Goal: Communication & Community: Answer question/provide support

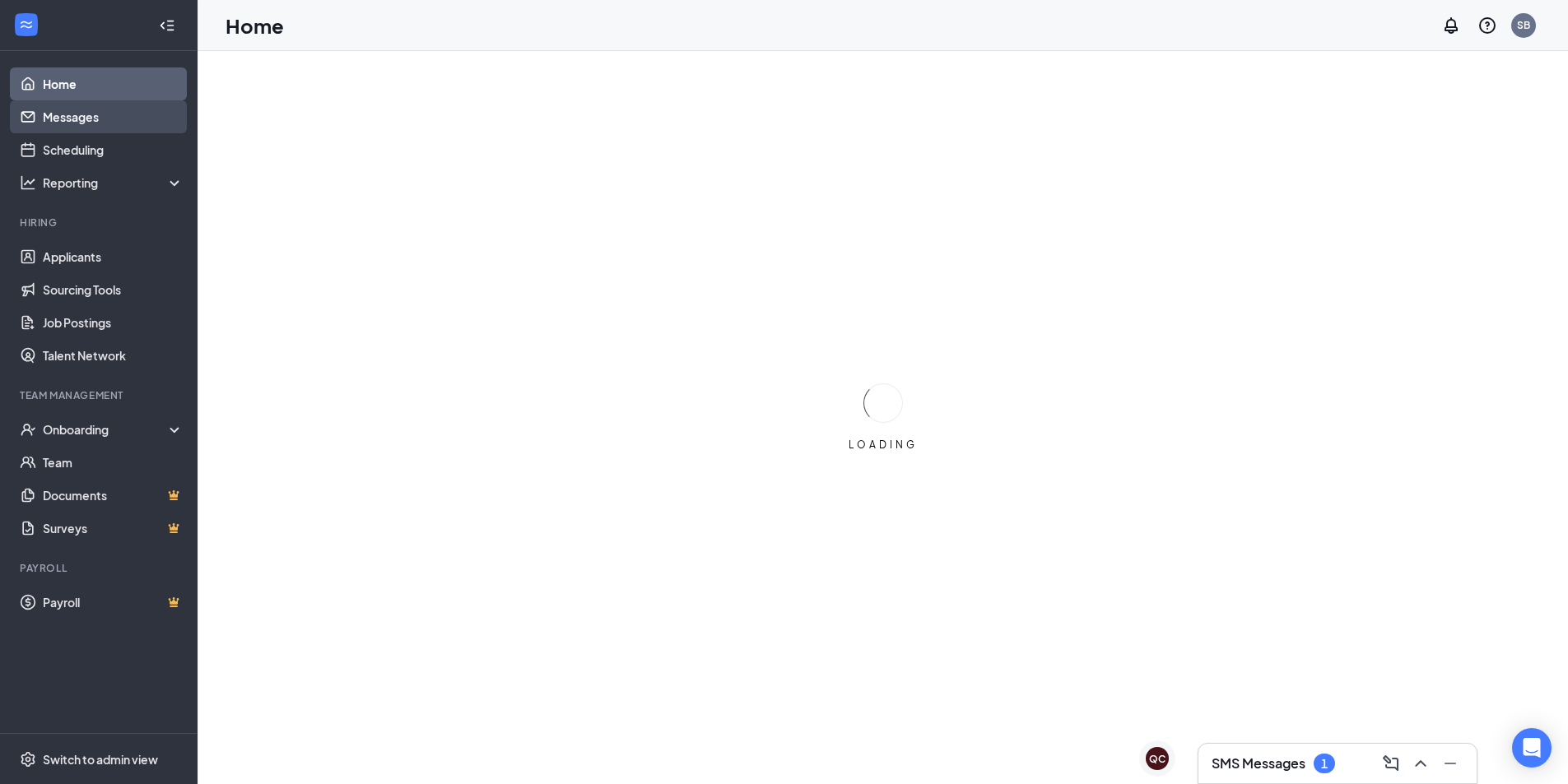
click at [104, 125] on link "Messages" at bounding box center [114, 117] width 141 height 33
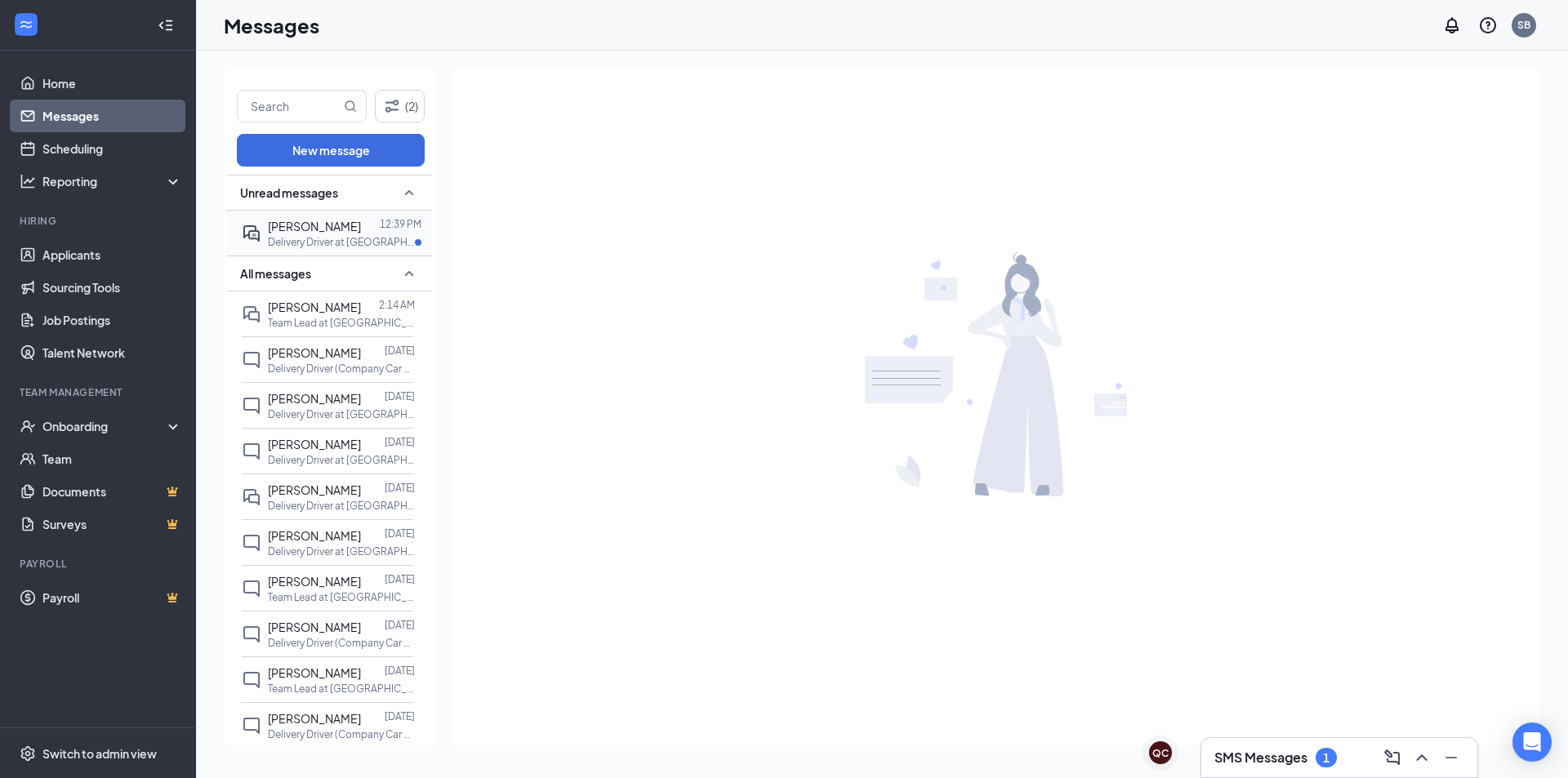
click at [330, 244] on p "Delivery Driver at [GEOGRAPHIC_DATA]" at bounding box center [341, 242] width 147 height 14
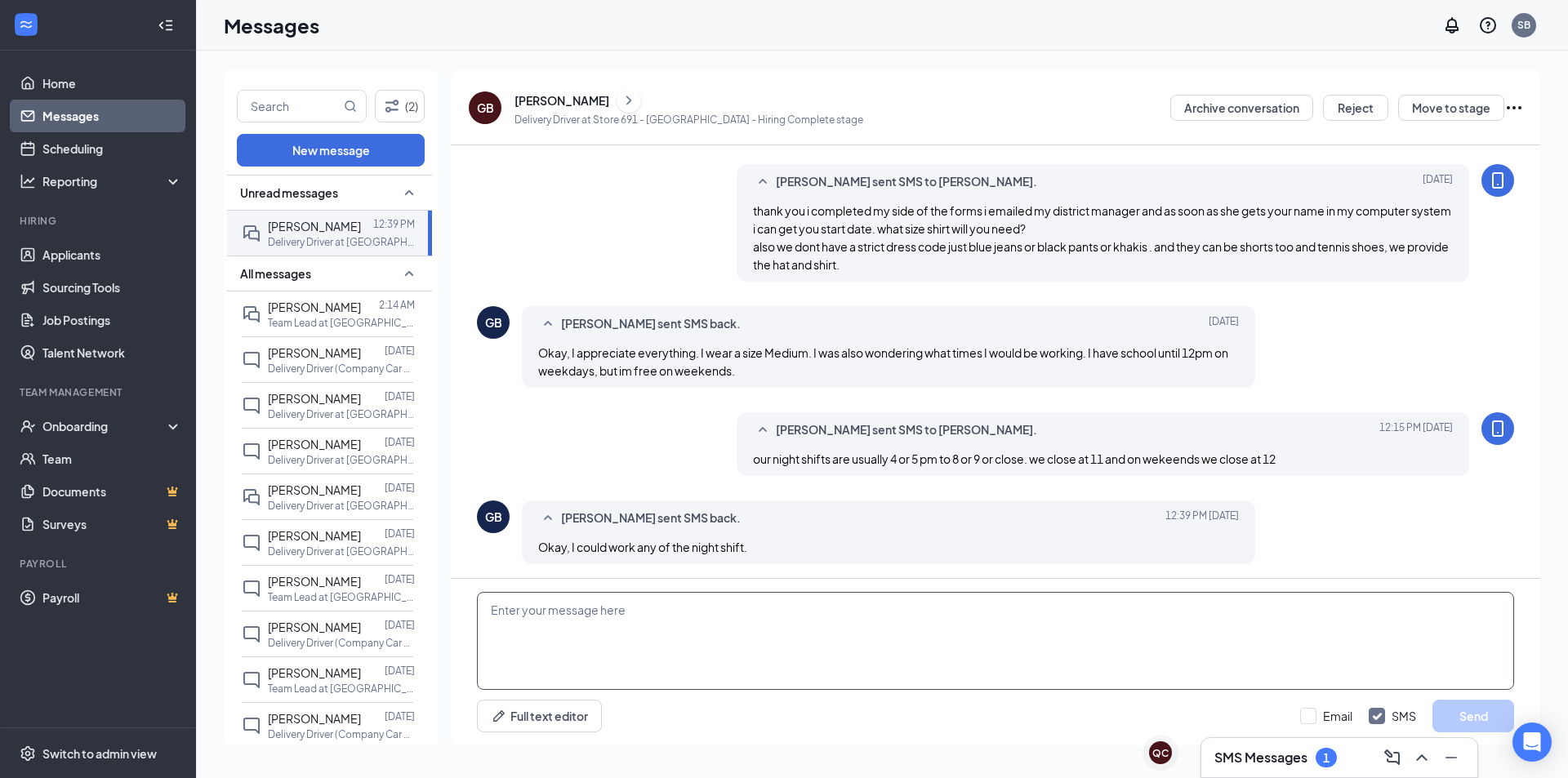
scroll to position [591, 0]
click at [634, 646] on textarea at bounding box center [996, 641] width 1037 height 98
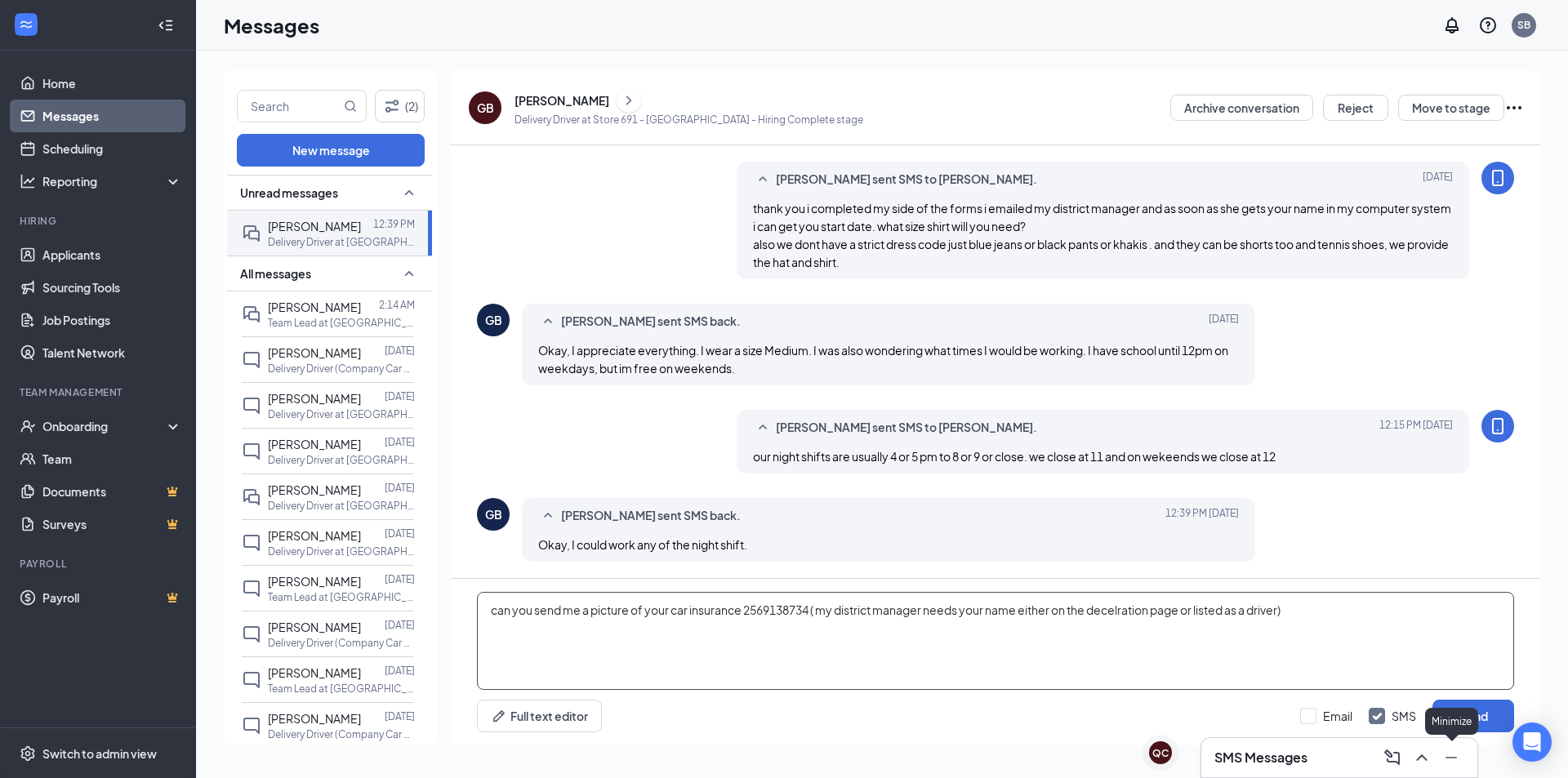
type textarea "can you send me a picture of your car insurance 2569138734 ( my district manage…"
click at [1469, 721] on div "Minimize" at bounding box center [1451, 722] width 53 height 27
click at [1499, 712] on button "Send" at bounding box center [1473, 716] width 82 height 33
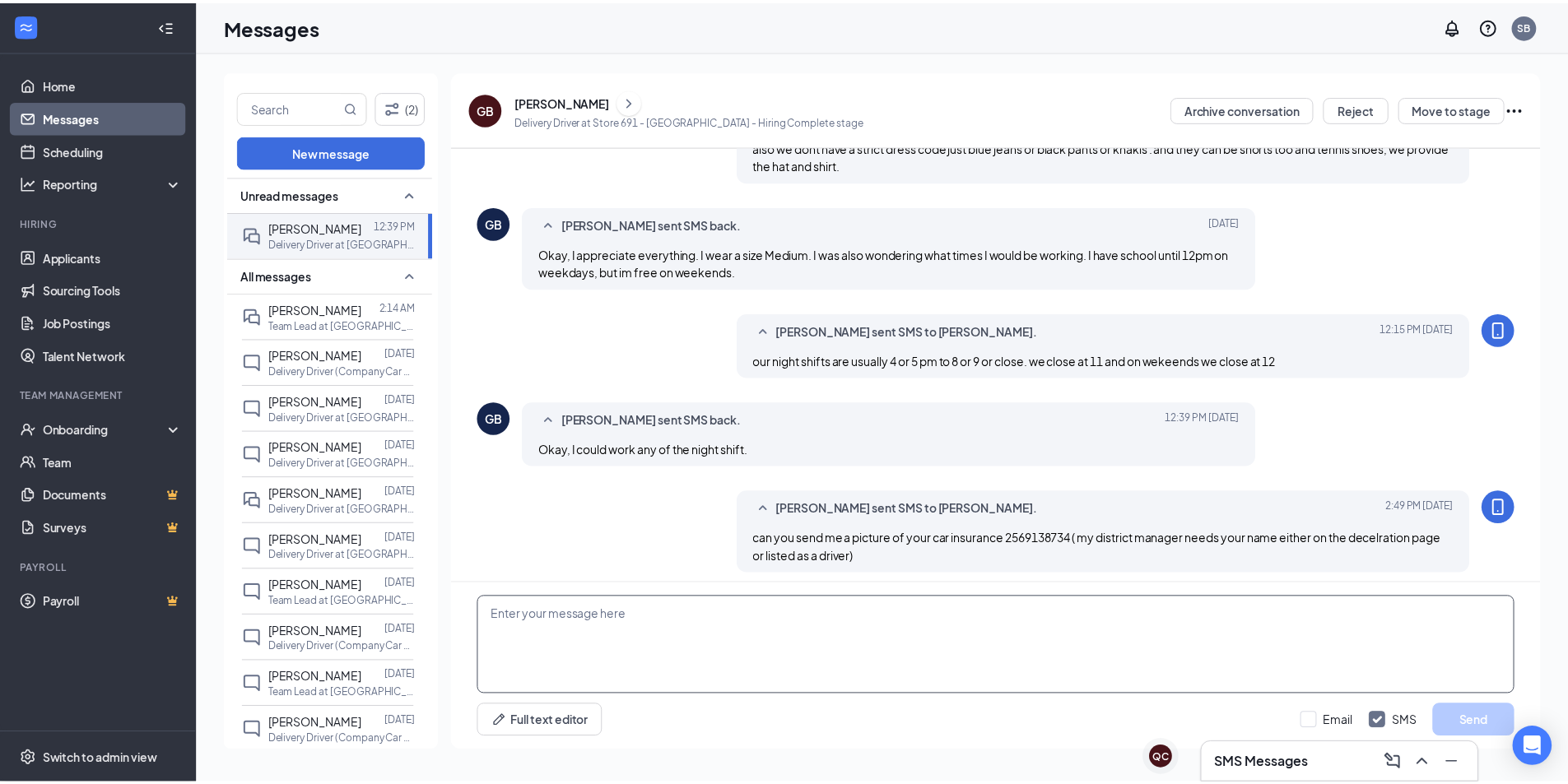
scroll to position [703, 0]
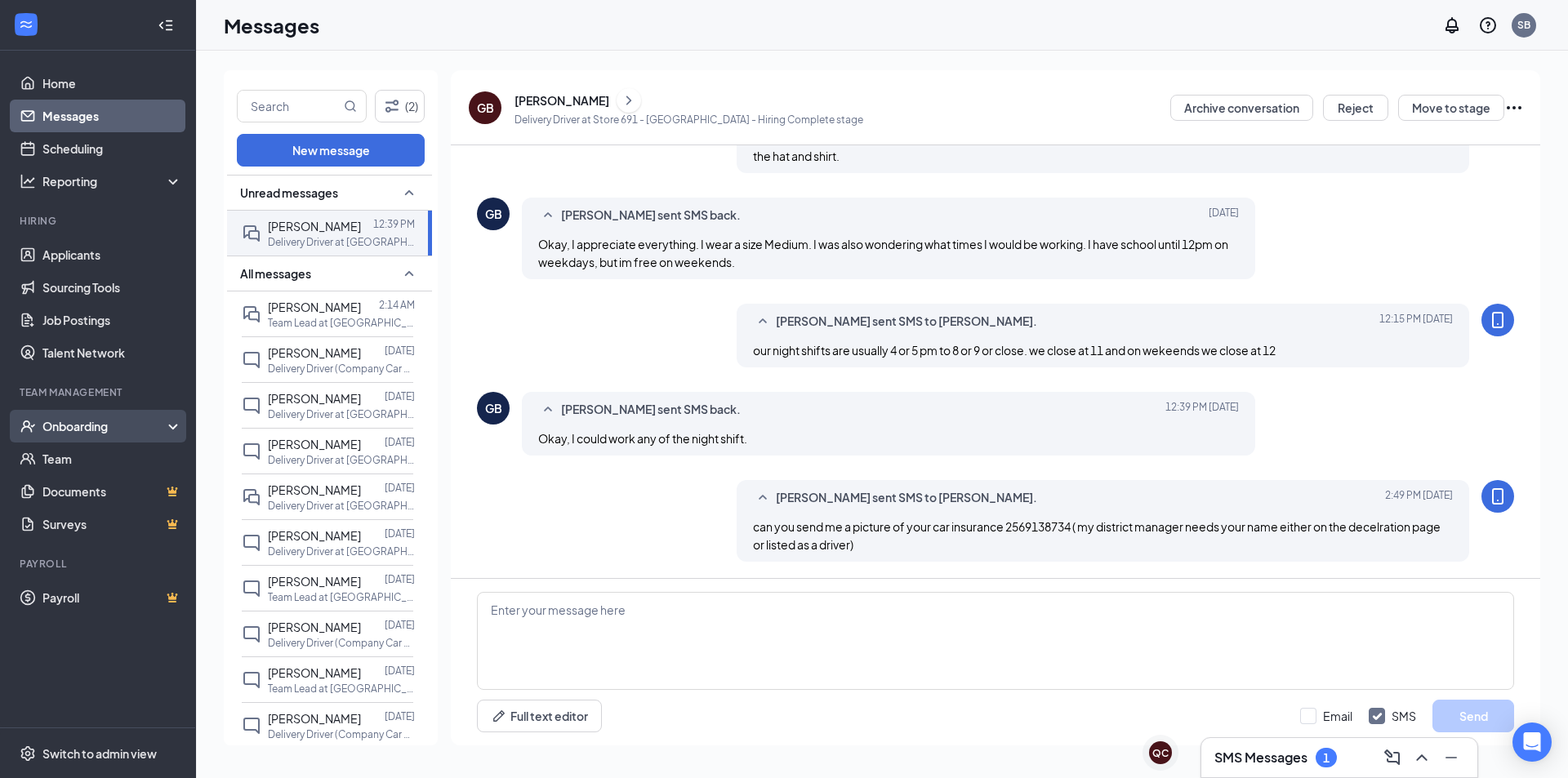
click at [91, 416] on div "Onboarding" at bounding box center [97, 426] width 196 height 33
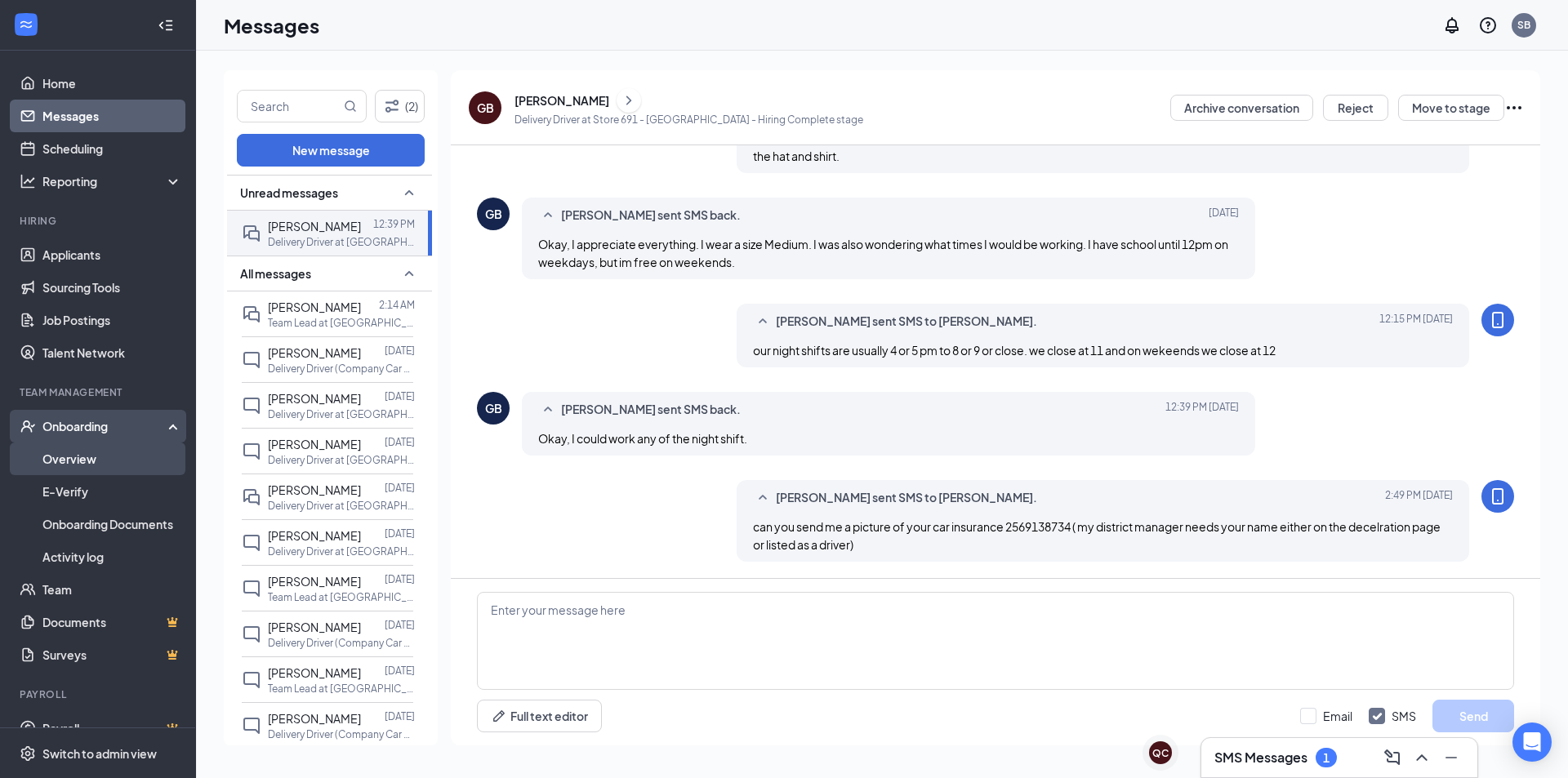
click at [92, 458] on link "Overview" at bounding box center [113, 459] width 139 height 33
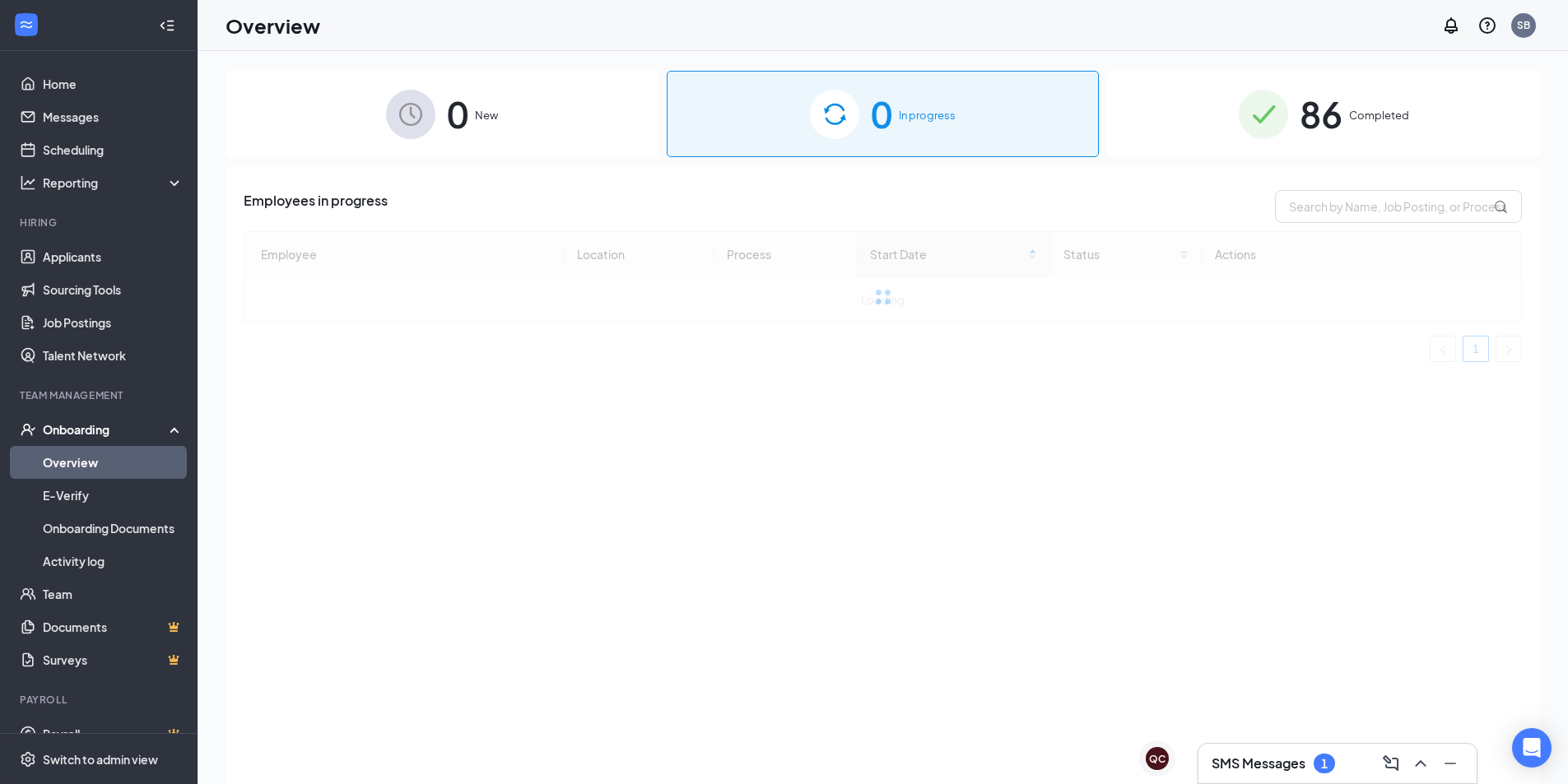
click at [1245, 109] on img at bounding box center [1264, 114] width 49 height 49
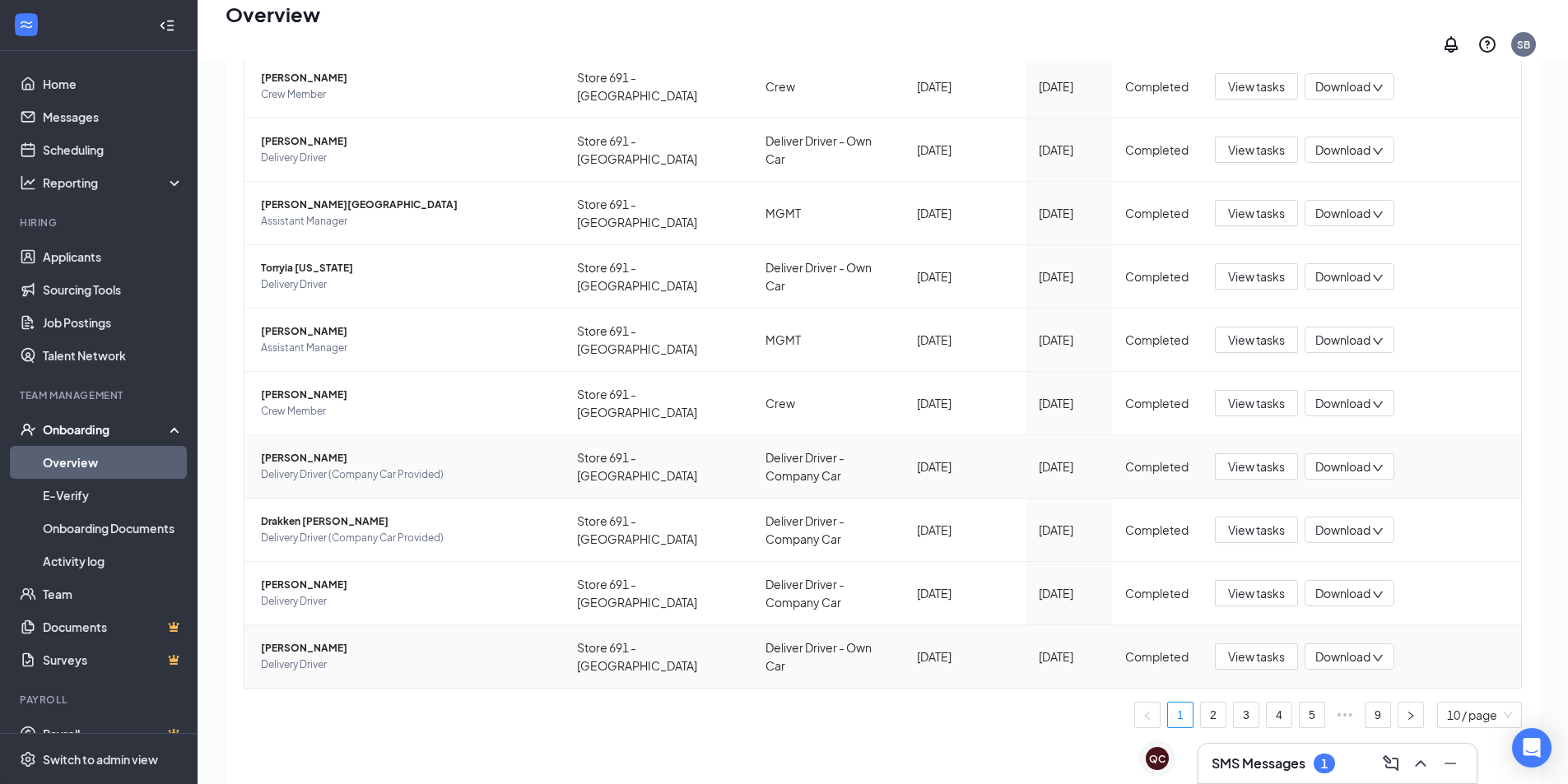
scroll to position [74, 0]
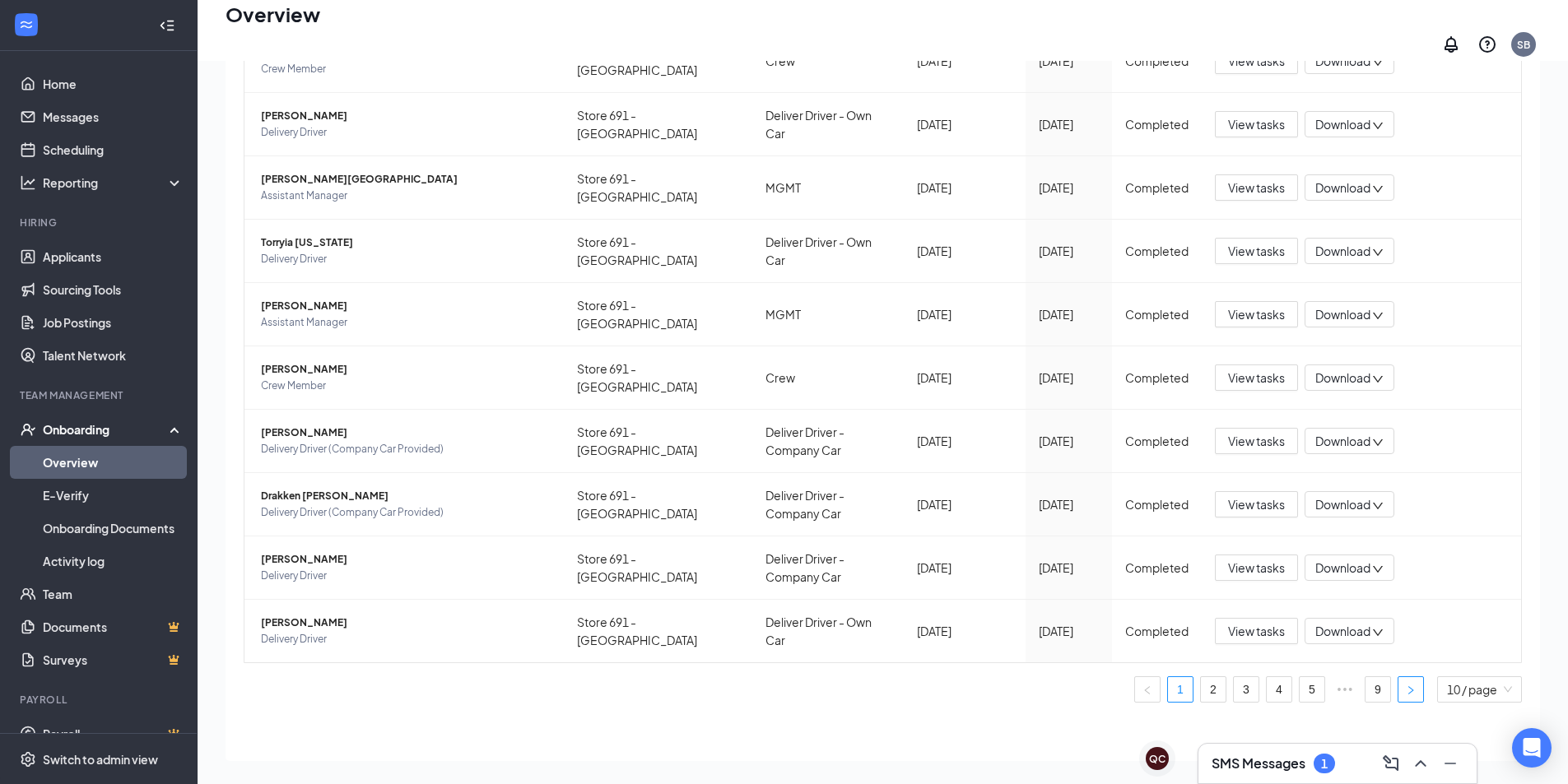
click at [1406, 686] on icon "right" at bounding box center [1411, 691] width 10 height 10
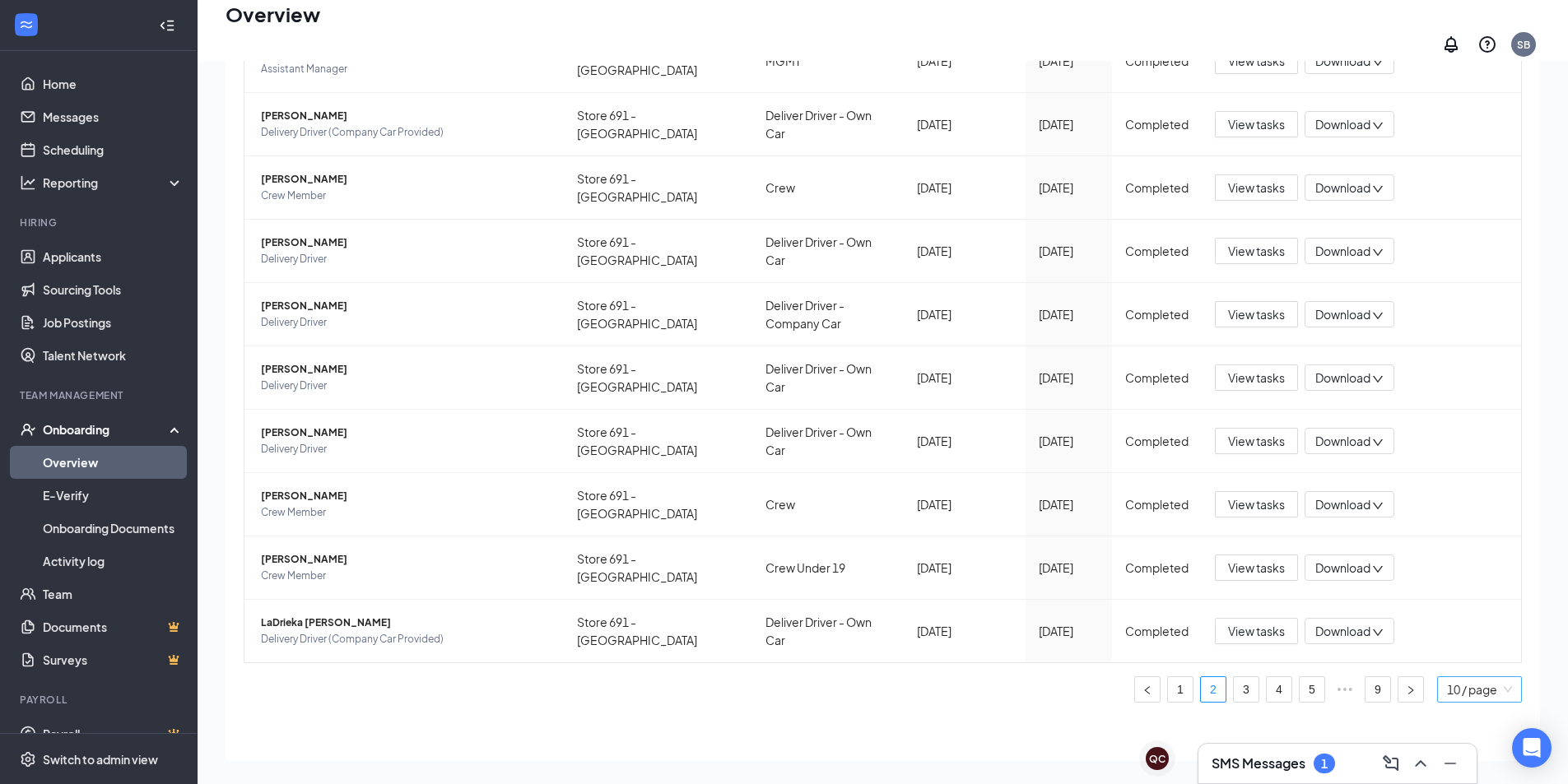
click at [1438, 677] on div "10 / page" at bounding box center [1480, 689] width 85 height 26
click at [1454, 575] on div "10 / page" at bounding box center [1480, 577] width 67 height 18
click at [1370, 681] on link "9" at bounding box center [1377, 689] width 25 height 25
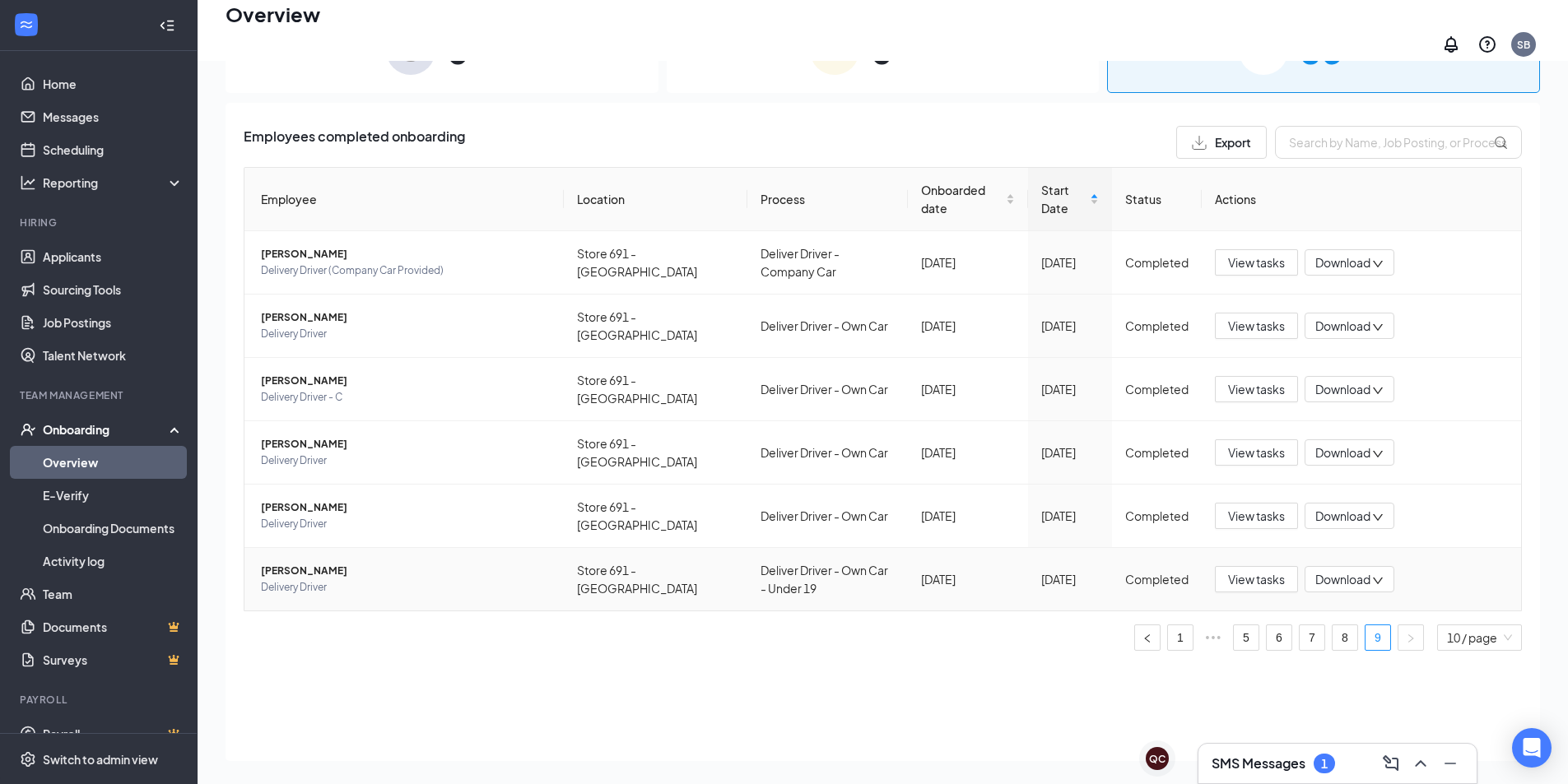
click at [312, 563] on span "[PERSON_NAME]" at bounding box center [406, 571] width 290 height 16
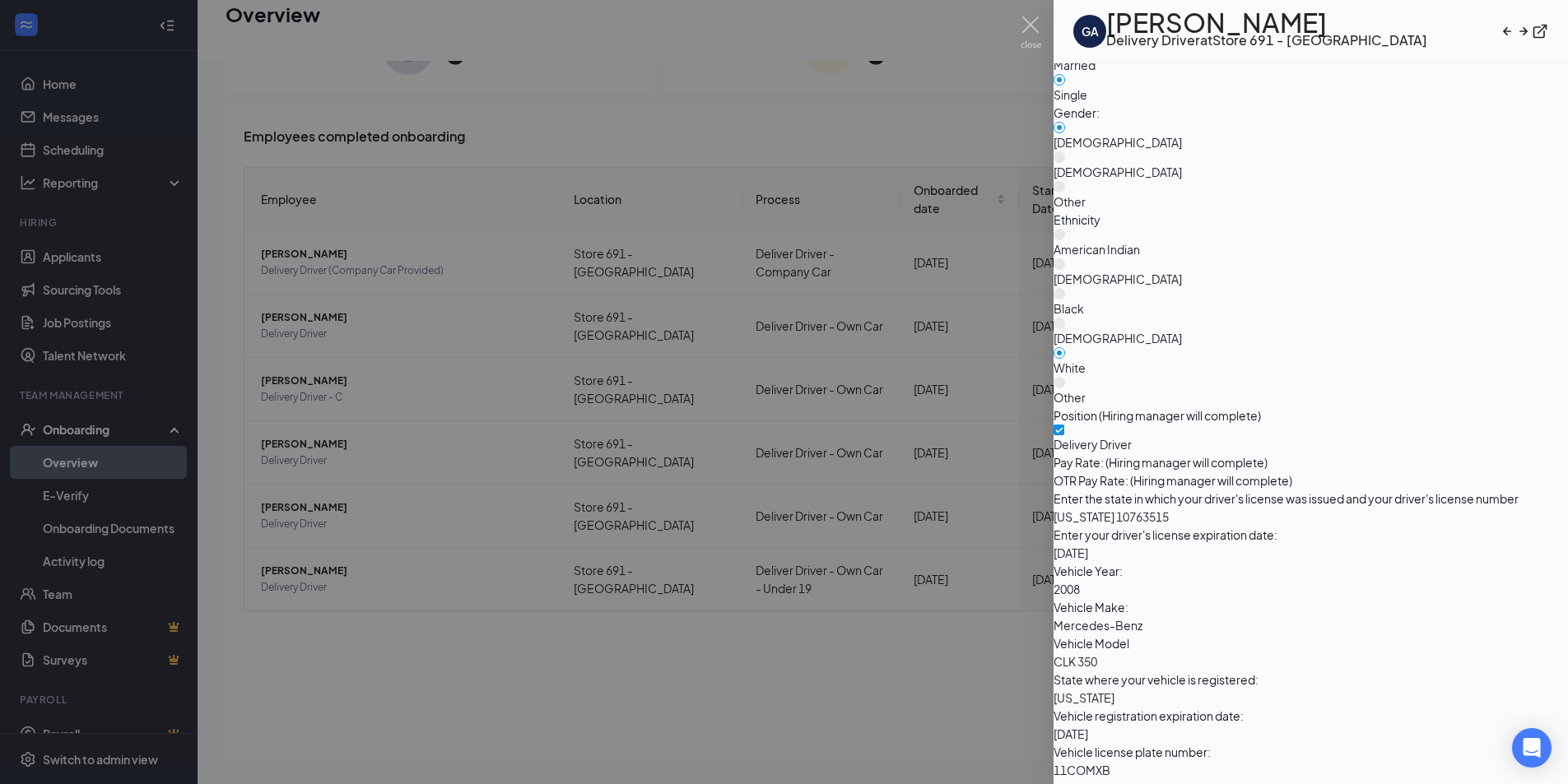
scroll to position [2657, 0]
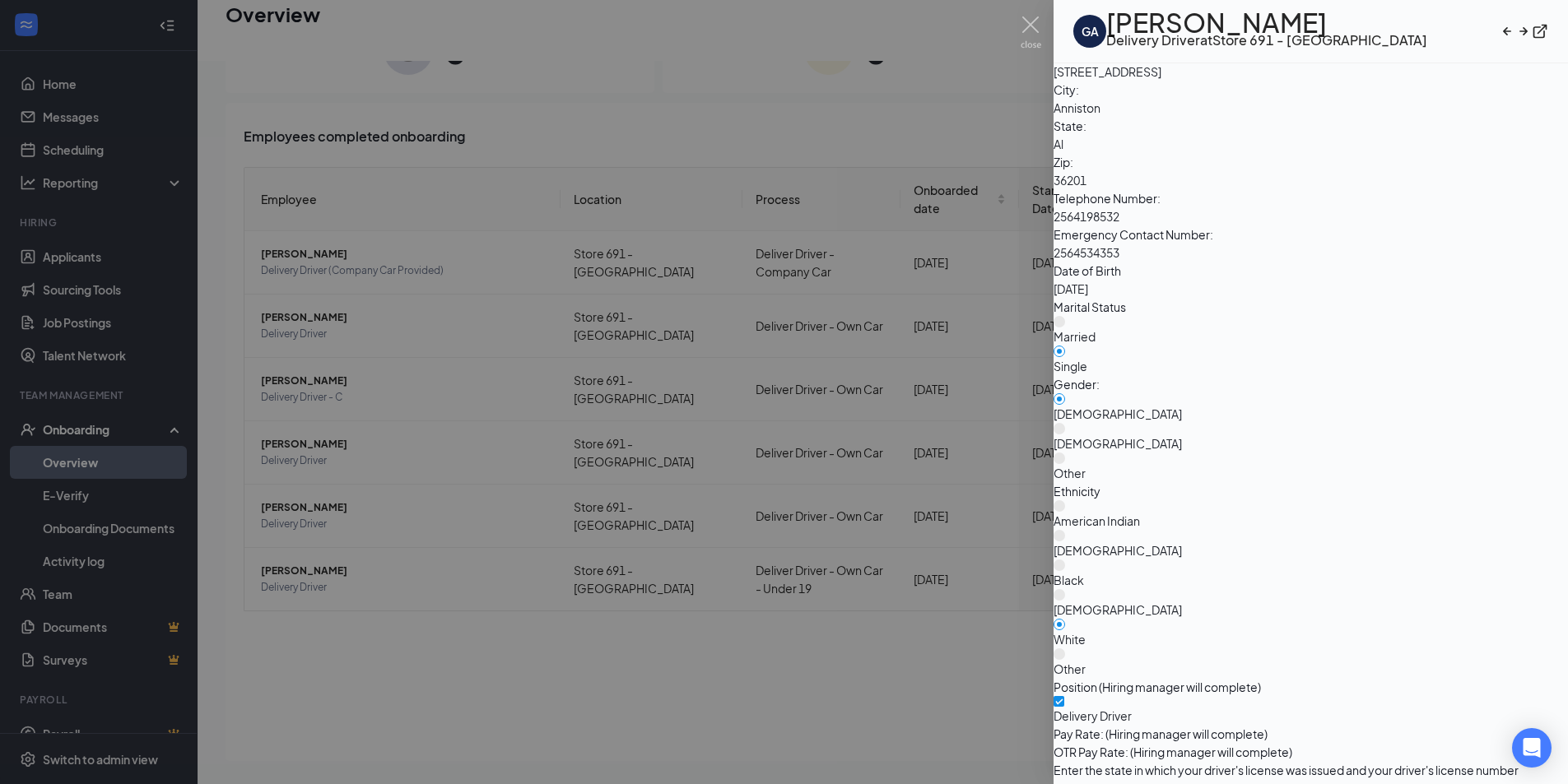
click at [1088, 39] on div "GA" at bounding box center [1090, 30] width 17 height 16
click at [93, 91] on div at bounding box center [784, 392] width 1568 height 784
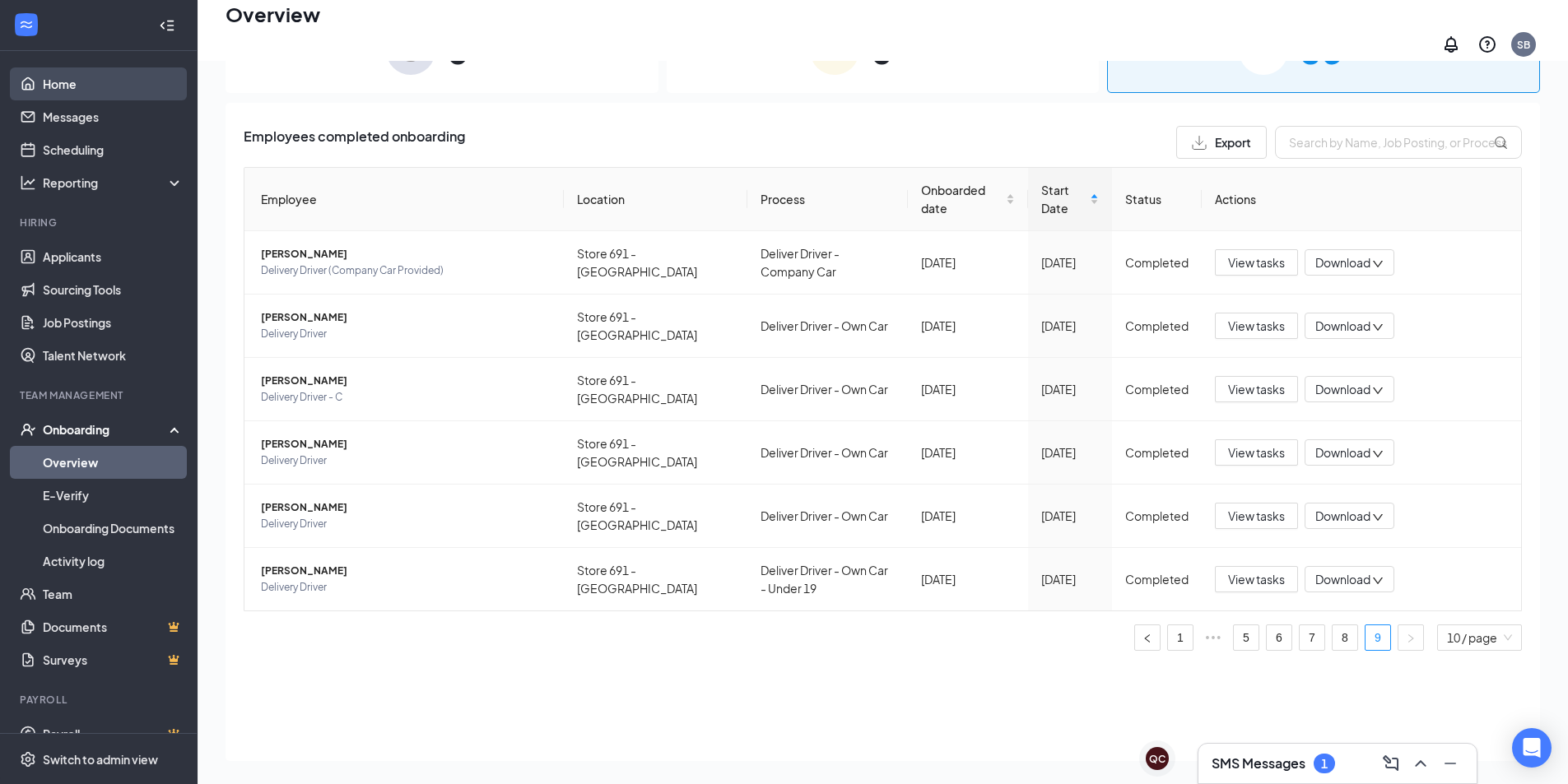
click at [61, 82] on link "Home" at bounding box center [114, 84] width 141 height 33
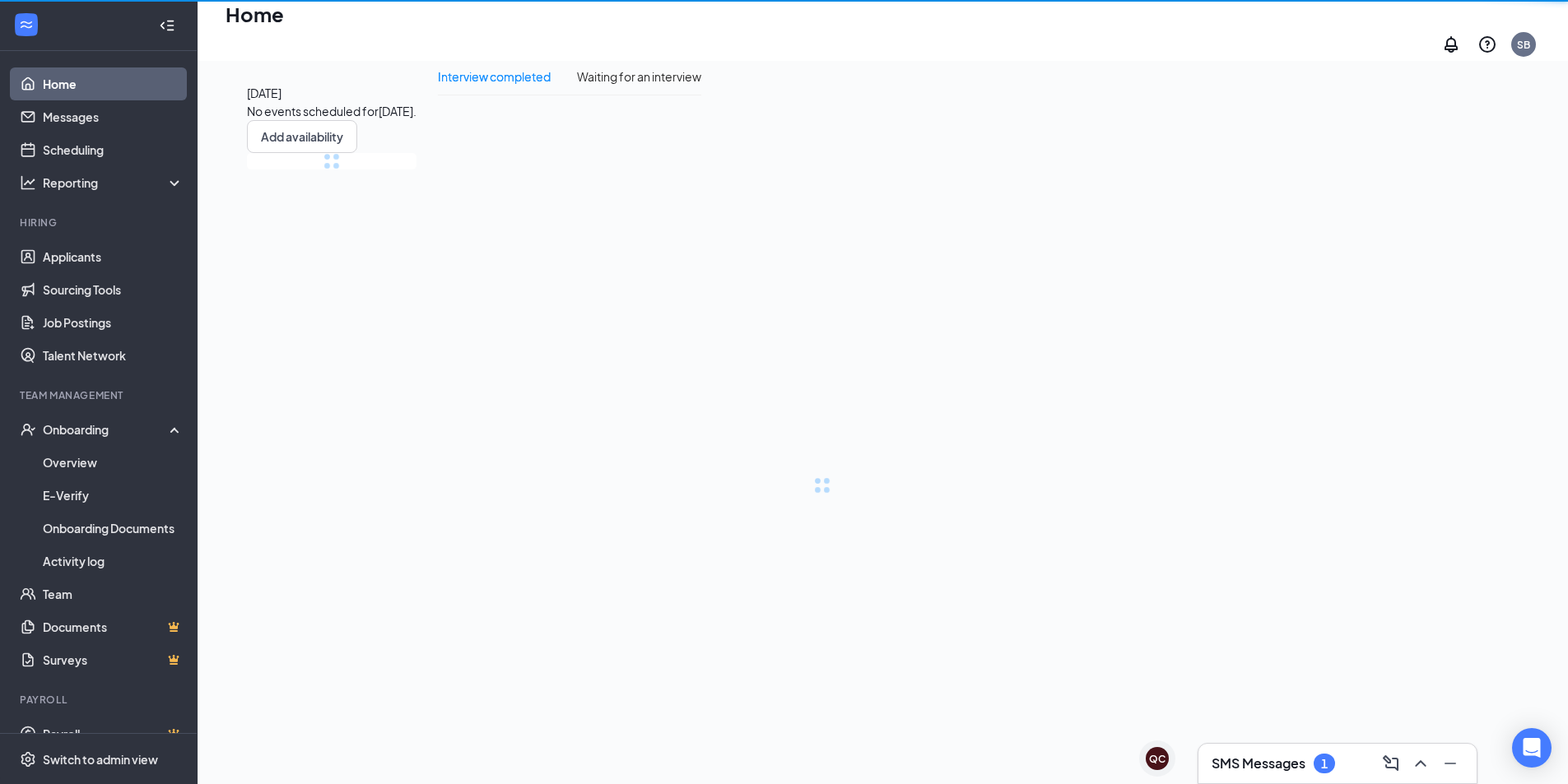
scroll to position [35, 0]
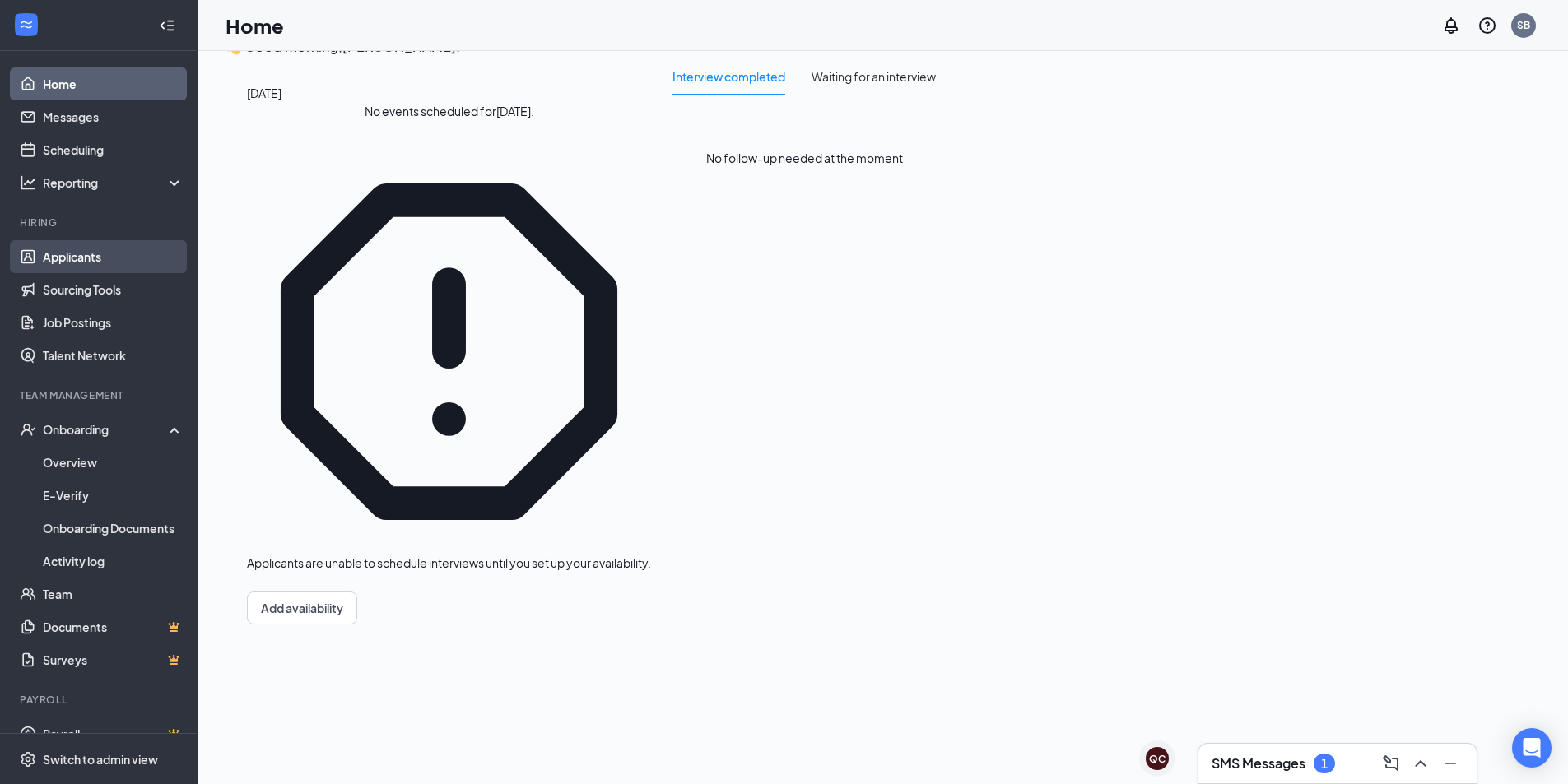
click at [43, 253] on link "Applicants" at bounding box center [114, 257] width 141 height 33
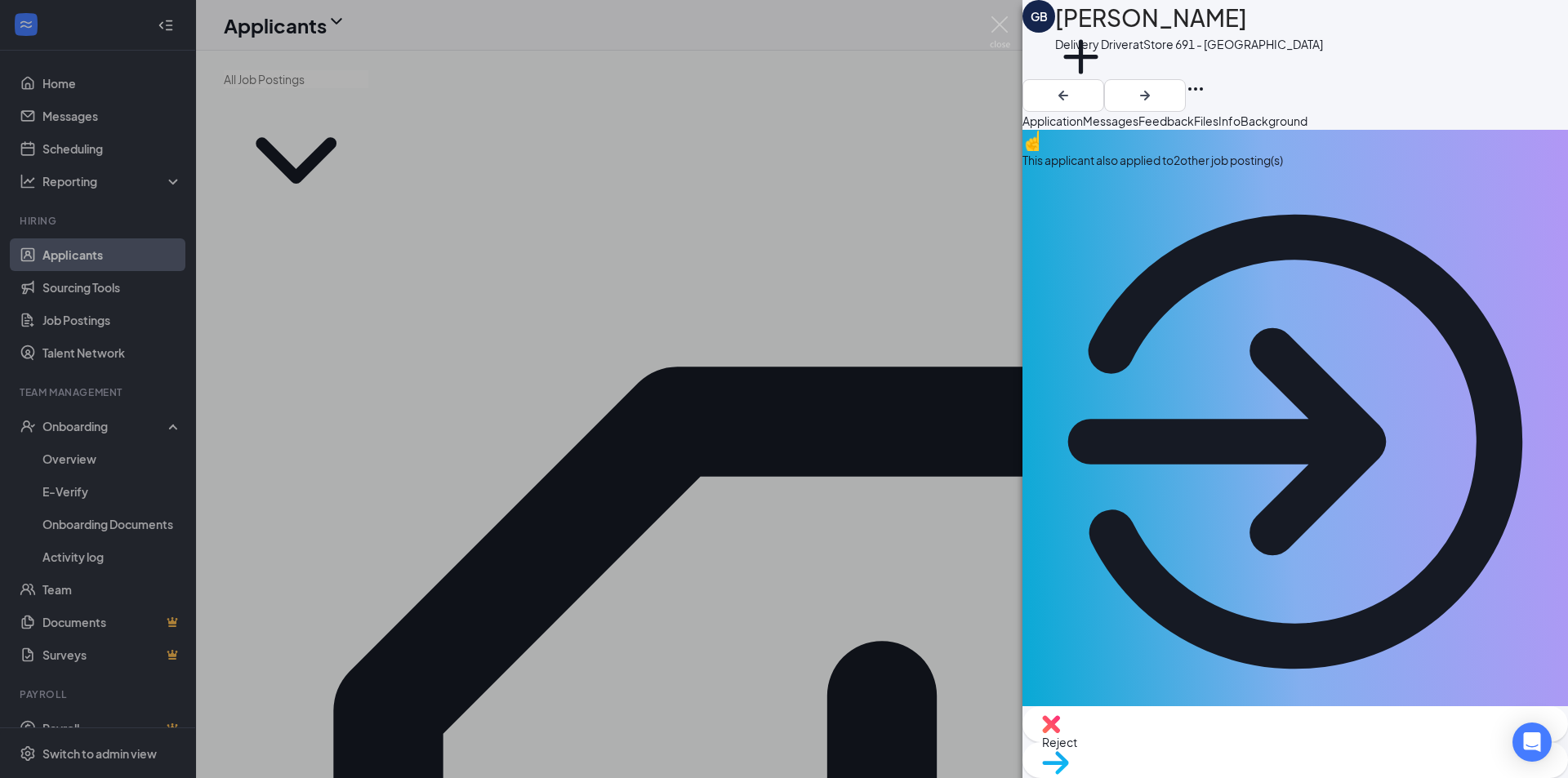
click at [1218, 123] on button "Files" at bounding box center [1206, 120] width 24 height 18
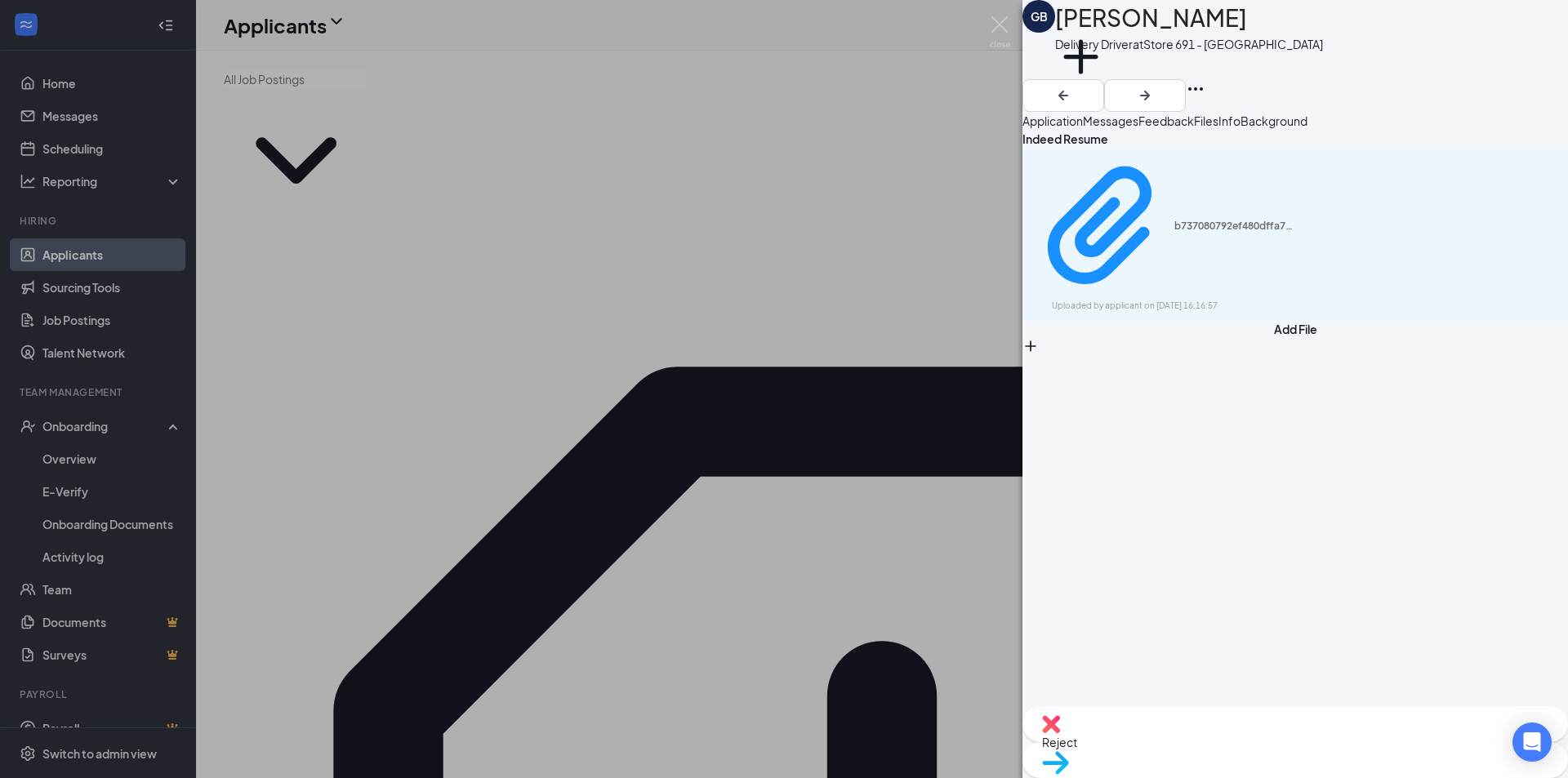
click at [1083, 130] on div "Application" at bounding box center [1053, 120] width 61 height 18
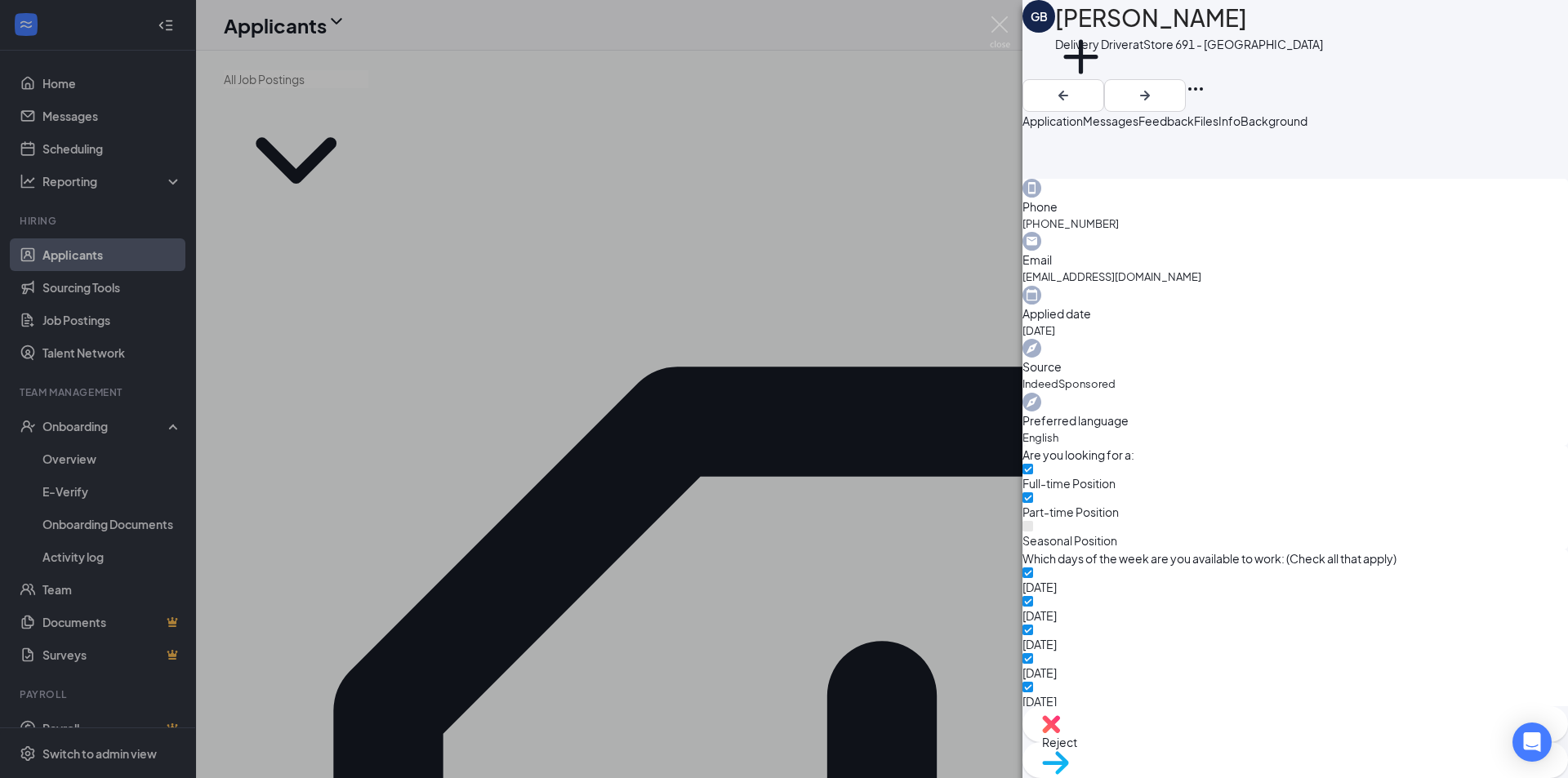
scroll to position [1065, 0]
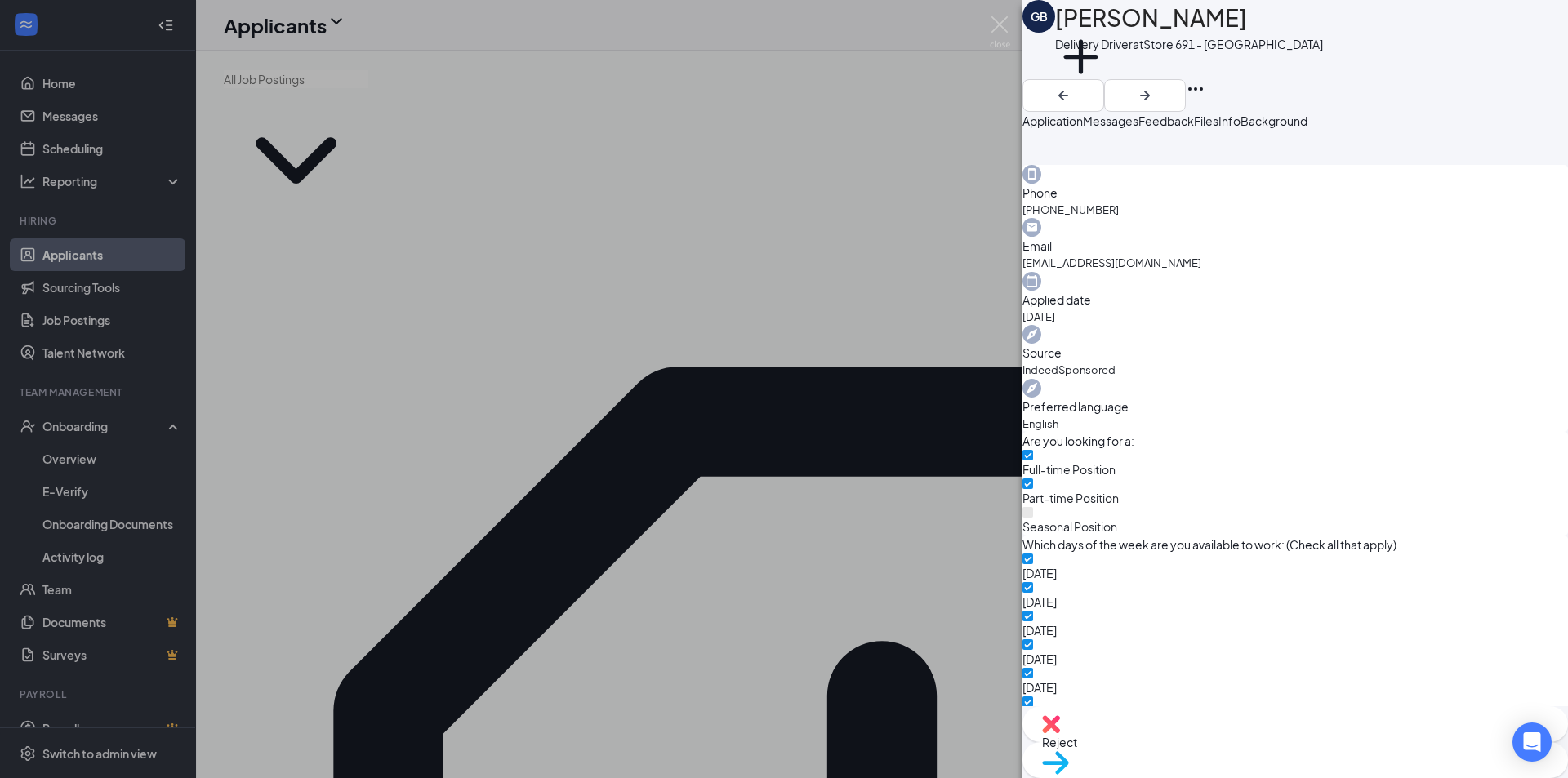
click at [1139, 122] on button "Messages" at bounding box center [1111, 120] width 55 height 18
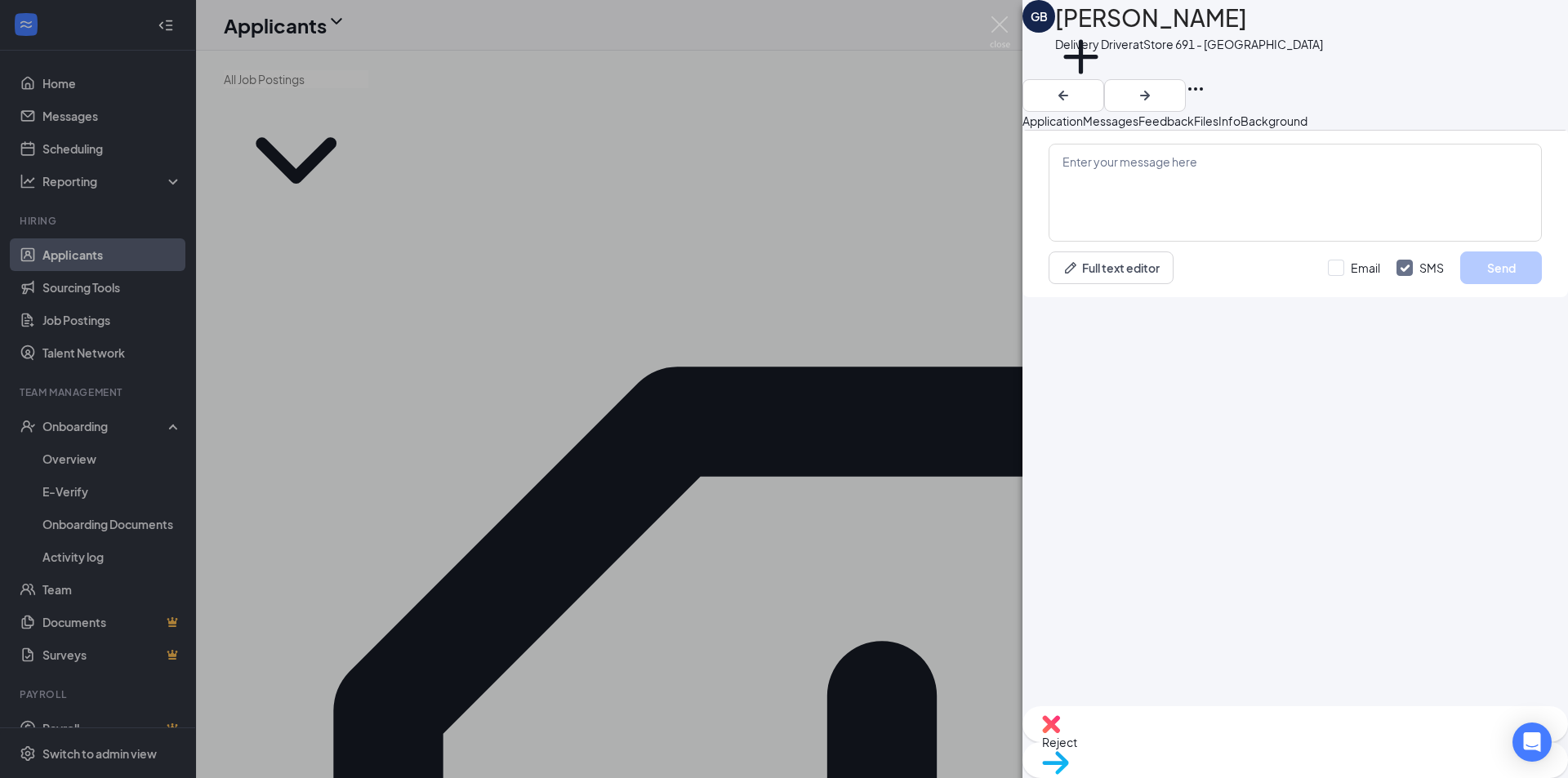
click at [1240, 129] on span "Info" at bounding box center [1229, 120] width 22 height 14
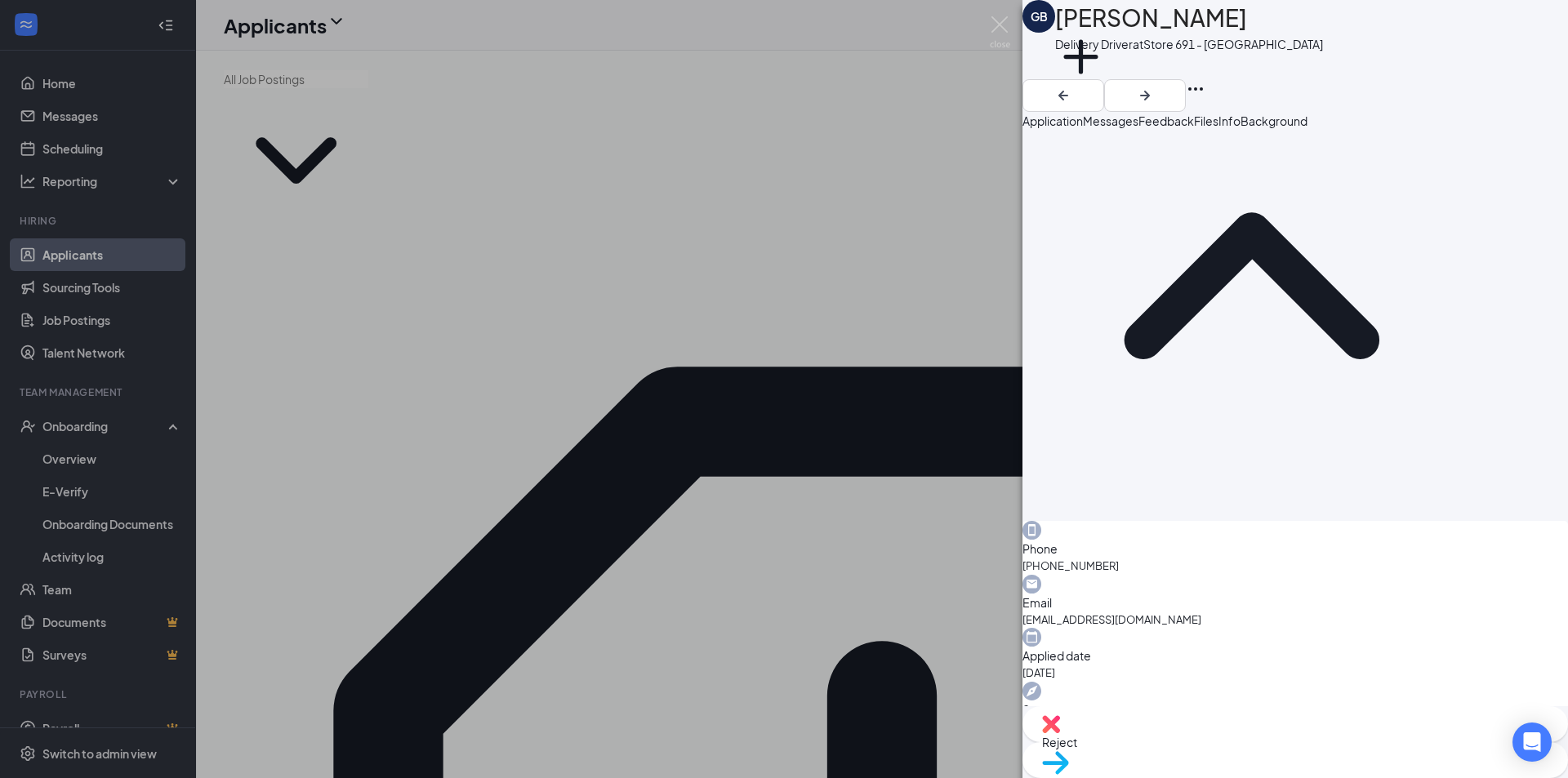
click at [1308, 129] on span "Background" at bounding box center [1274, 120] width 67 height 14
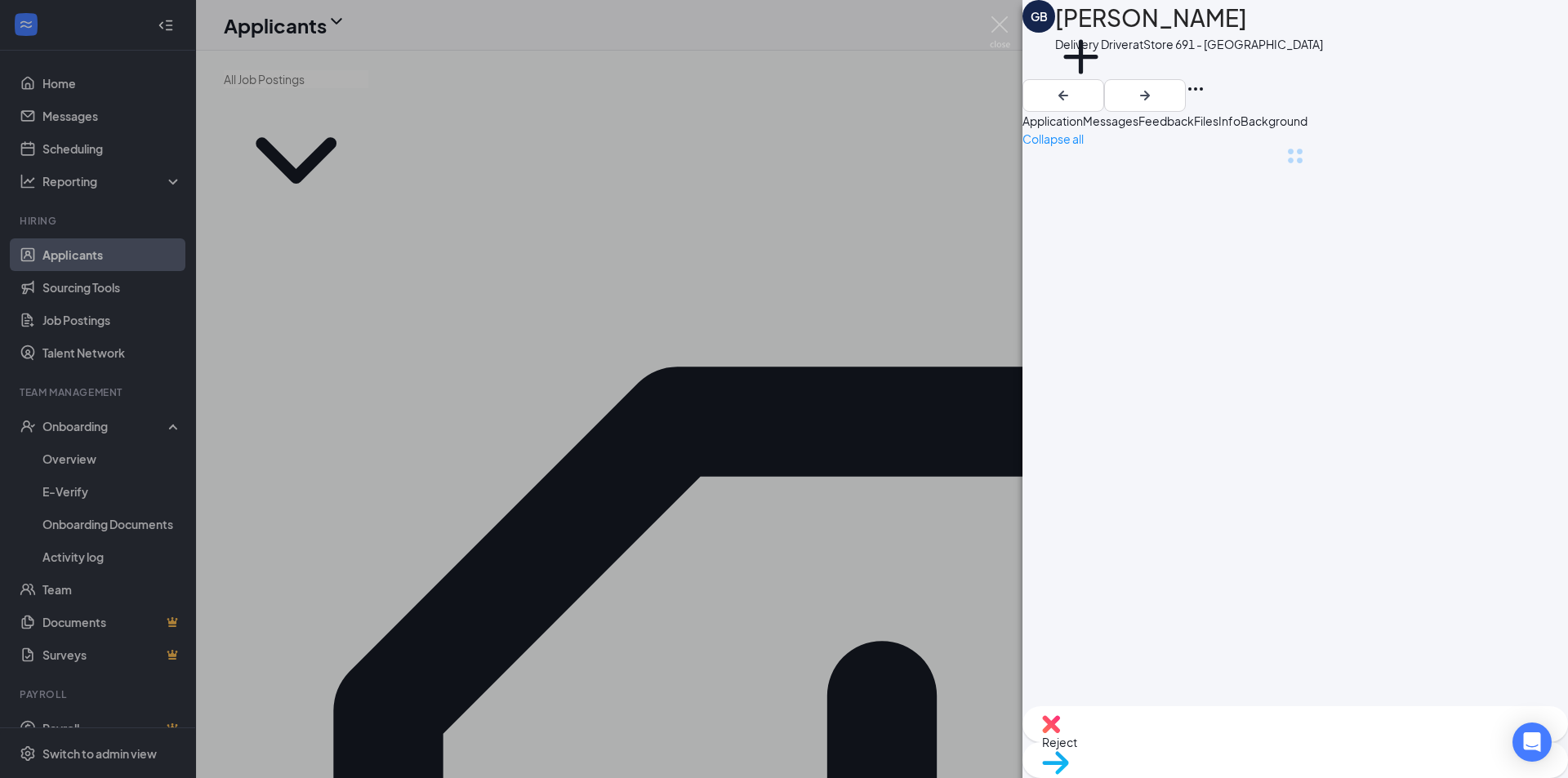
scroll to position [0, 67]
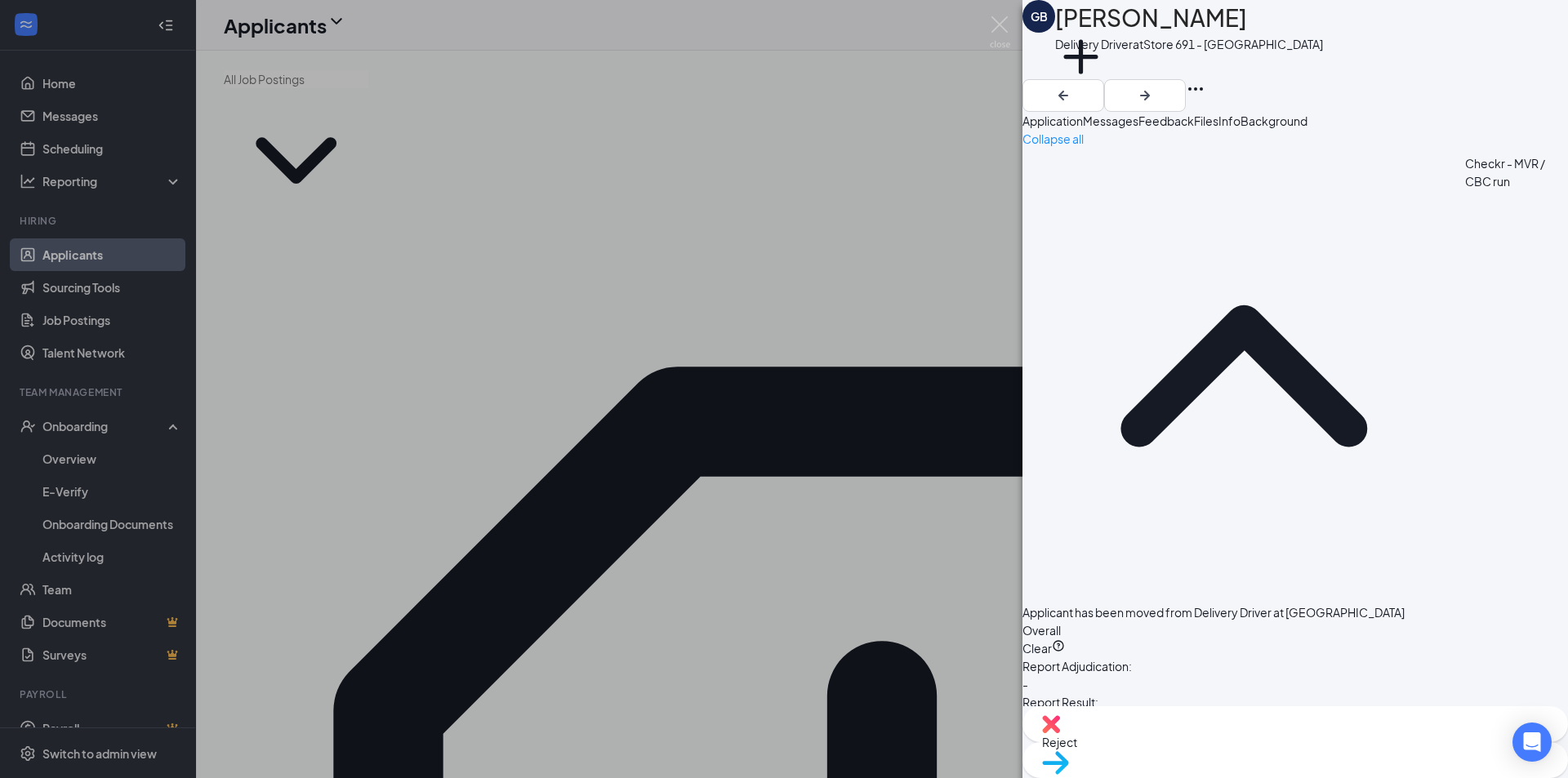
click at [1240, 129] on span "Info" at bounding box center [1229, 120] width 22 height 14
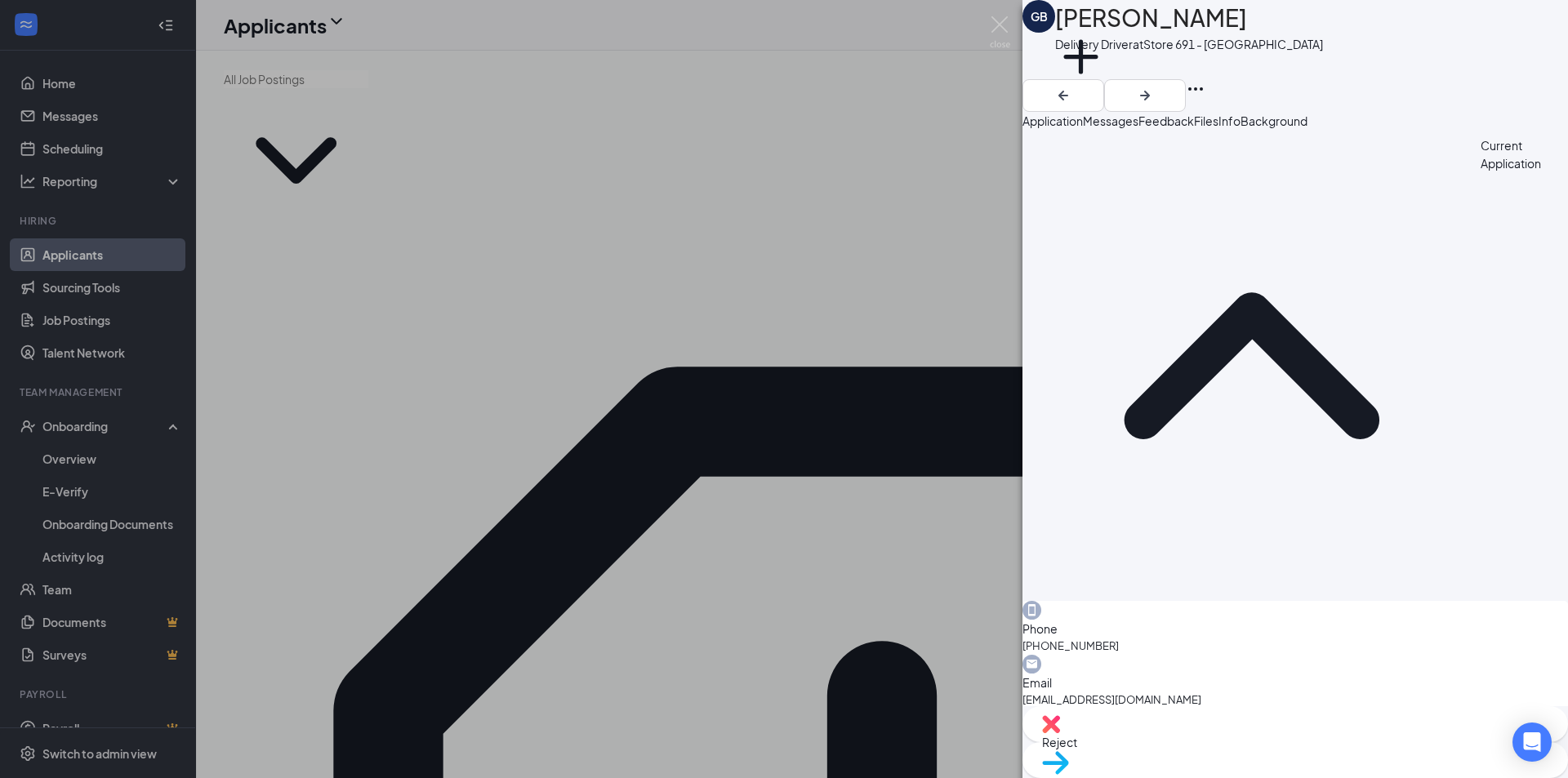
click at [1218, 129] on span "Files" at bounding box center [1206, 120] width 24 height 14
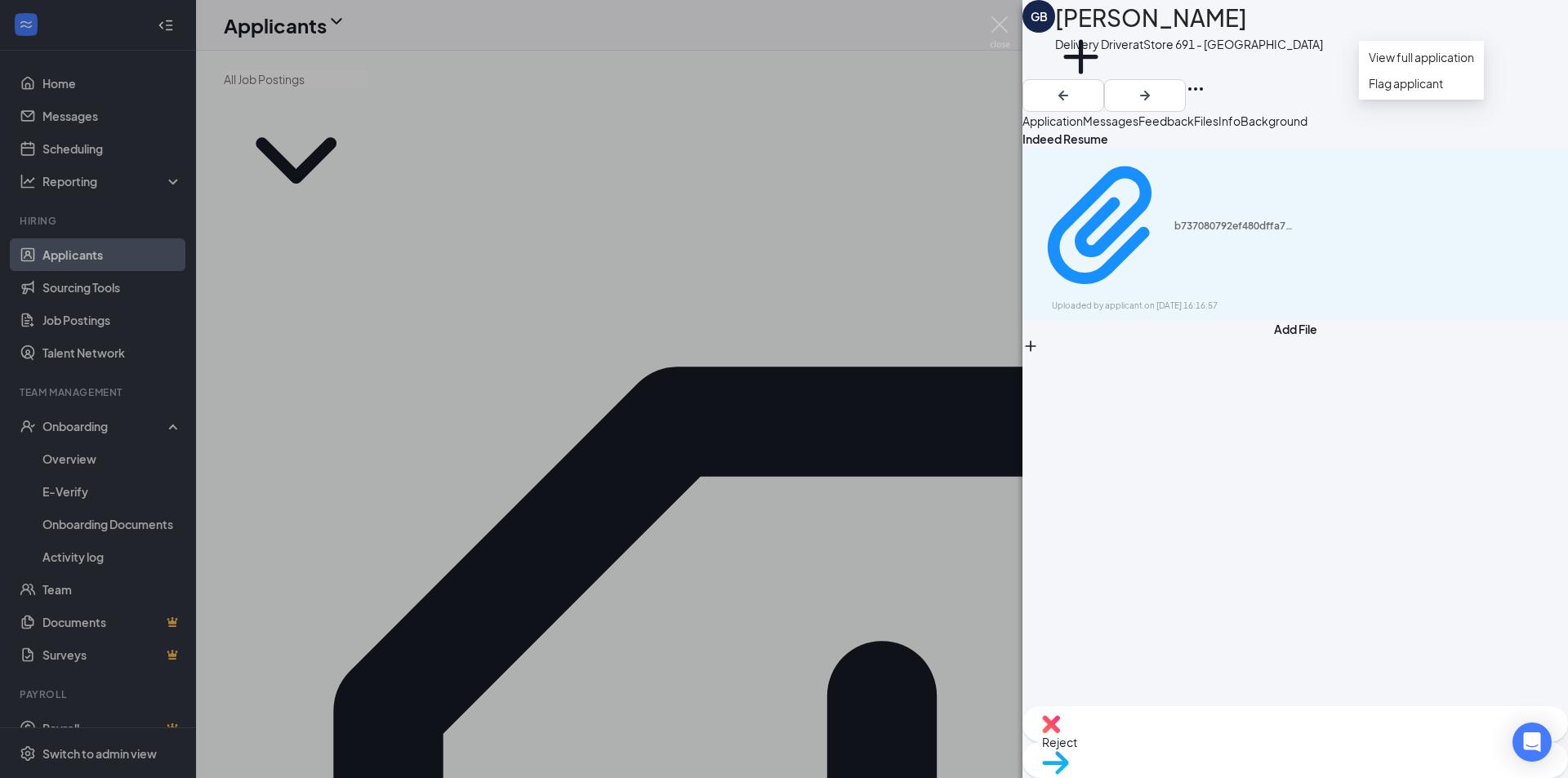
click at [1205, 79] on icon "Ellipses" at bounding box center [1195, 88] width 19 height 19
click at [1055, 130] on button "Application" at bounding box center [1053, 120] width 61 height 18
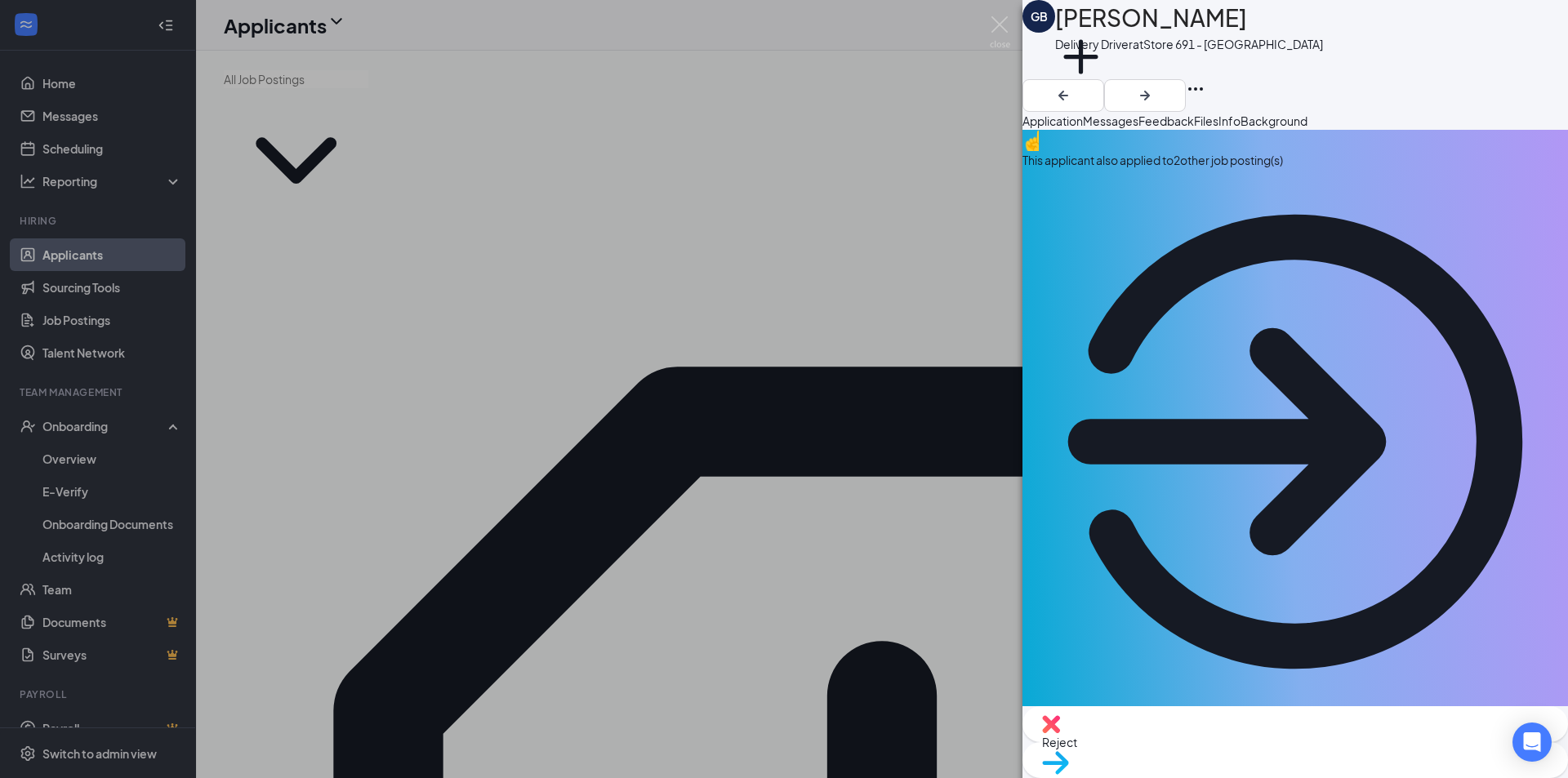
click at [1555, 34] on div "GB [PERSON_NAME] Delivery Driver at Store 691 - Anniston Add a tag" at bounding box center [1295, 55] width 545 height 112
click at [1202, 87] on icon "Ellipses" at bounding box center [1195, 89] width 14 height 3
click at [1205, 79] on icon "Ellipses" at bounding box center [1195, 88] width 19 height 19
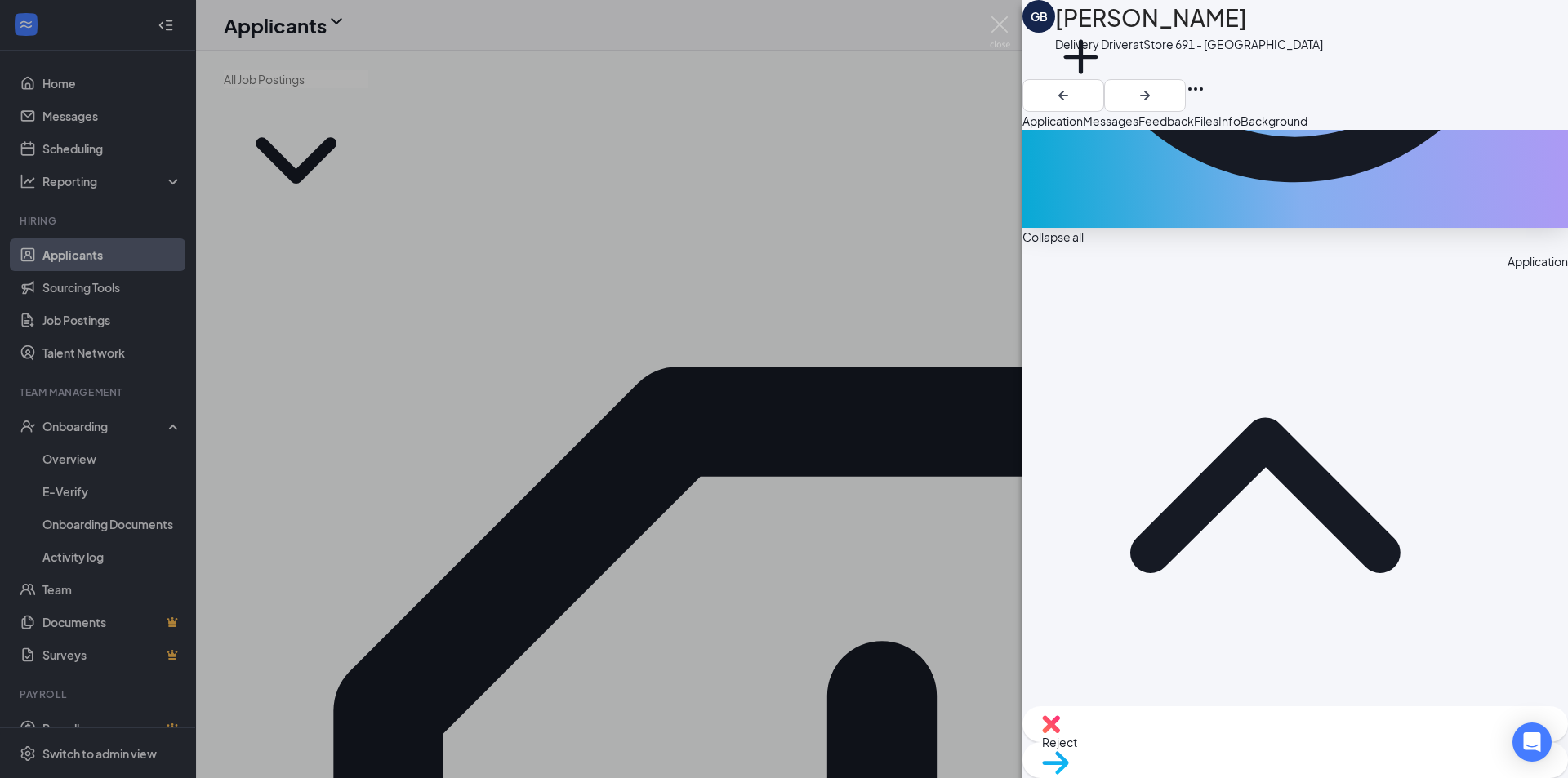
scroll to position [490, 0]
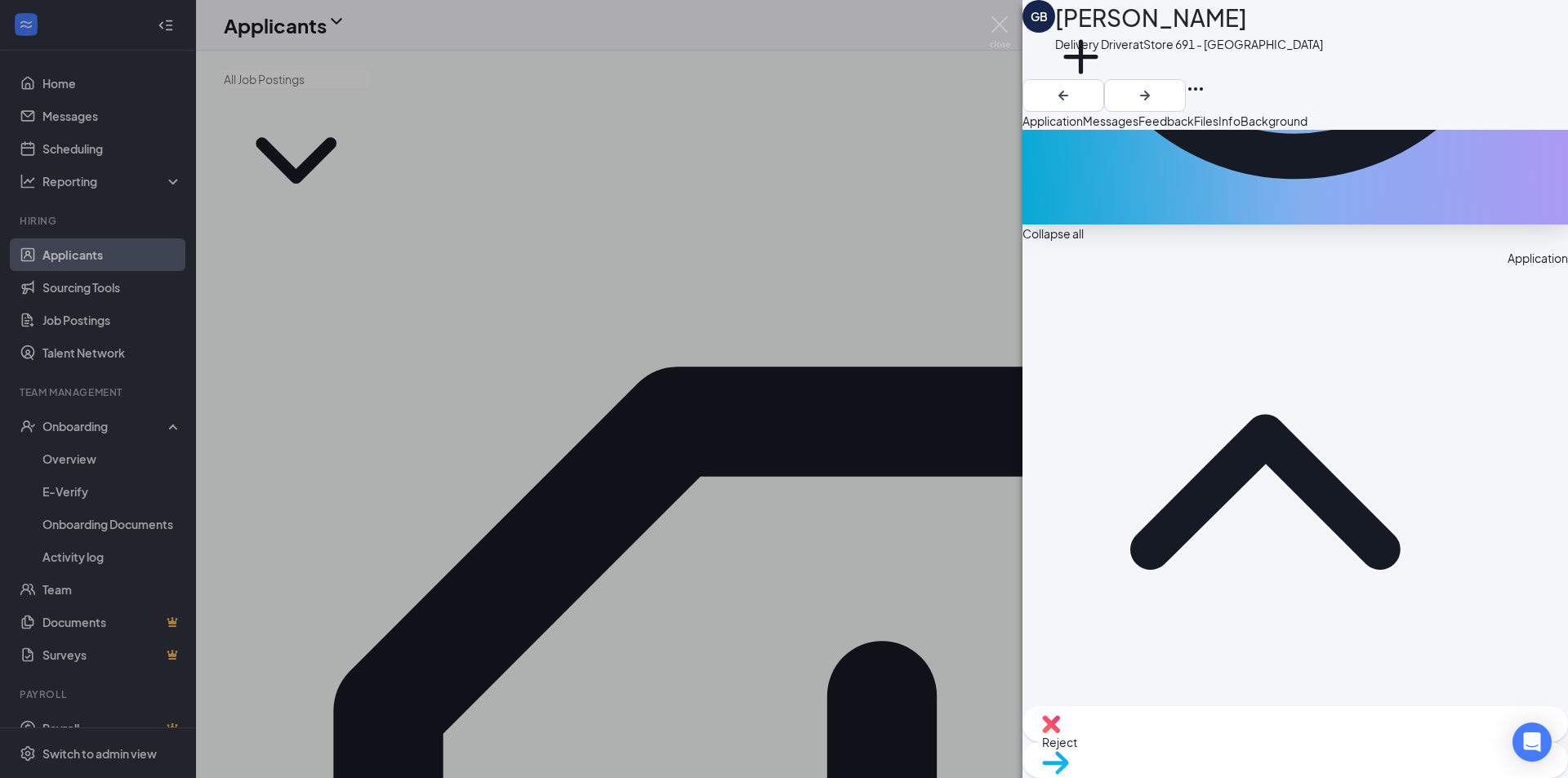
click at [1139, 129] on span "Messages" at bounding box center [1111, 120] width 55 height 14
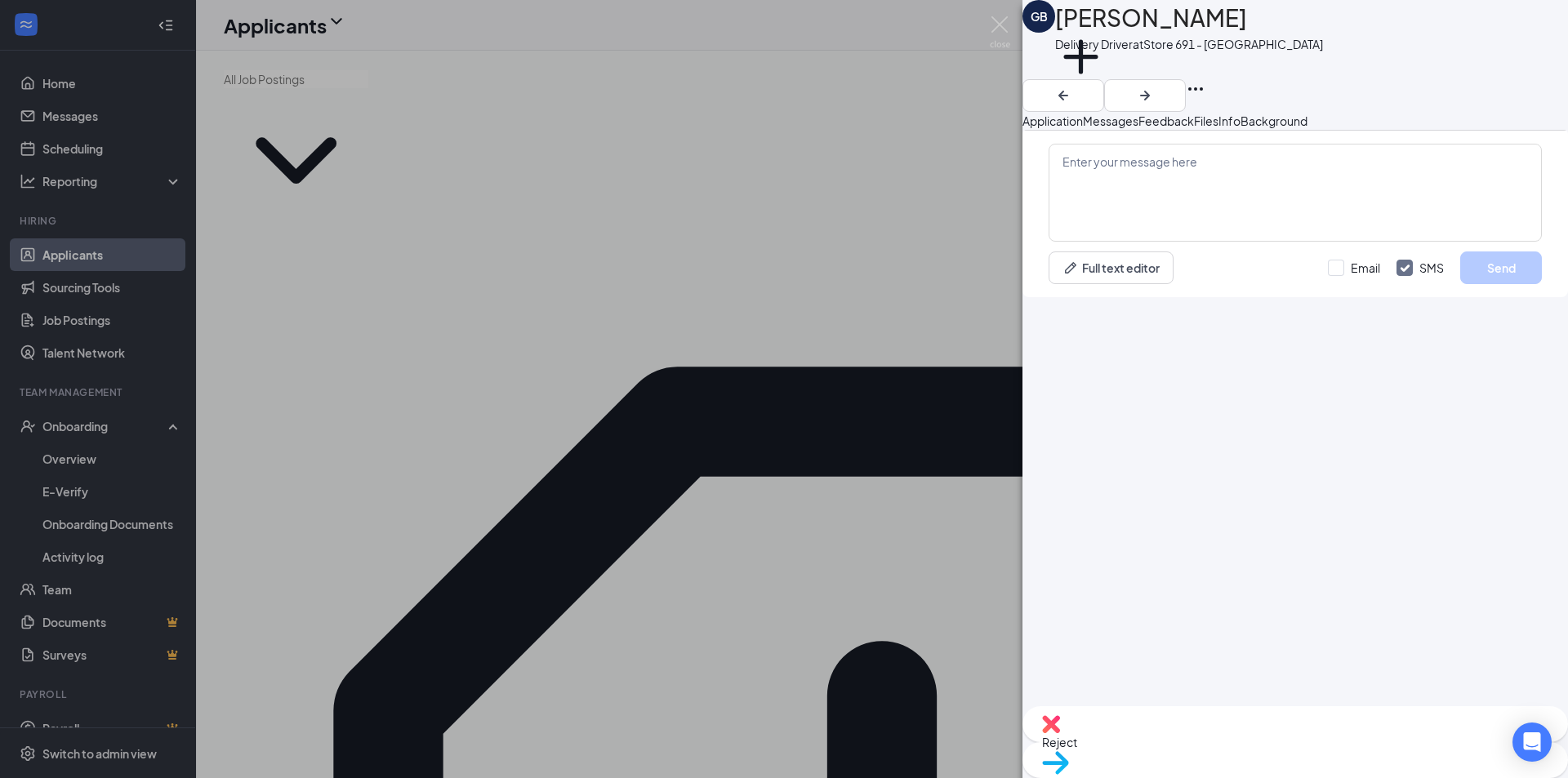
click at [1194, 127] on span "Feedback" at bounding box center [1166, 120] width 55 height 14
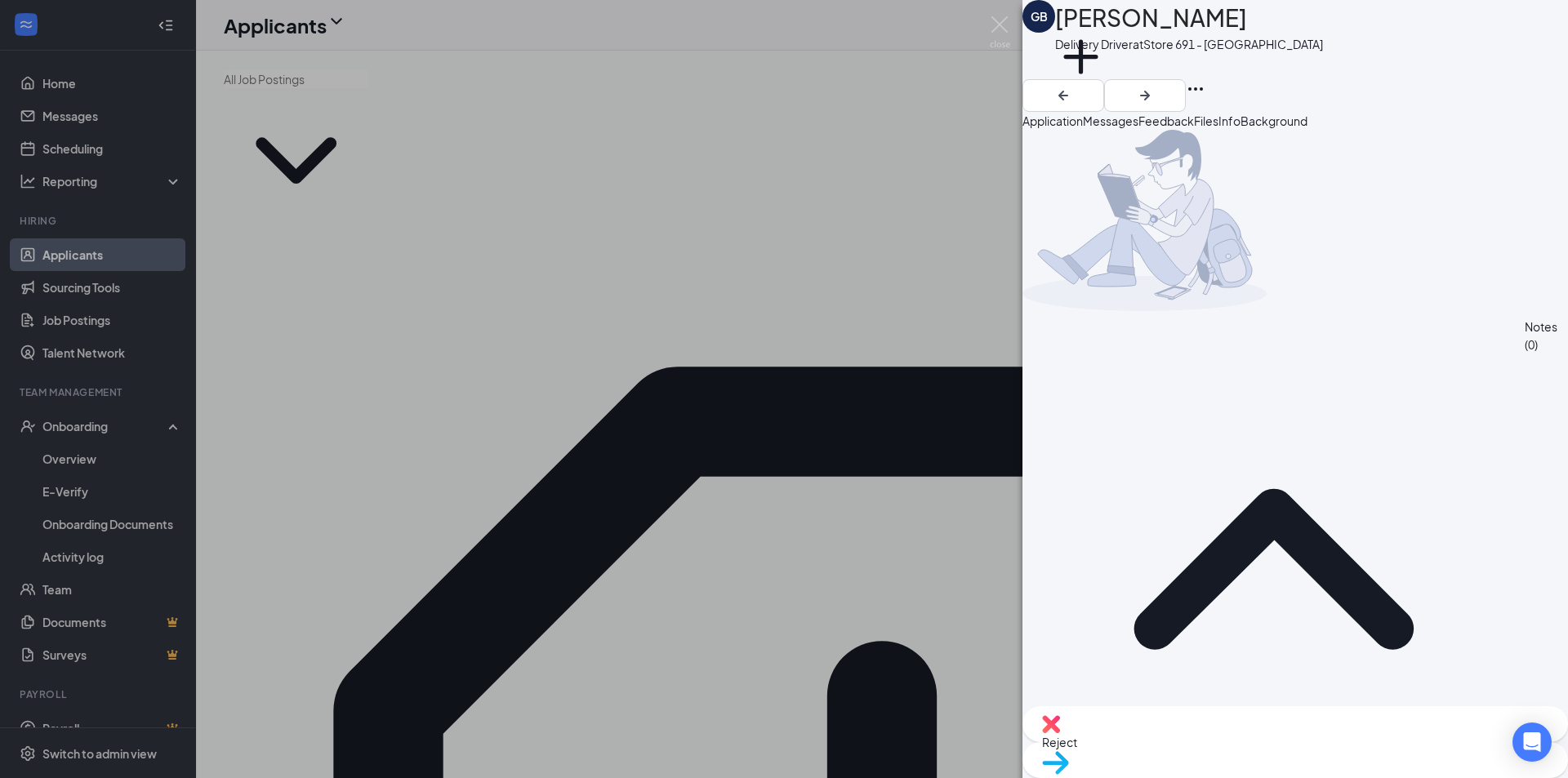
click at [1218, 129] on span "Files" at bounding box center [1206, 120] width 24 height 14
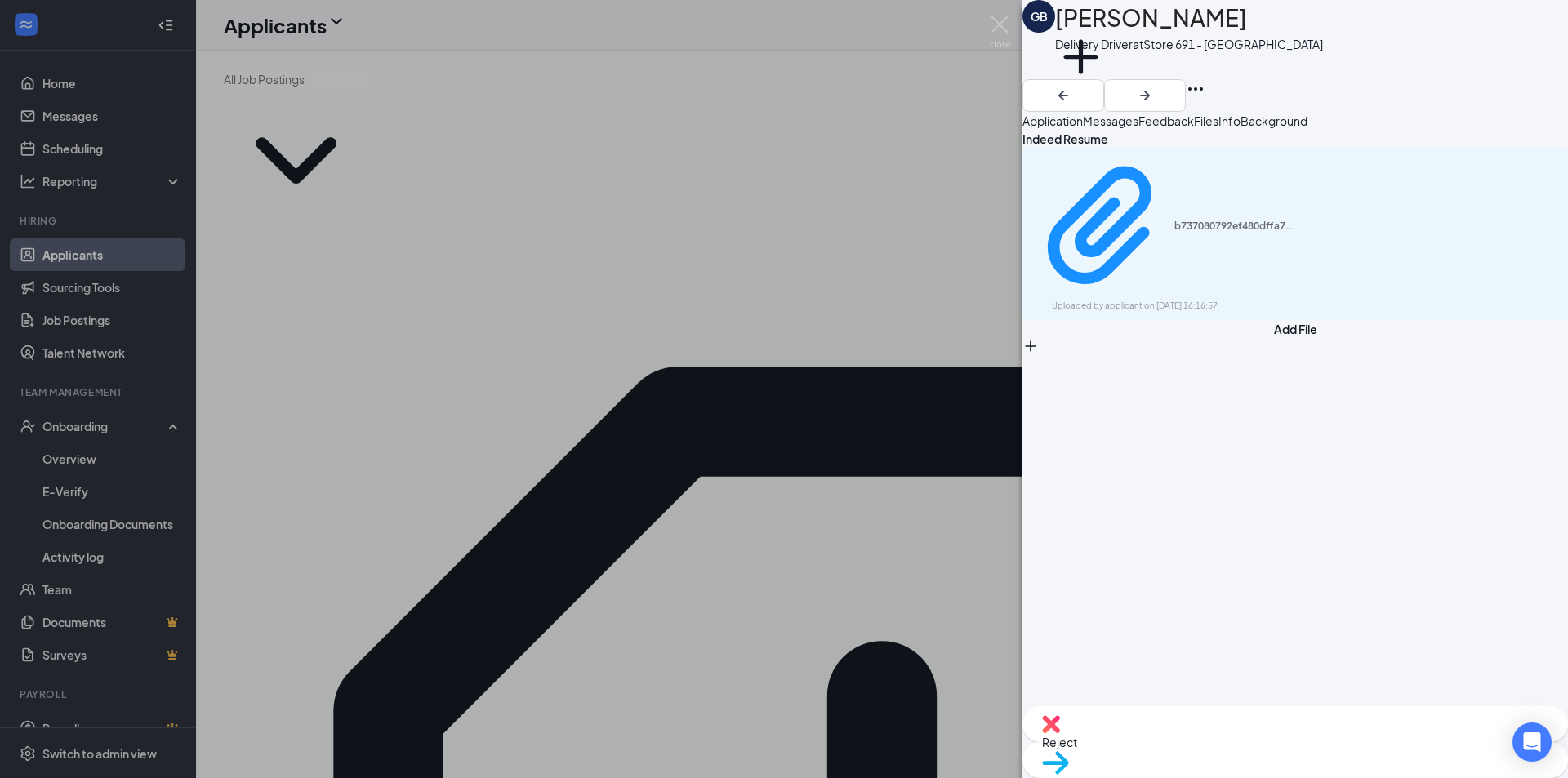
click at [70, 124] on div "GB [PERSON_NAME] Delivery Driver at Store 691 - Anniston Add a tag Application …" at bounding box center [784, 389] width 1568 height 778
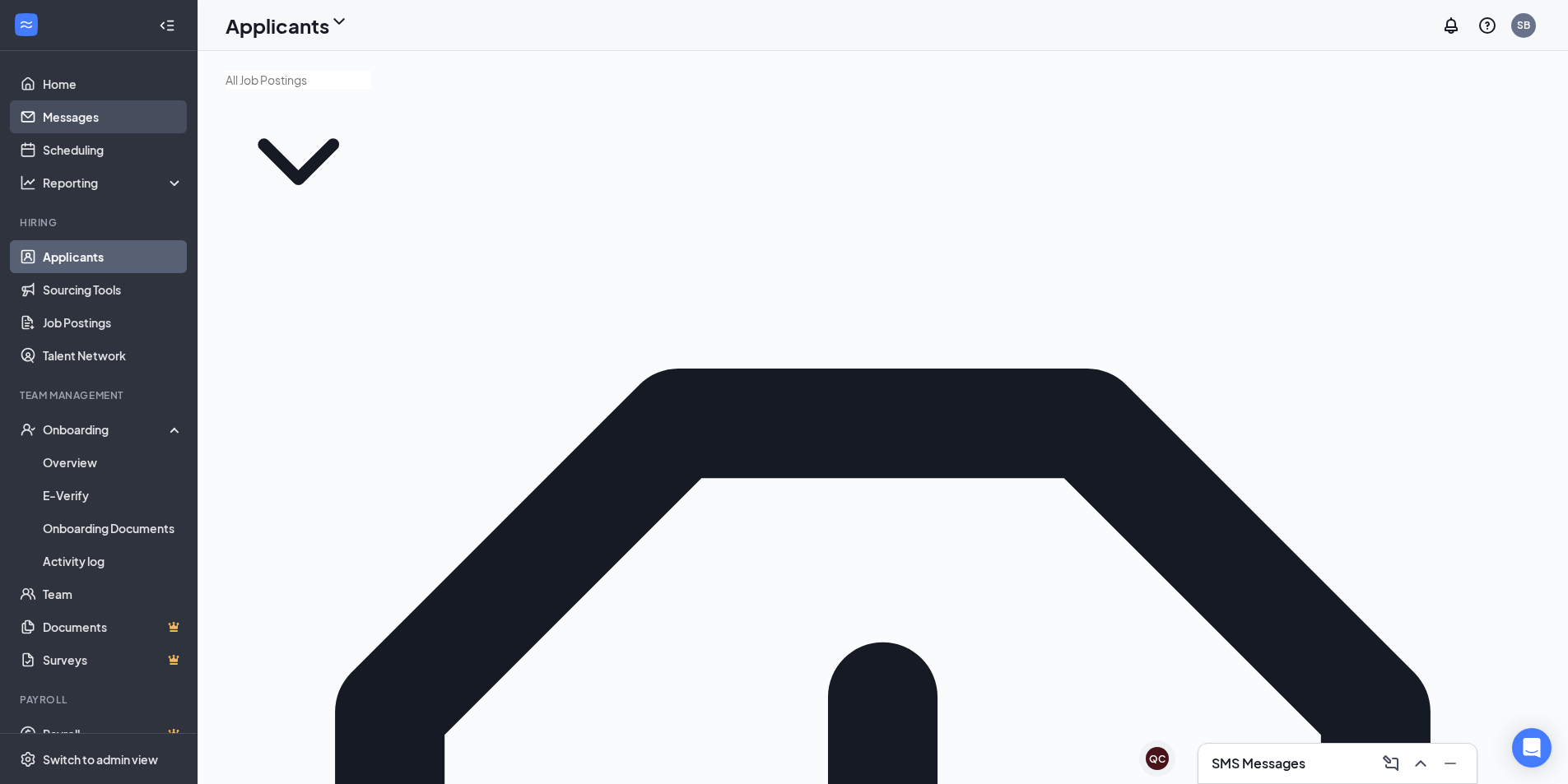
click at [78, 119] on link "Messages" at bounding box center [114, 117] width 141 height 33
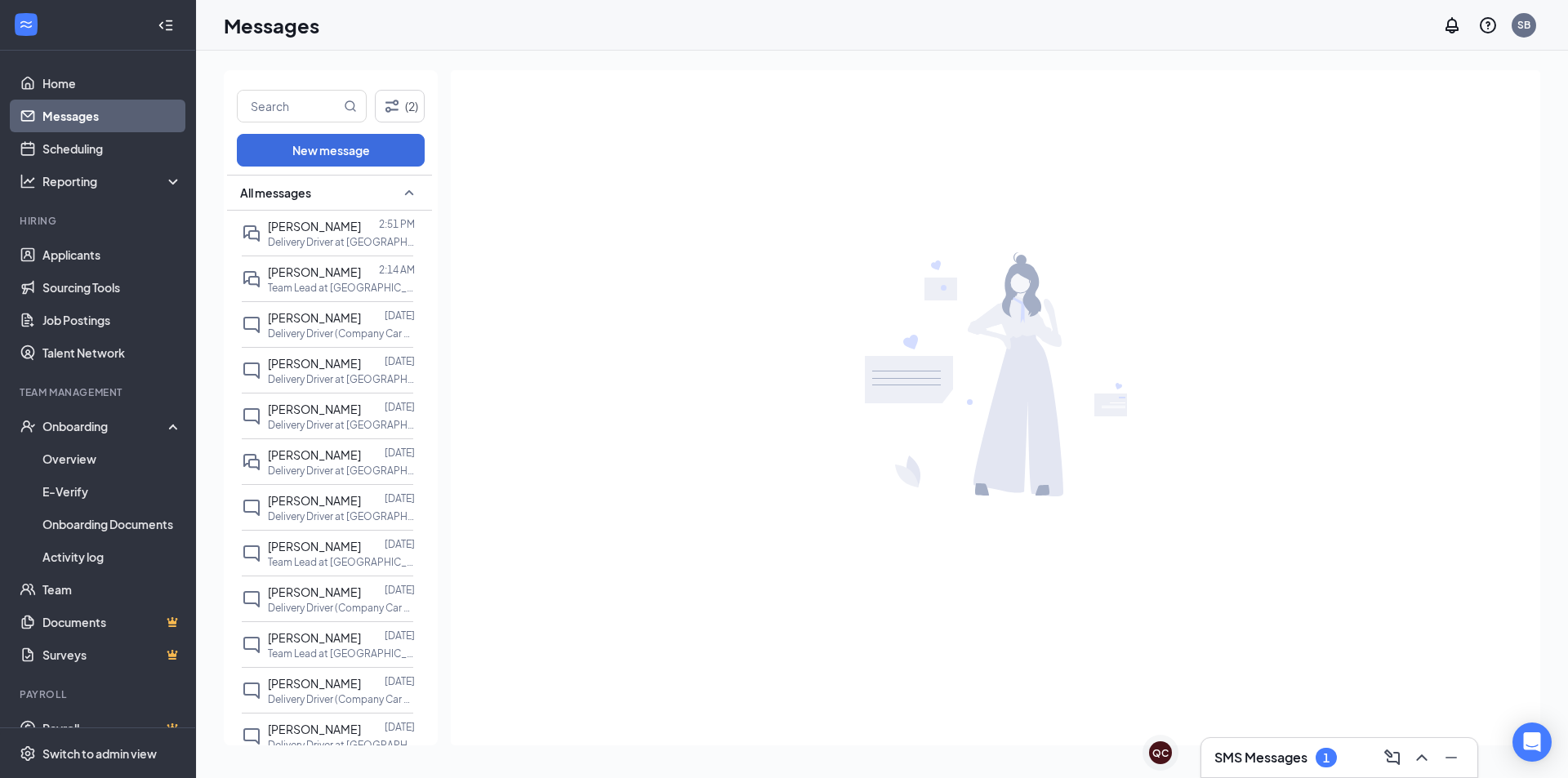
click at [117, 118] on link "Messages" at bounding box center [113, 116] width 139 height 33
click at [75, 118] on link "Messages" at bounding box center [113, 116] width 139 height 33
click at [82, 113] on link "Messages" at bounding box center [113, 116] width 139 height 33
click at [89, 150] on link "Scheduling" at bounding box center [113, 148] width 139 height 33
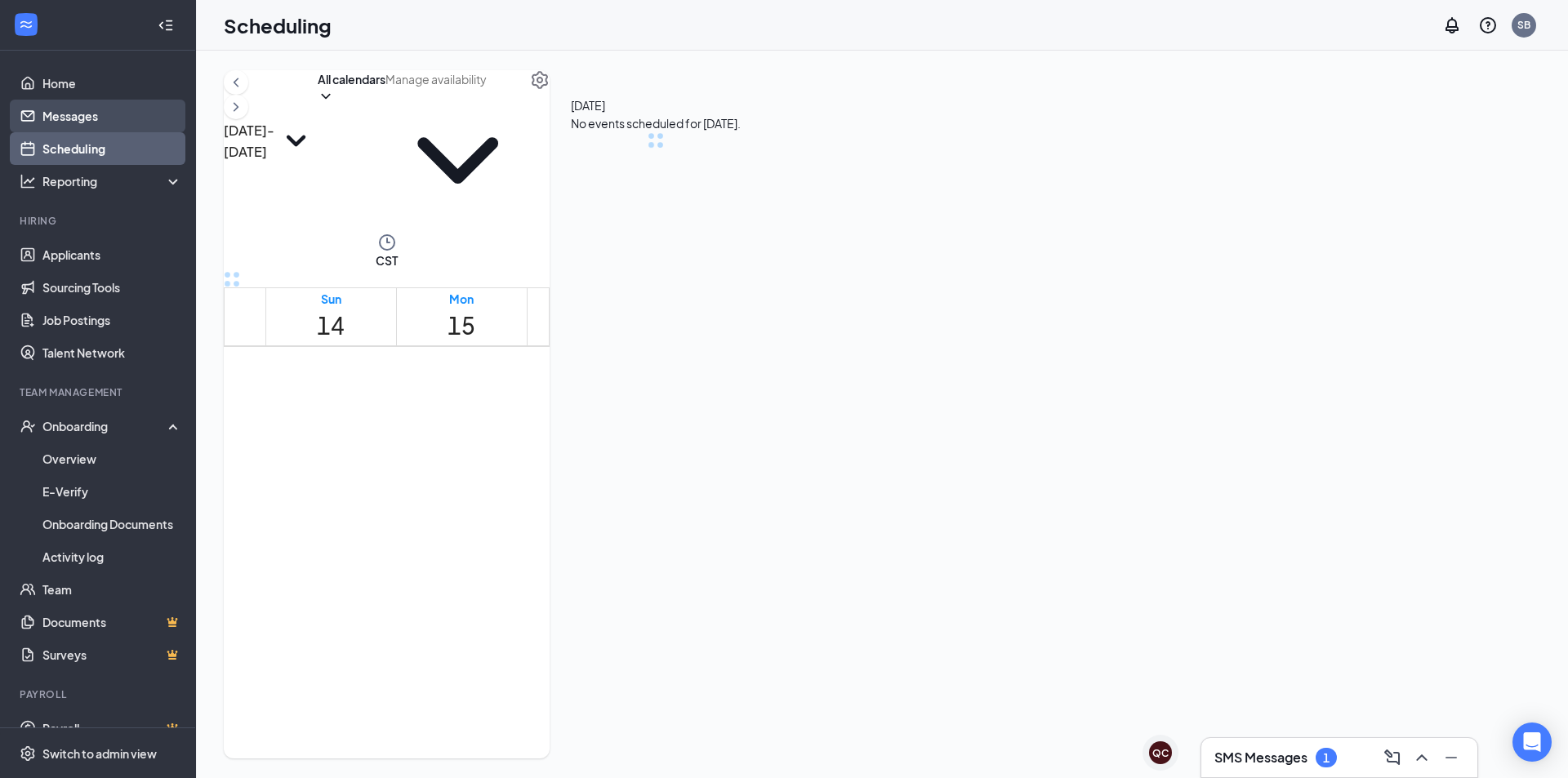
click at [95, 109] on link "Messages" at bounding box center [113, 116] width 139 height 33
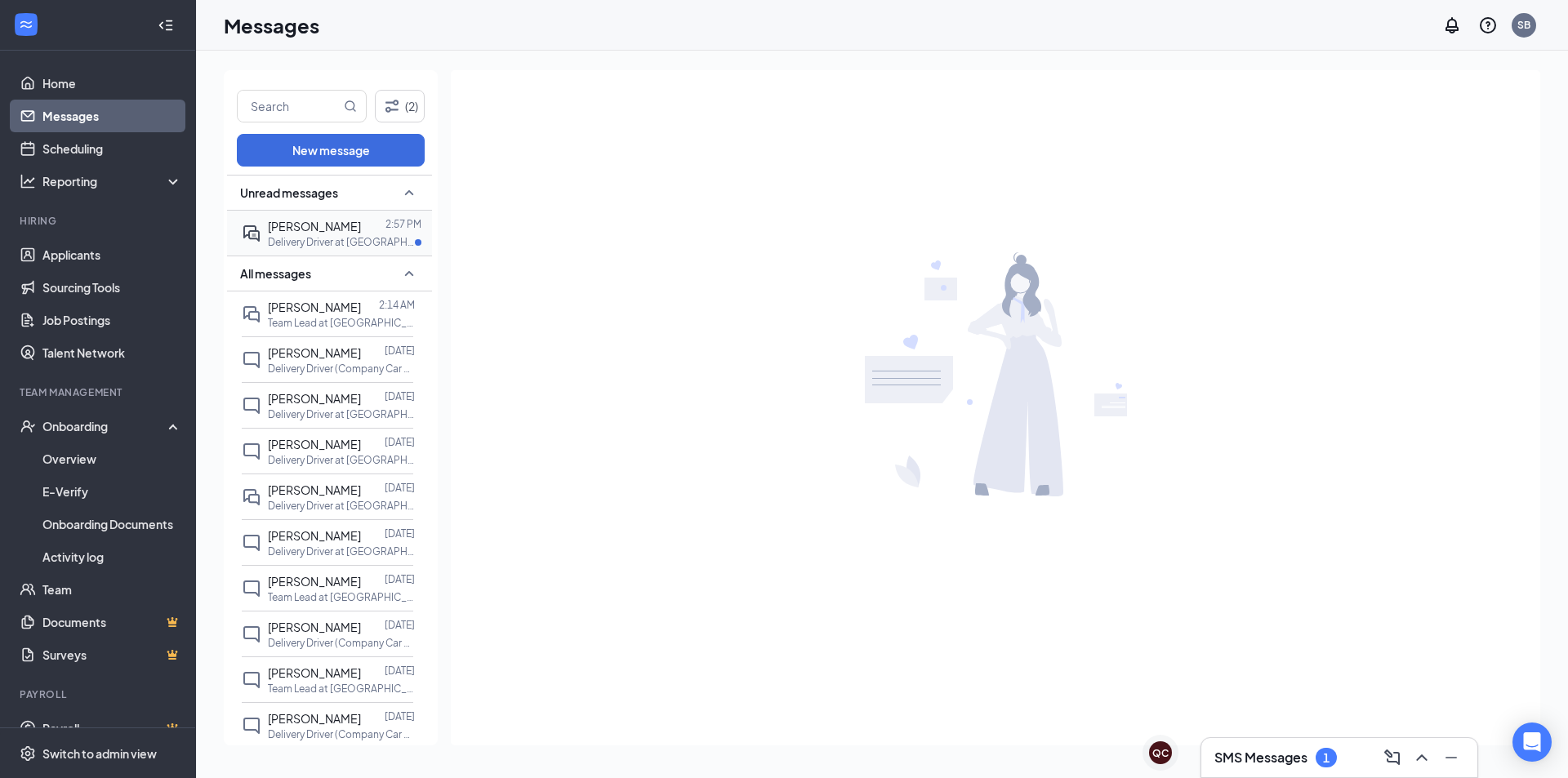
click at [339, 234] on div "[PERSON_NAME]" at bounding box center [314, 226] width 93 height 18
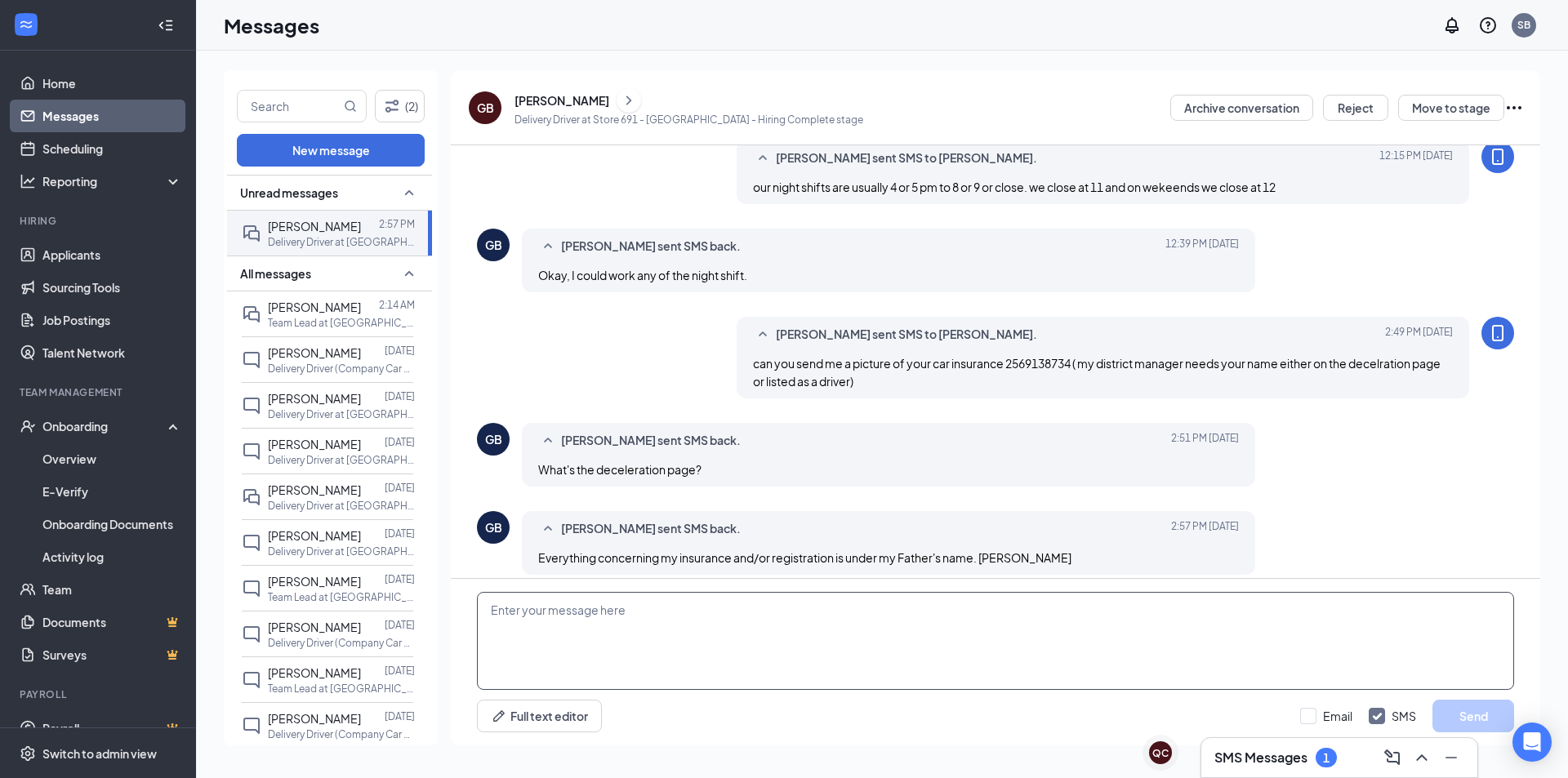
scroll to position [609, 0]
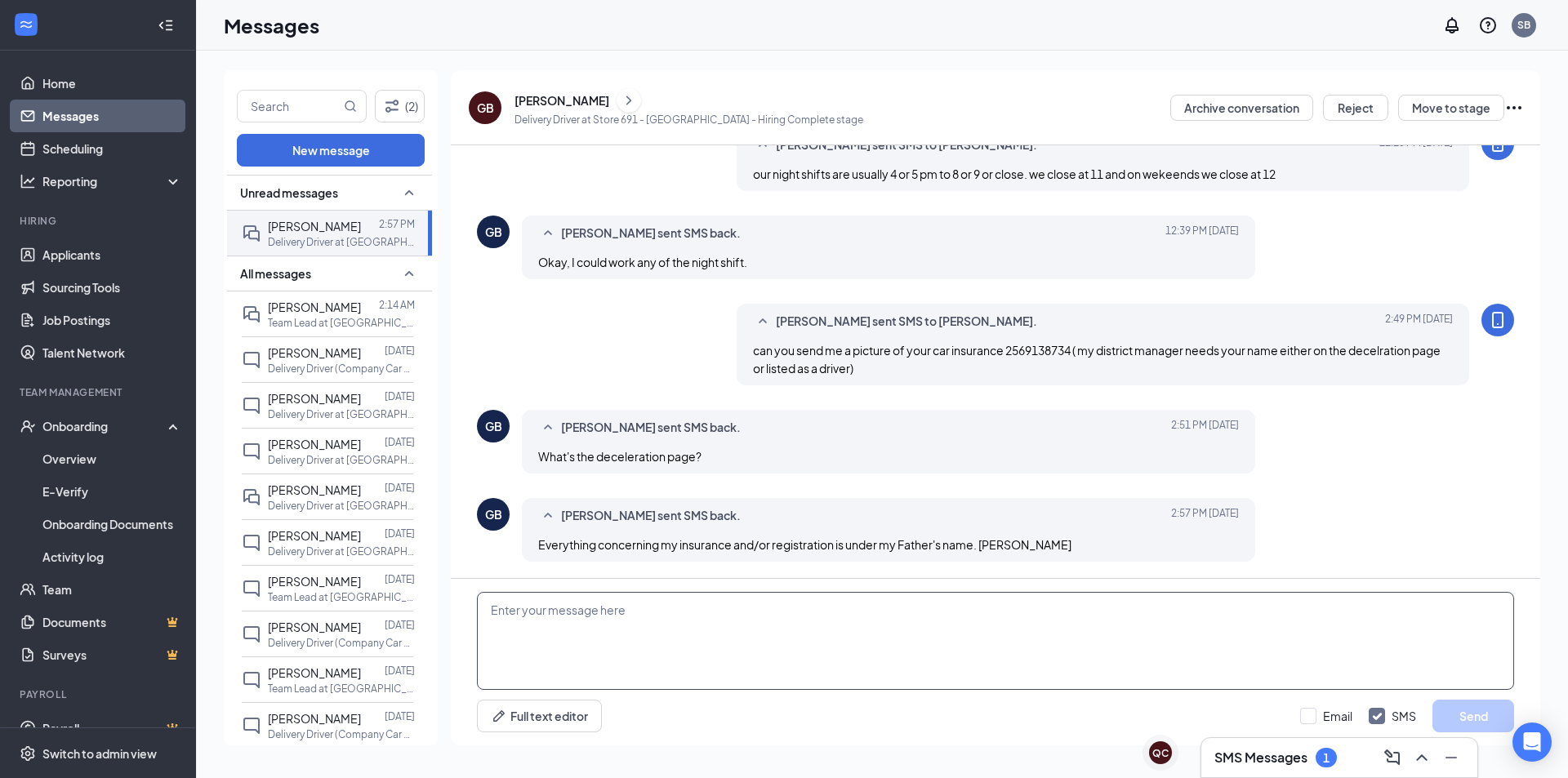
click at [734, 651] on textarea at bounding box center [996, 641] width 1037 height 98
type textarea "are you listed as a driver anywhere on the insurance?"
click at [1481, 716] on button "Send" at bounding box center [1473, 716] width 82 height 33
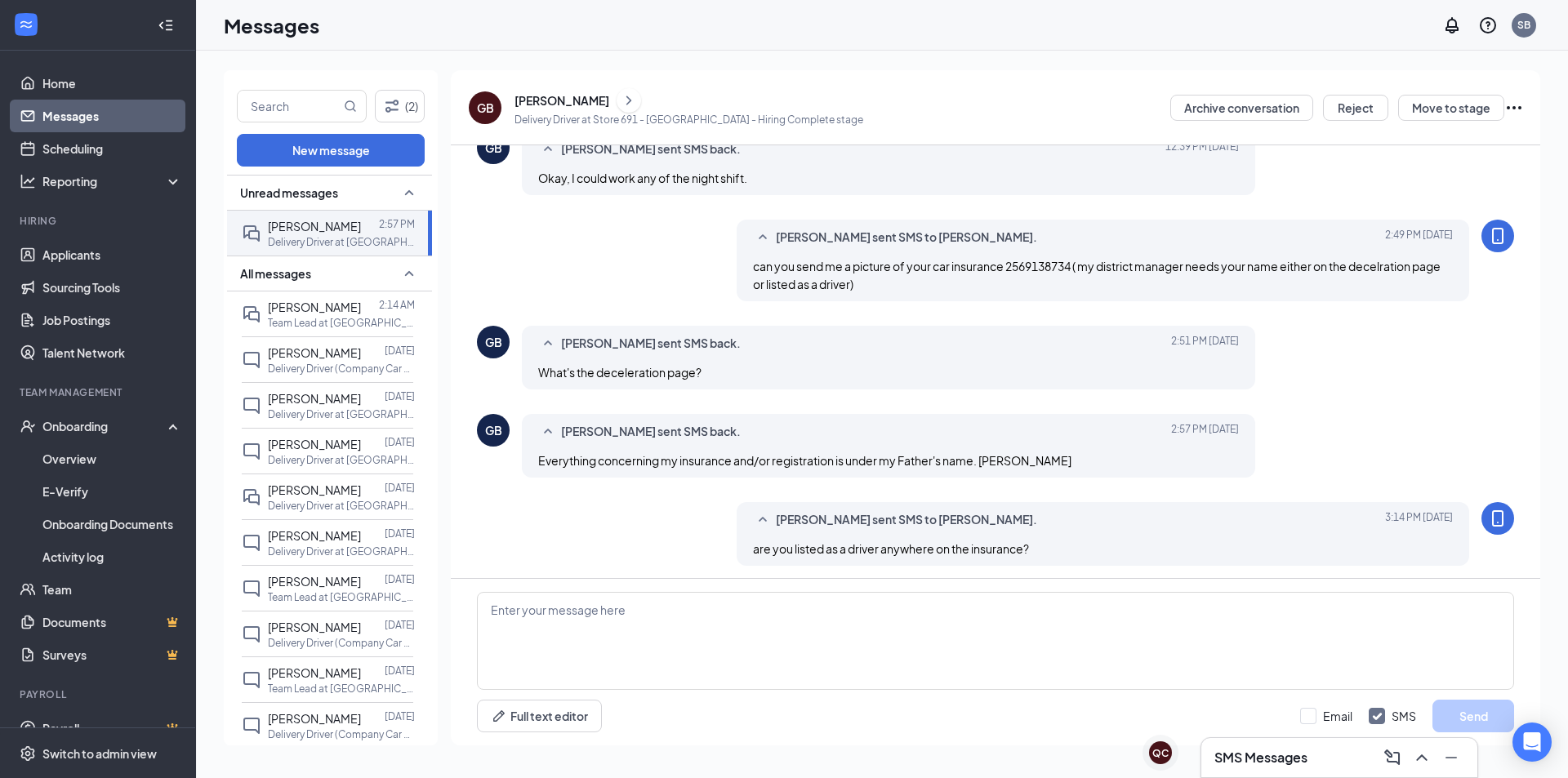
scroll to position [697, 0]
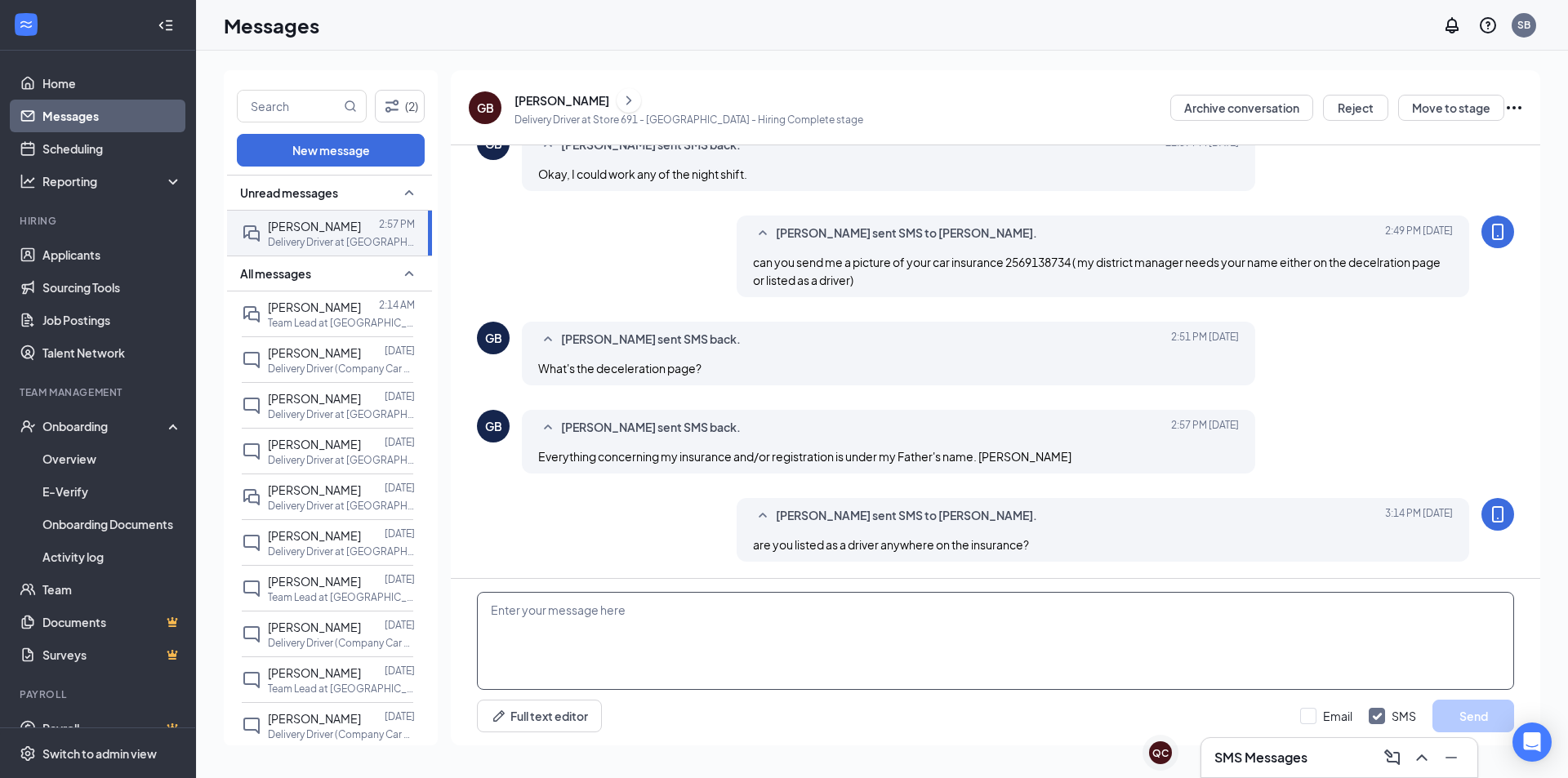
click at [547, 659] on textarea at bounding box center [996, 641] width 1037 height 98
type textarea "if your not listed as driver i cant let you drive your own car but i can change…"
click at [1452, 706] on button "Send" at bounding box center [1473, 716] width 82 height 33
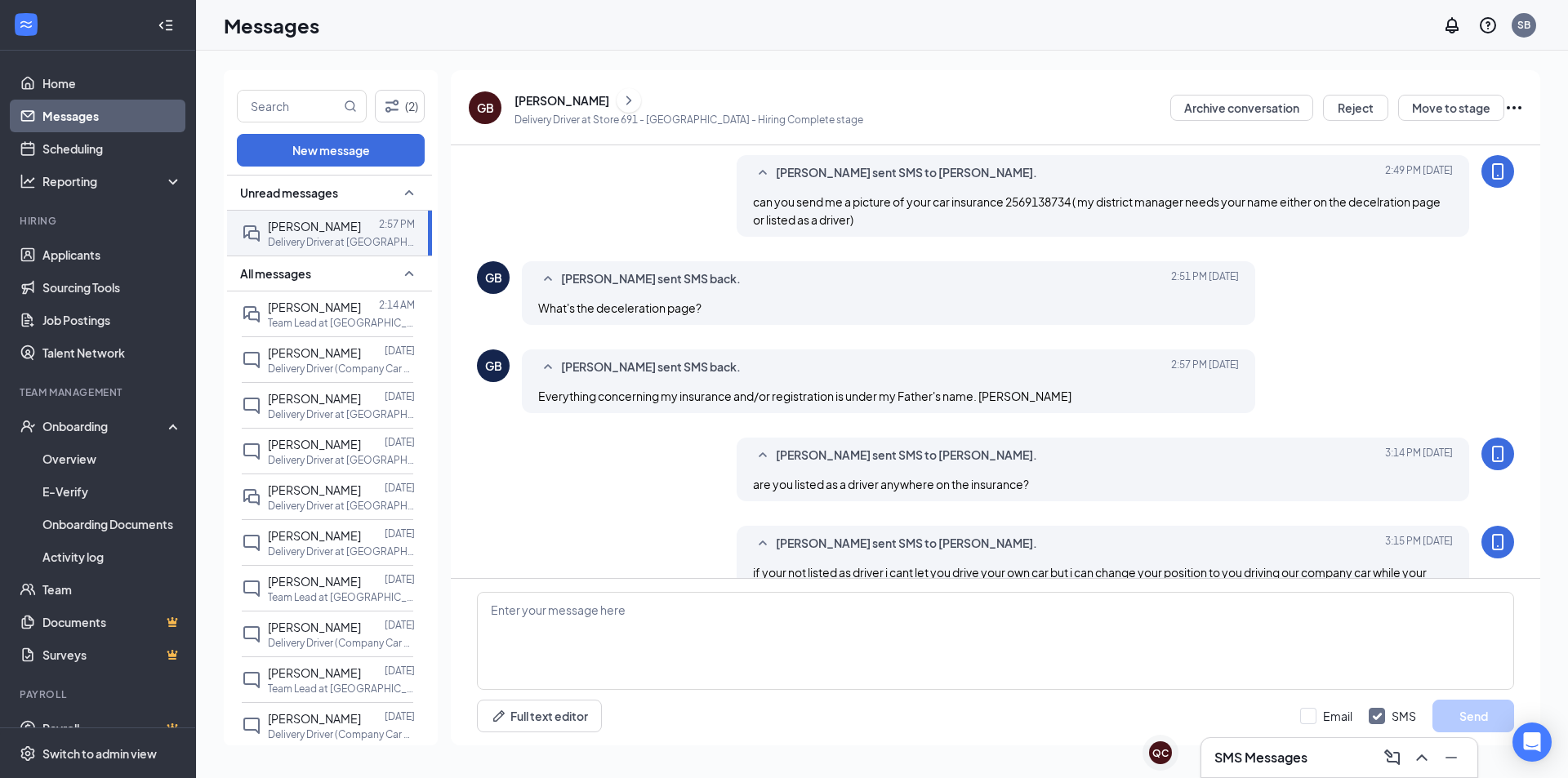
scroll to position [891, 0]
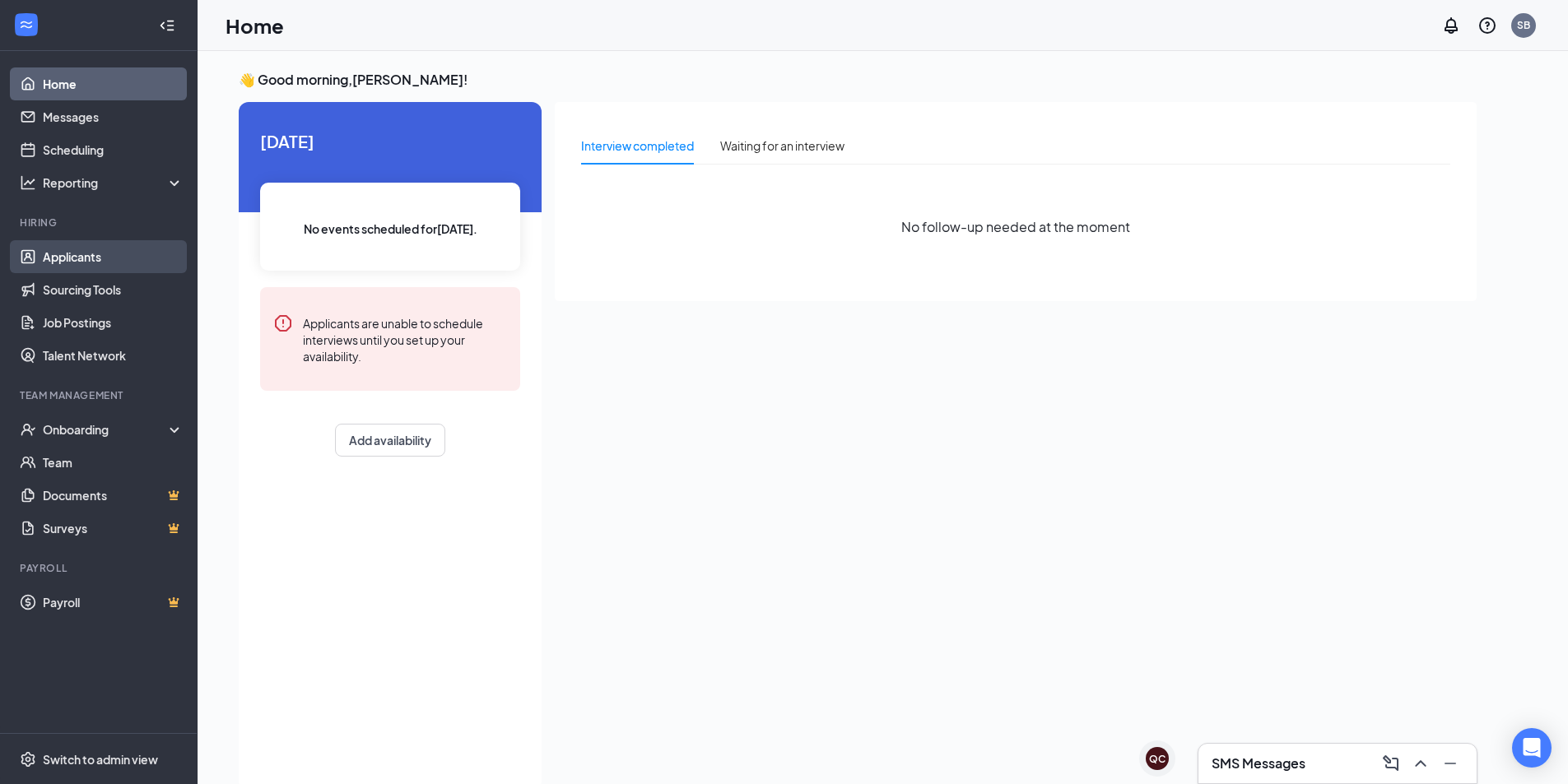
click at [97, 258] on link "Applicants" at bounding box center [114, 257] width 141 height 33
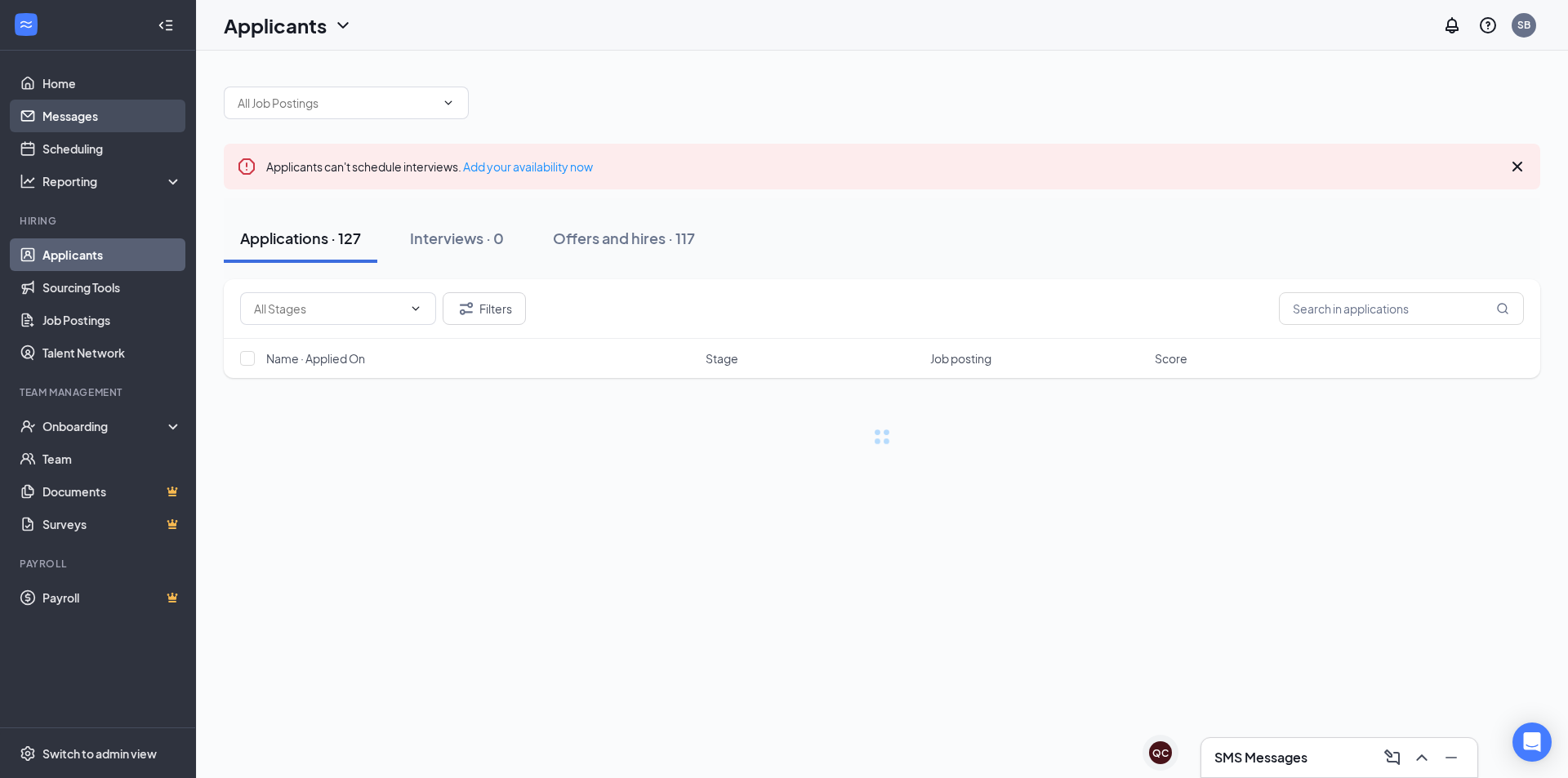
click at [82, 108] on link "Messages" at bounding box center [113, 116] width 139 height 33
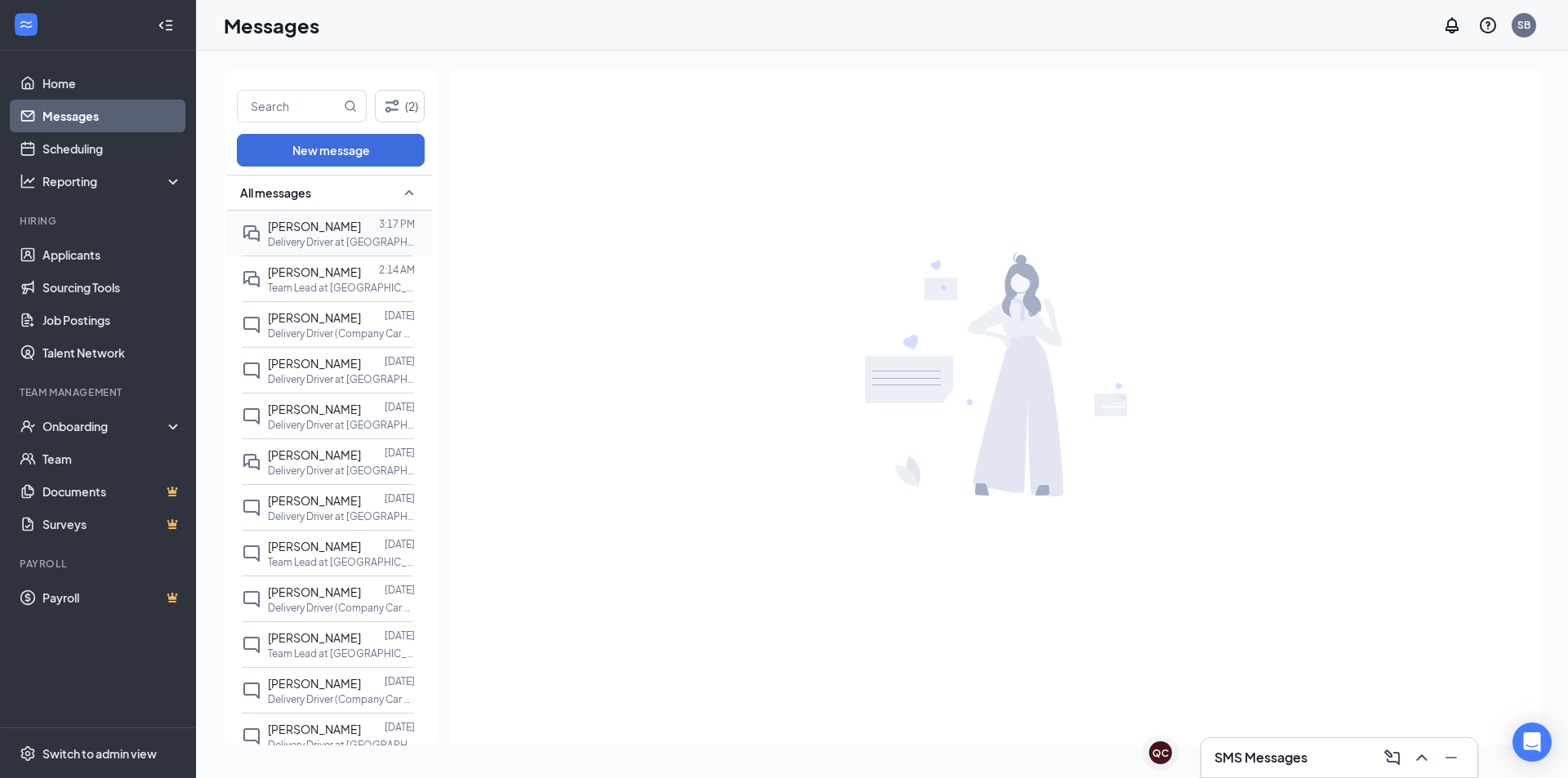
click at [330, 241] on p "Delivery Driver at [GEOGRAPHIC_DATA]" at bounding box center [341, 242] width 147 height 14
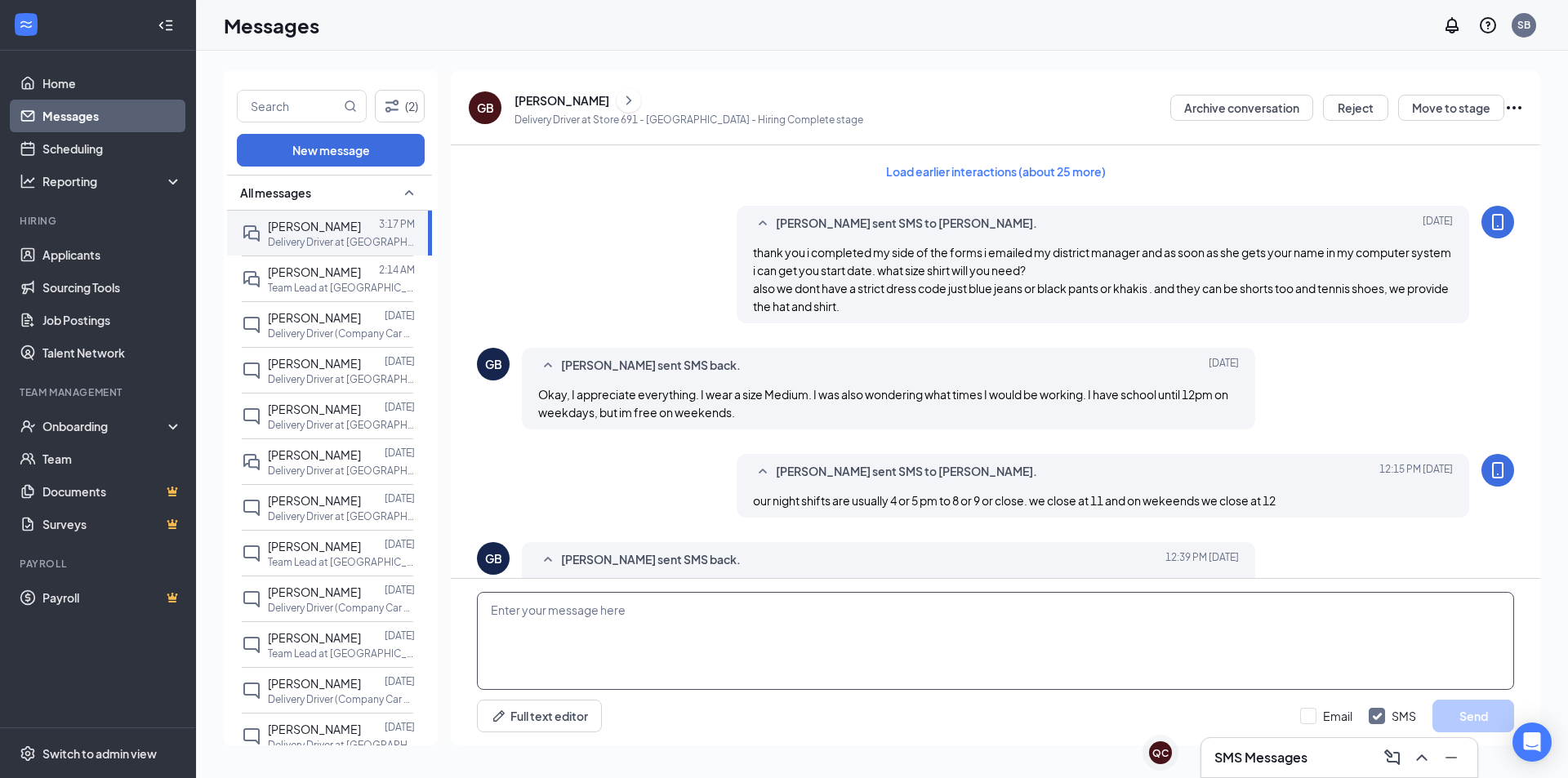
click at [715, 641] on textarea at bounding box center [996, 641] width 1037 height 98
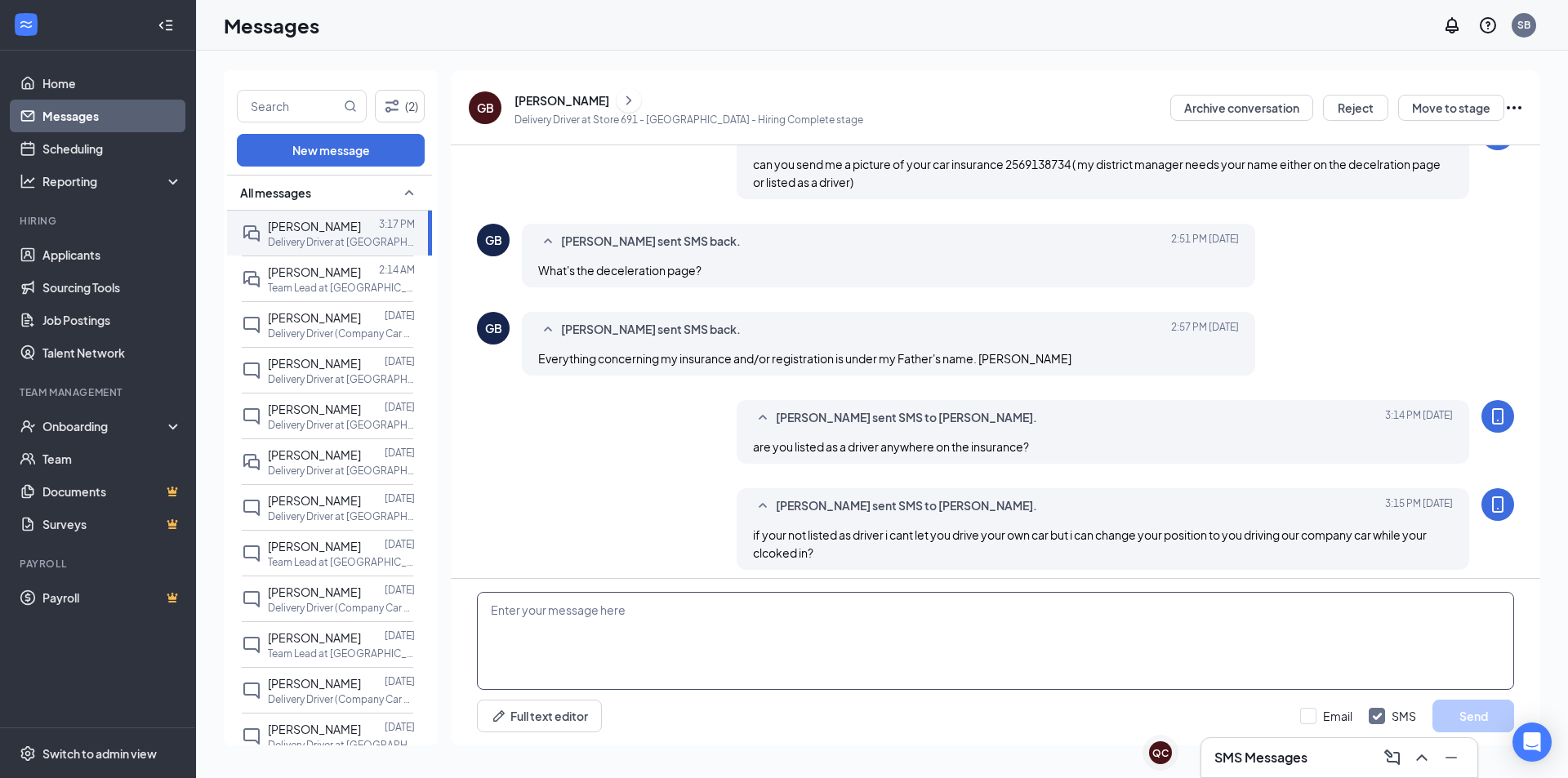
scroll to position [609, 0]
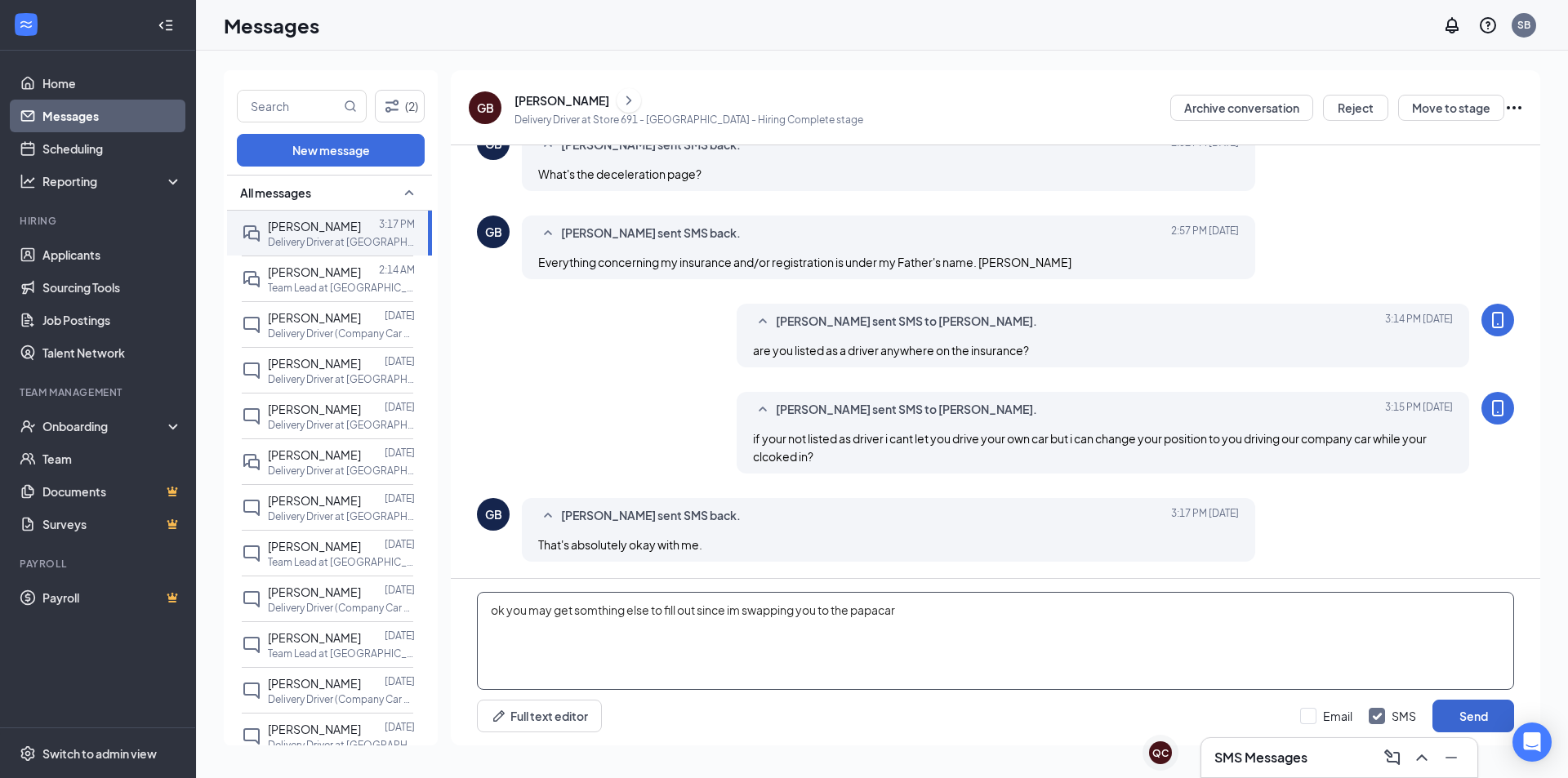
type textarea "ok you may get somthing else to fill out since im swapping you to the papacar"
click at [1461, 713] on button "Send" at bounding box center [1473, 716] width 82 height 33
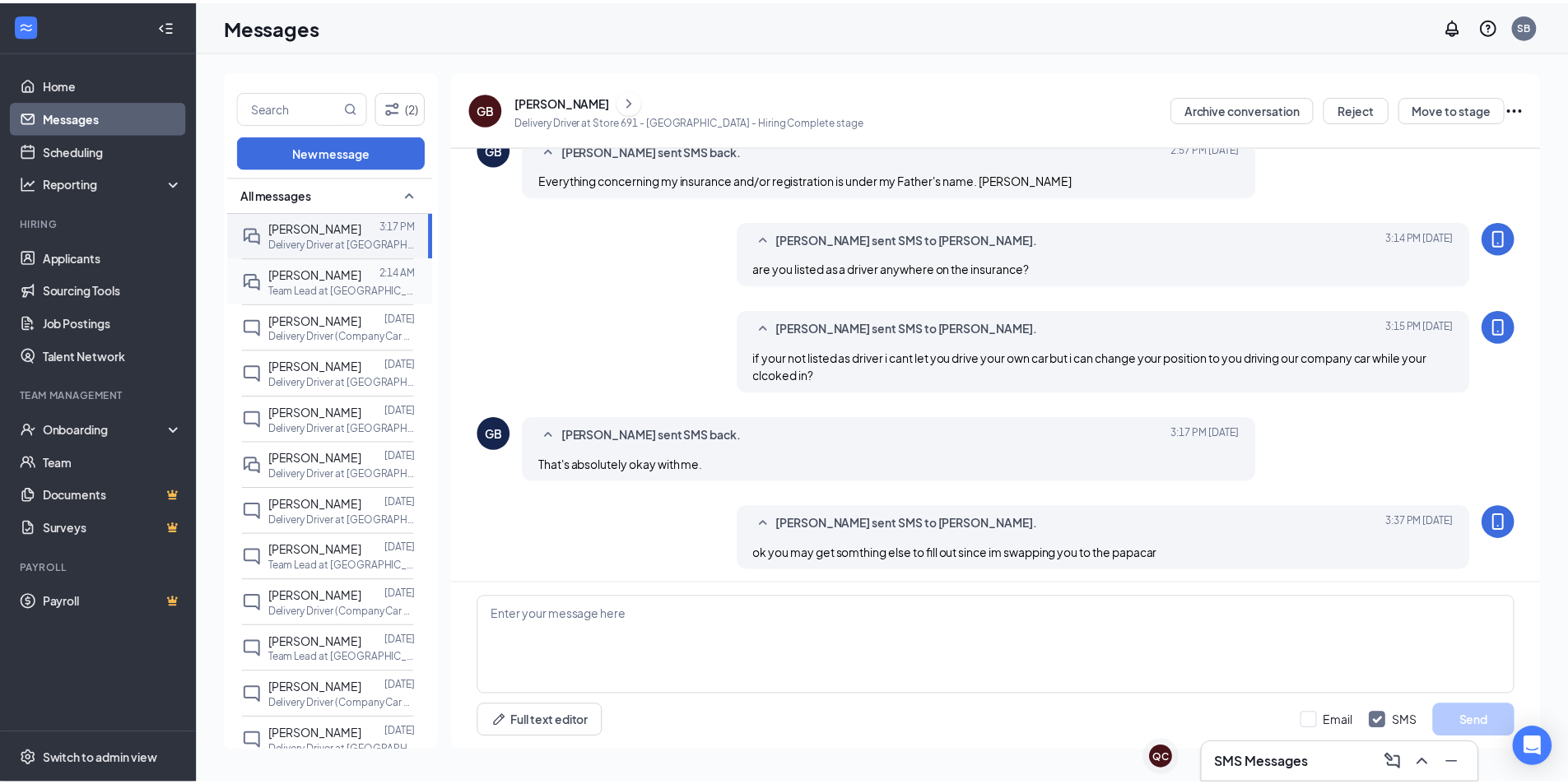
scroll to position [703, 0]
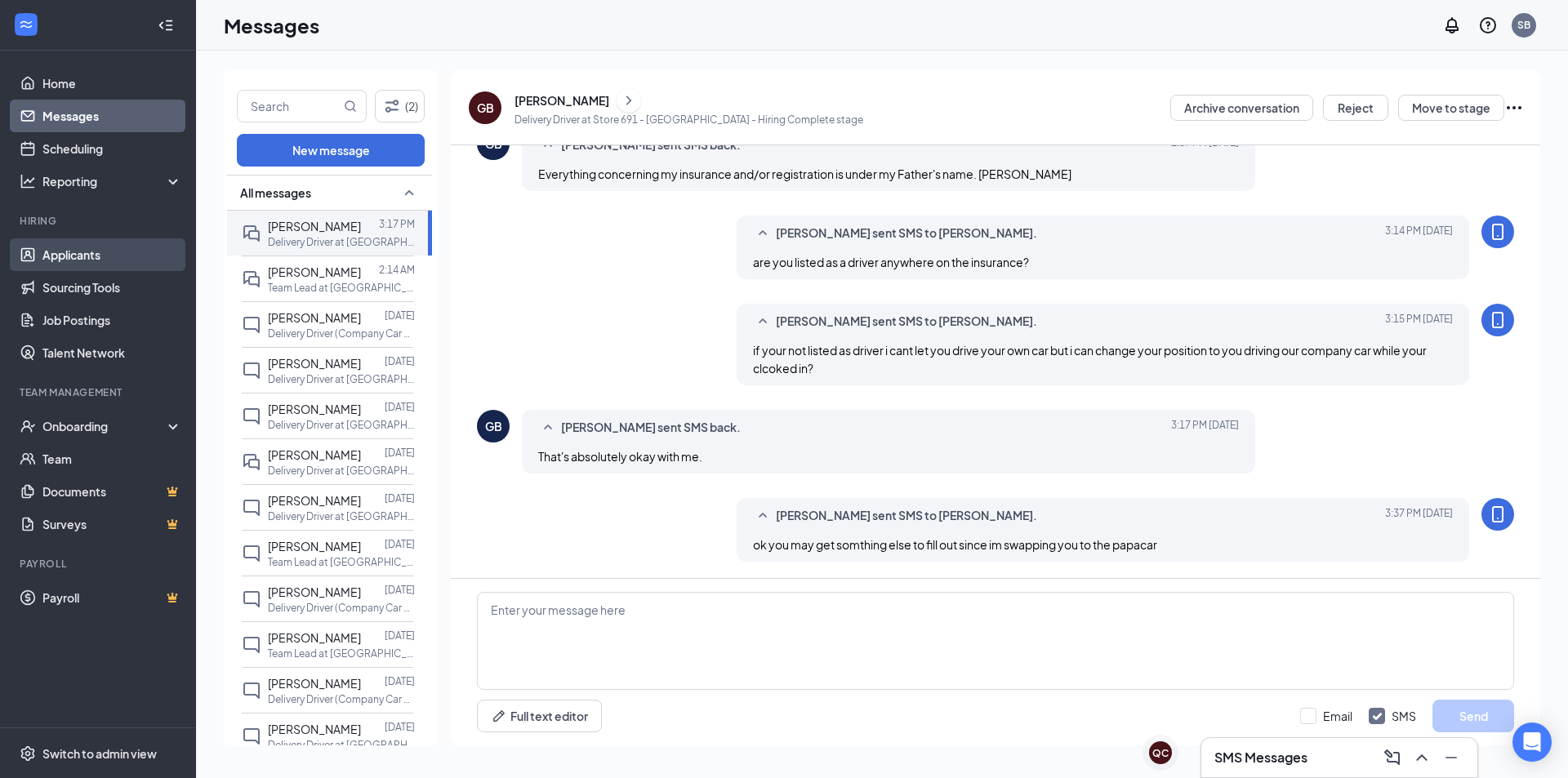
click at [108, 253] on link "Applicants" at bounding box center [113, 255] width 139 height 33
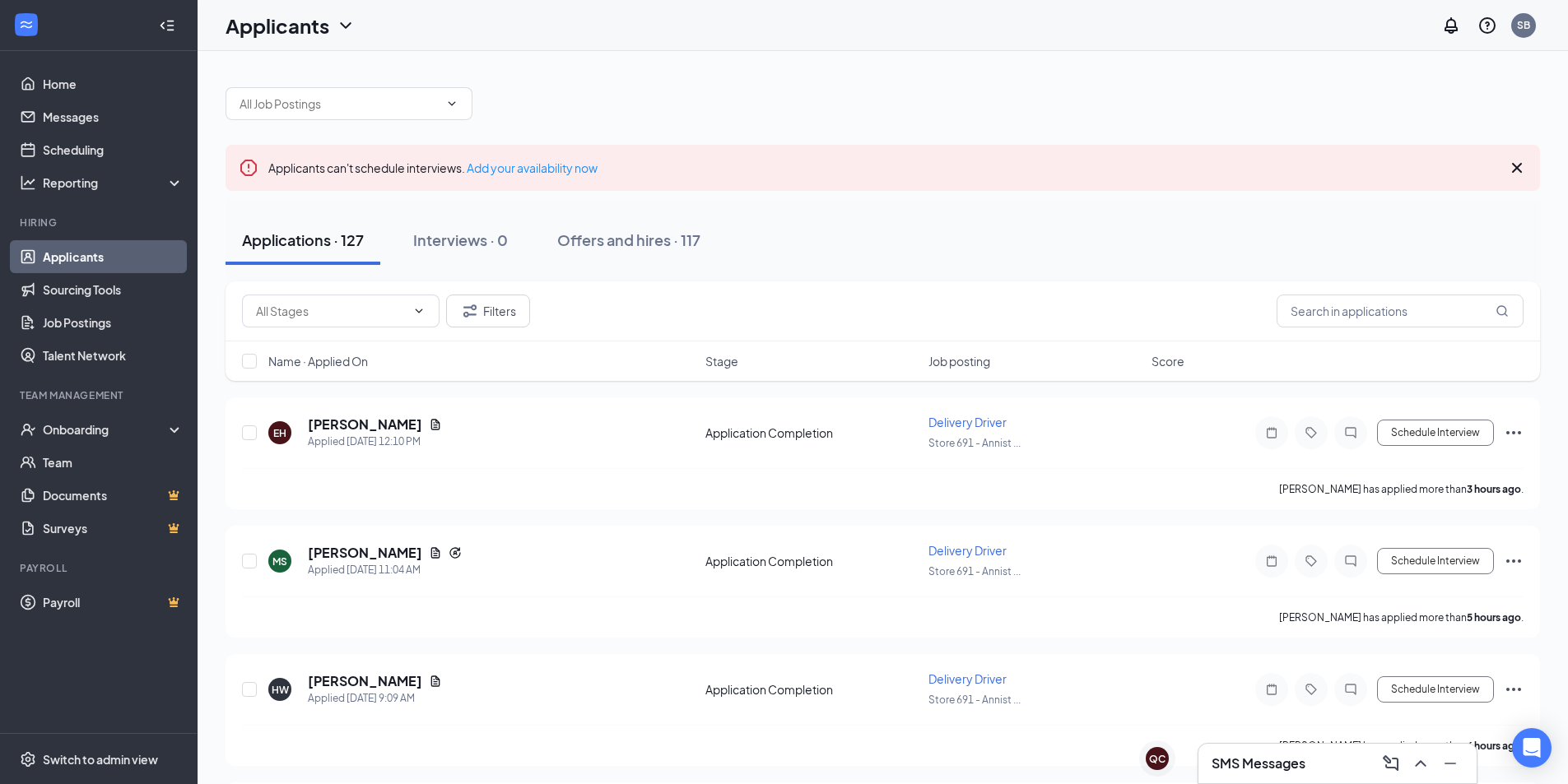
click at [96, 254] on link "Applicants" at bounding box center [114, 257] width 141 height 33
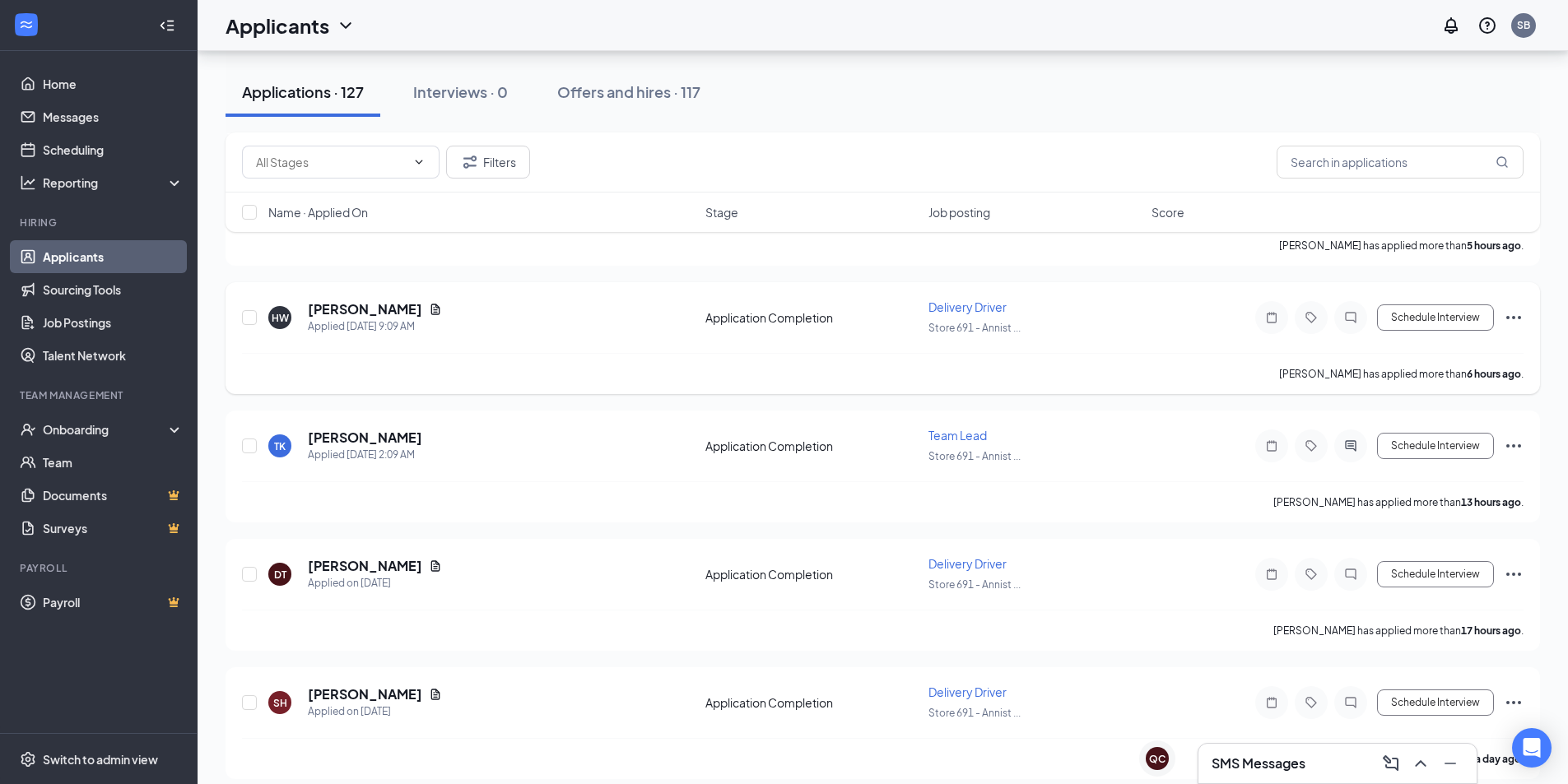
scroll to position [411, 0]
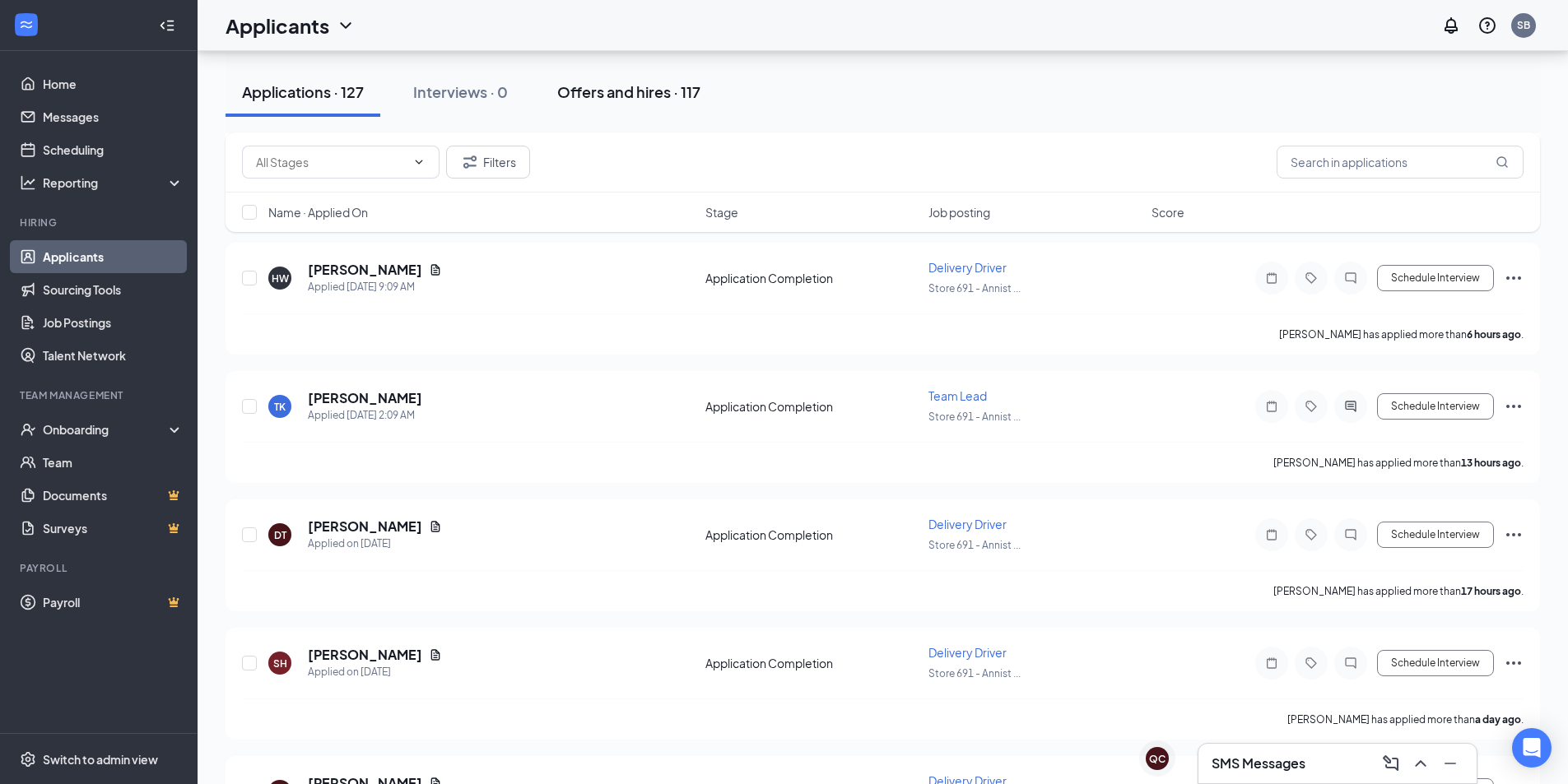
click at [623, 95] on div "Offers and hires · 117" at bounding box center [629, 91] width 143 height 20
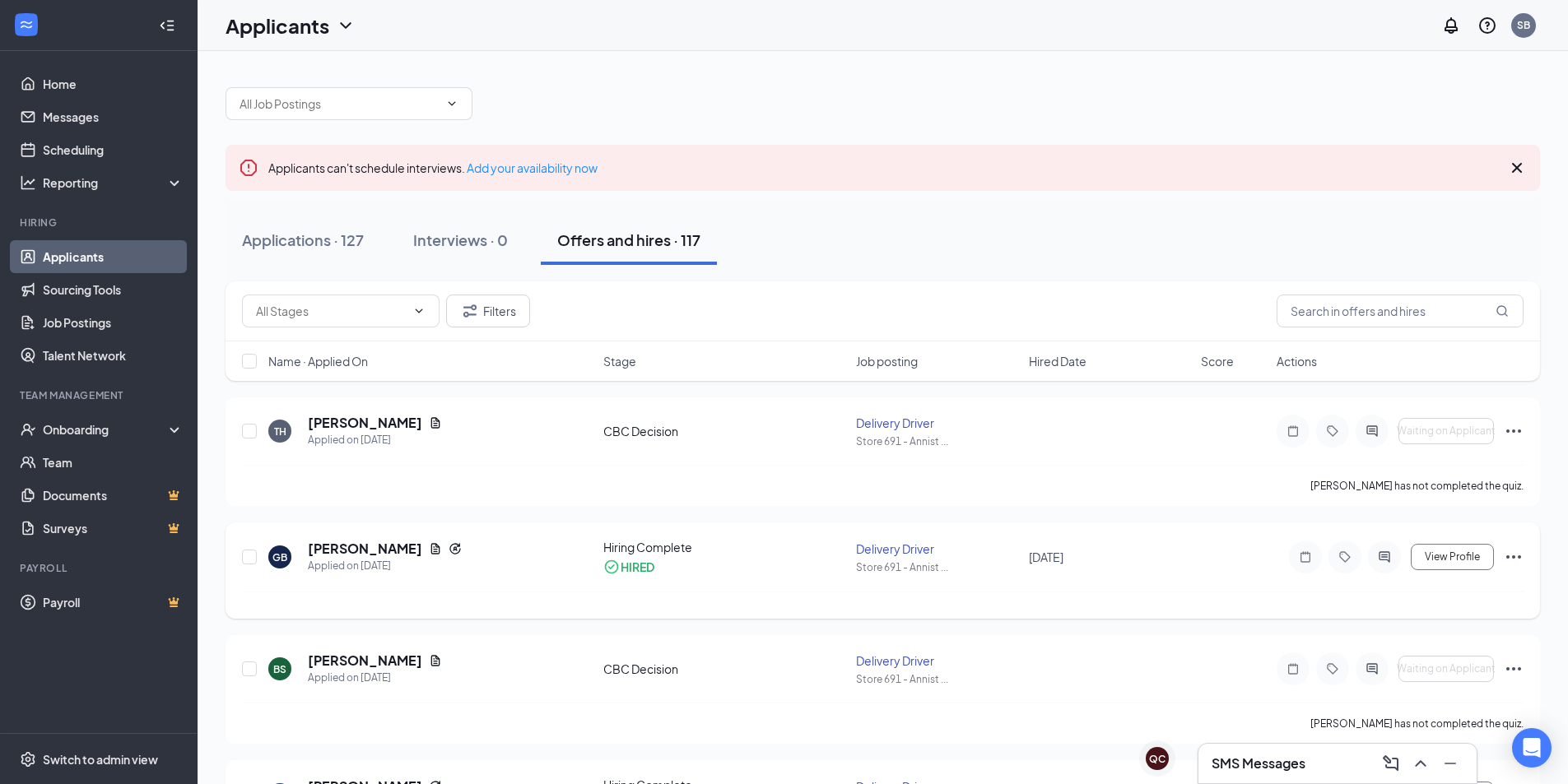
click at [1522, 560] on icon "Ellipses" at bounding box center [1514, 556] width 19 height 19
click at [1483, 755] on p "Move to another position" at bounding box center [1438, 767] width 141 height 16
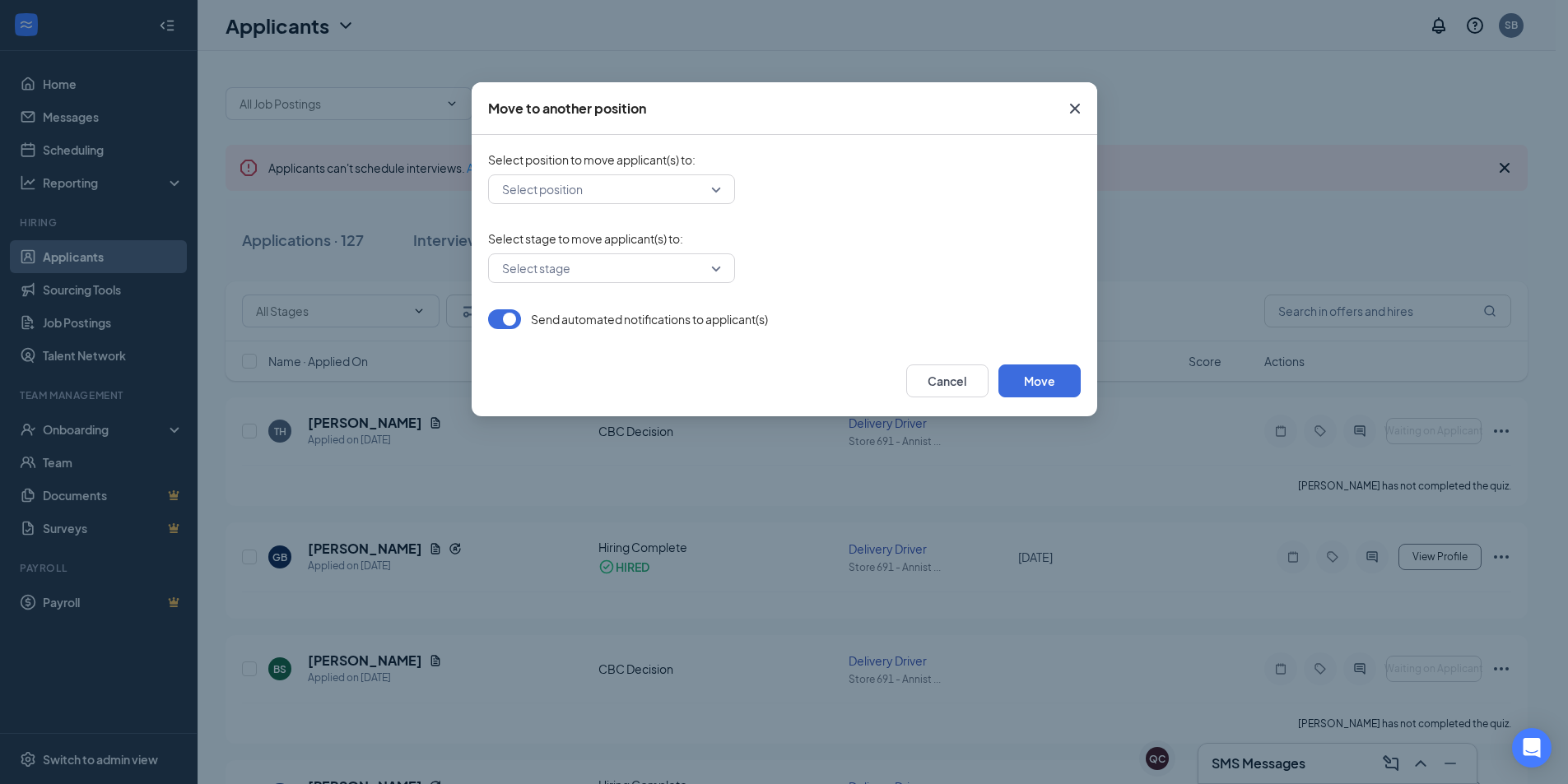
click at [585, 197] on input "search" at bounding box center [606, 189] width 216 height 28
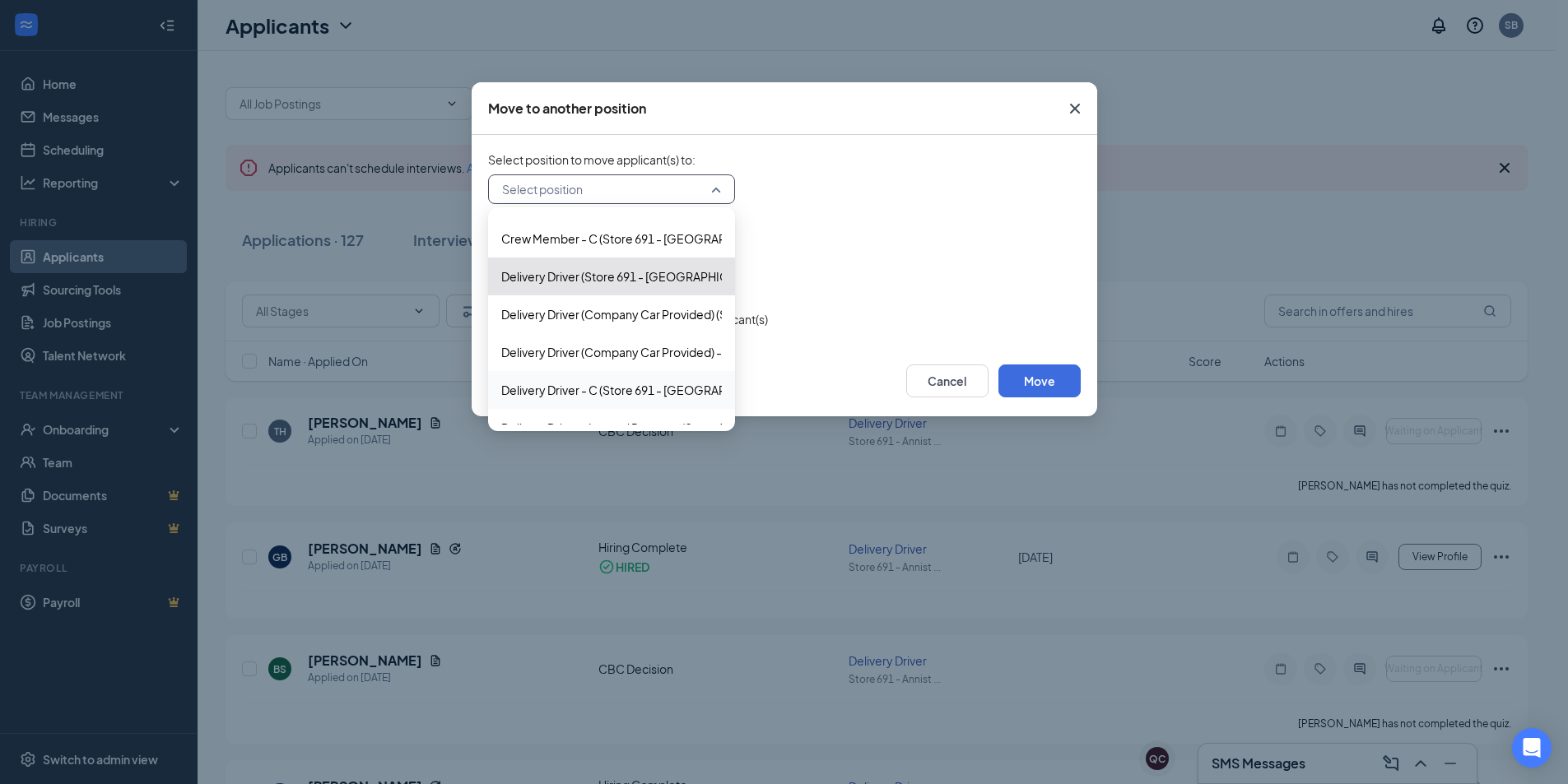
scroll to position [164, 0]
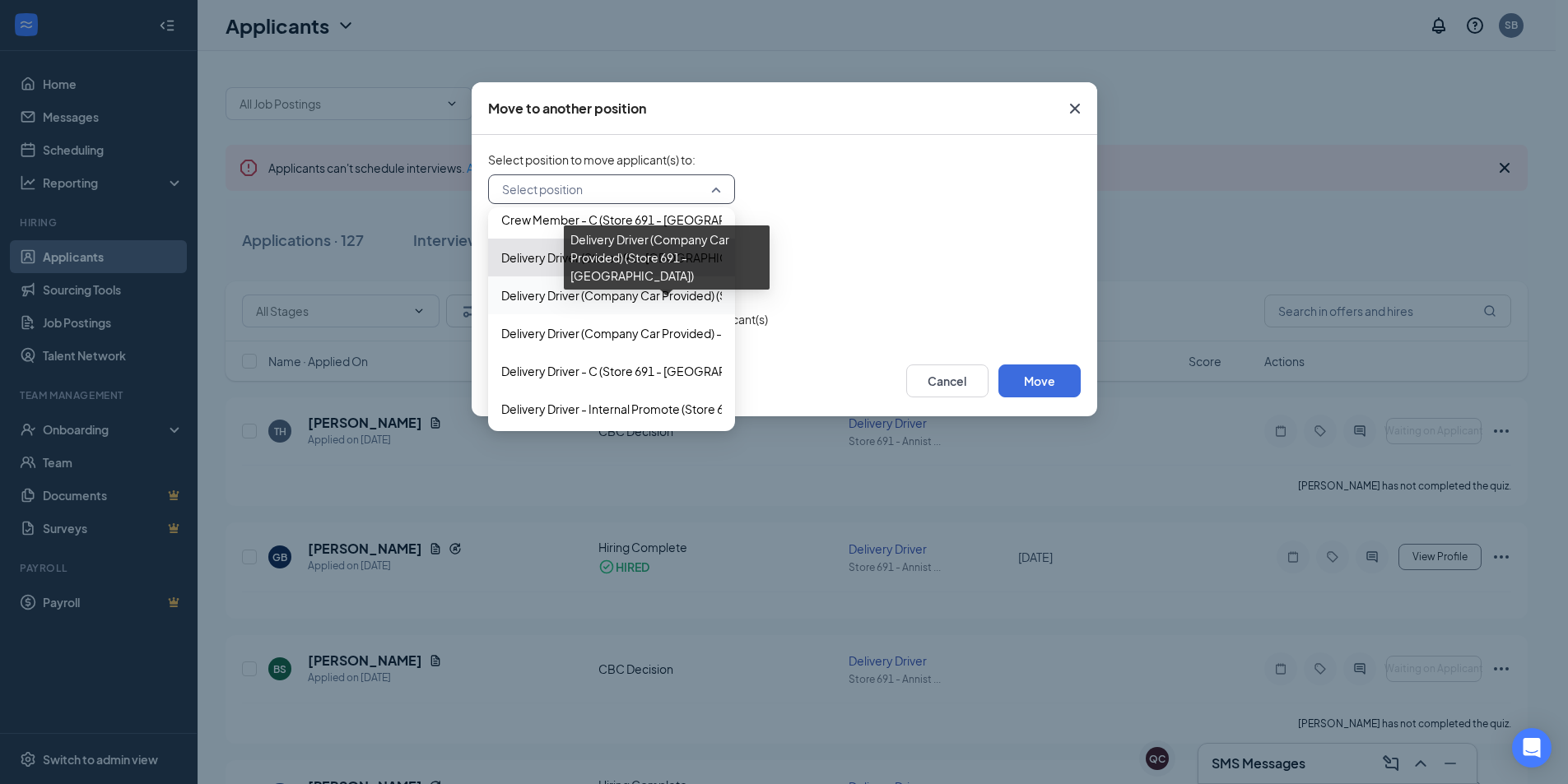
click at [596, 292] on span "Delivery Driver (Company Car Provided) (Store 691 - Anniston)" at bounding box center [702, 295] width 402 height 18
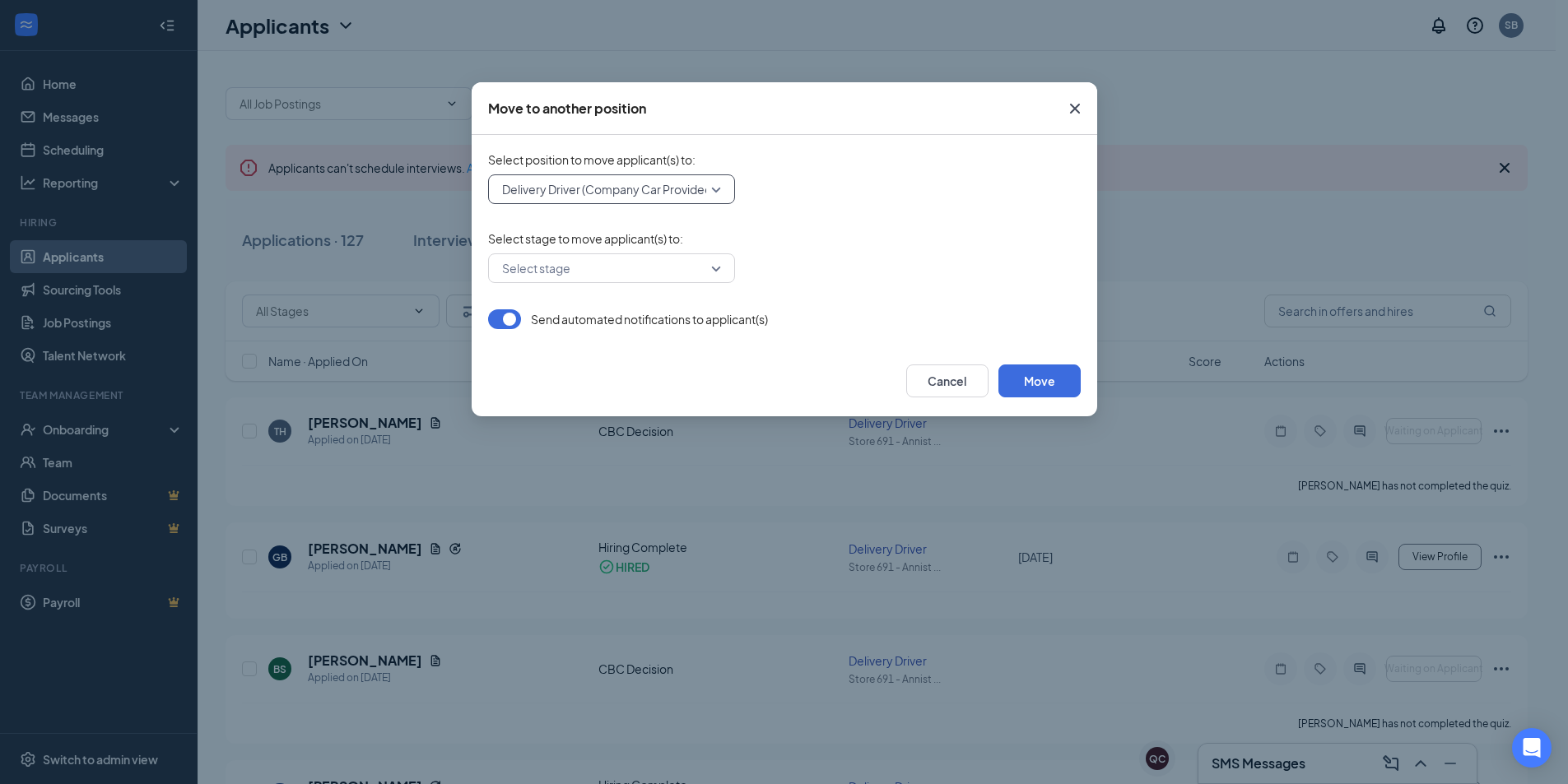
click at [601, 263] on input "search" at bounding box center [606, 268] width 216 height 28
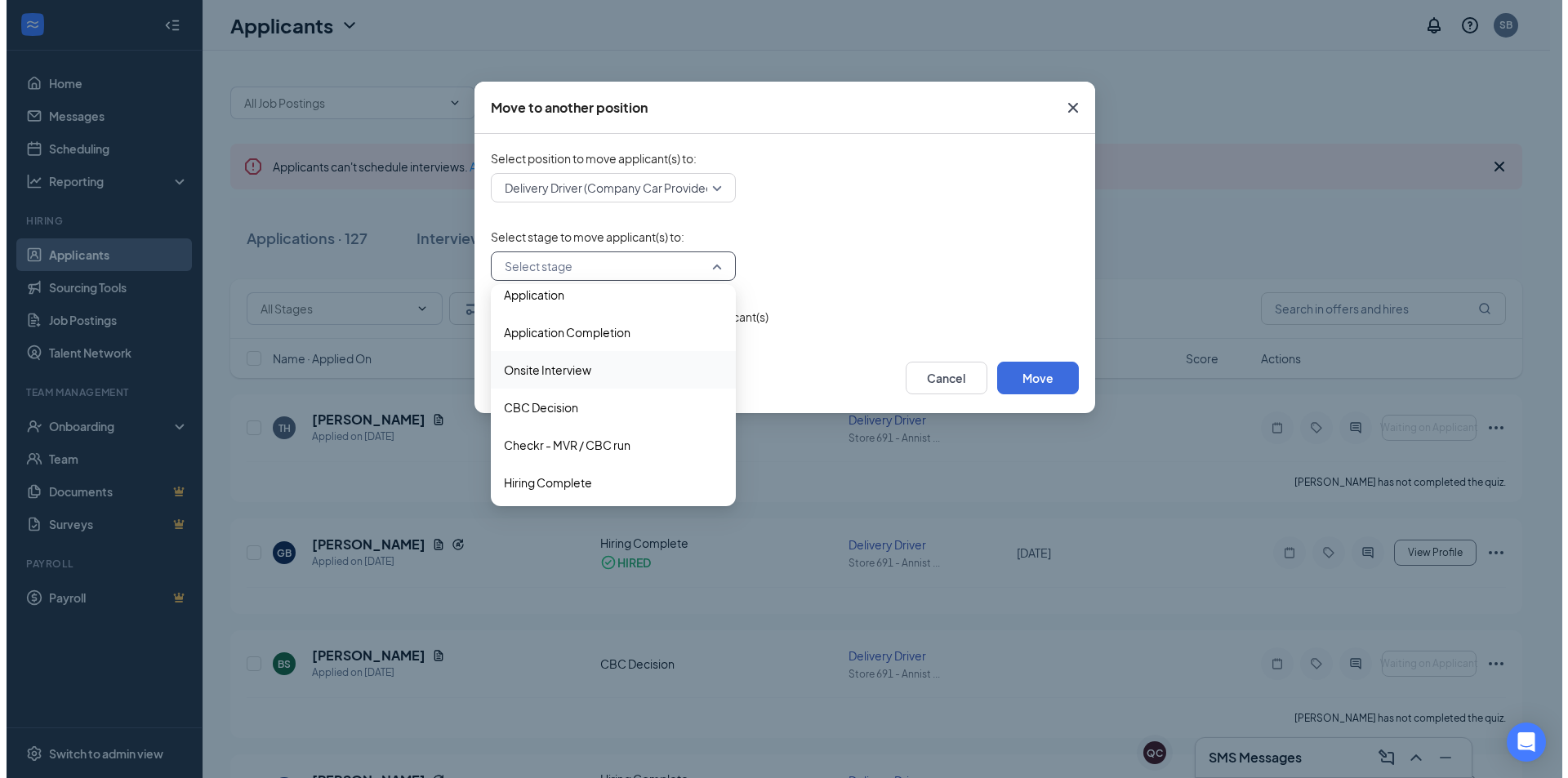
scroll to position [16, 0]
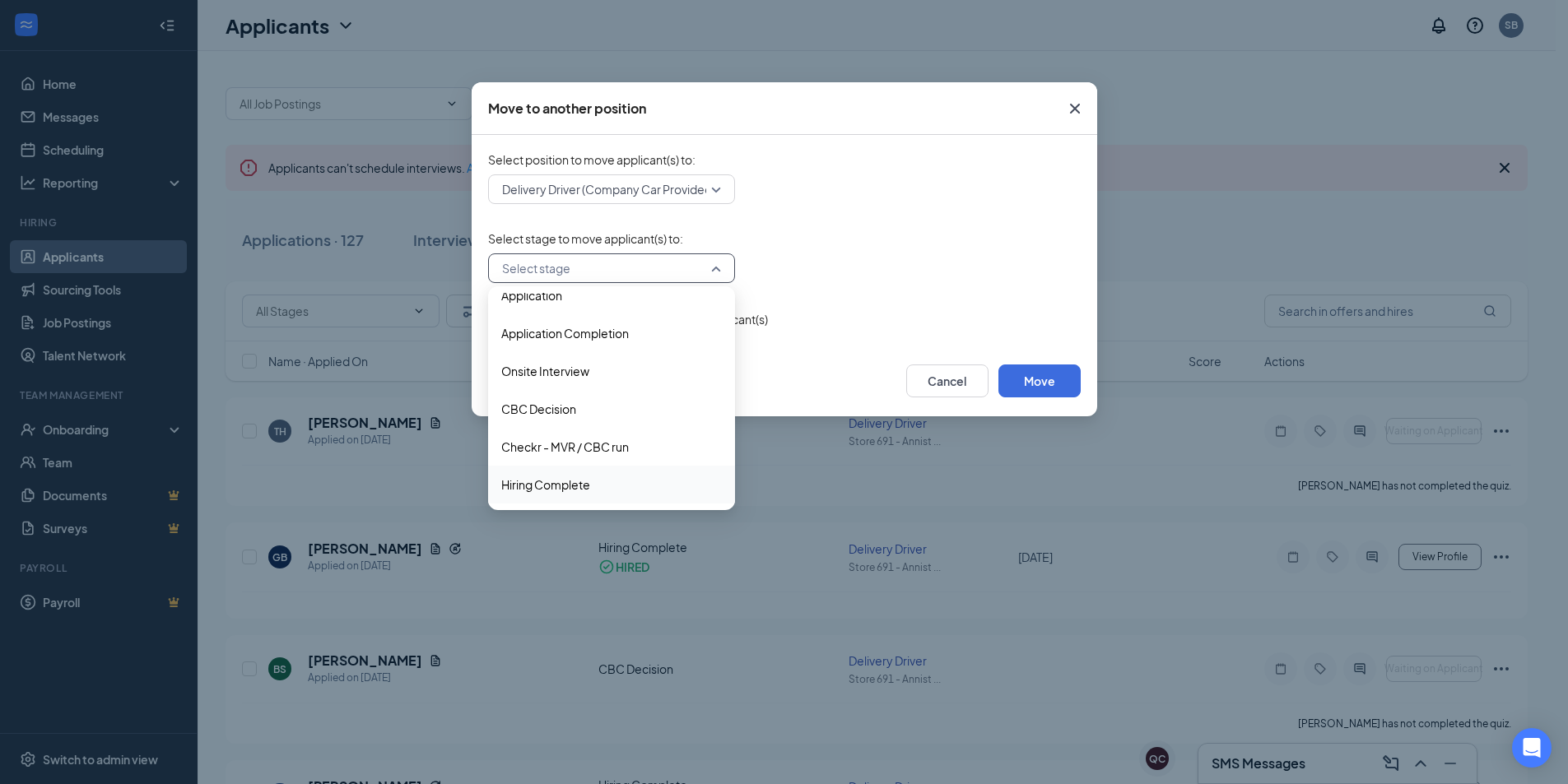
click at [578, 480] on span "Hiring Complete" at bounding box center [546, 484] width 89 height 18
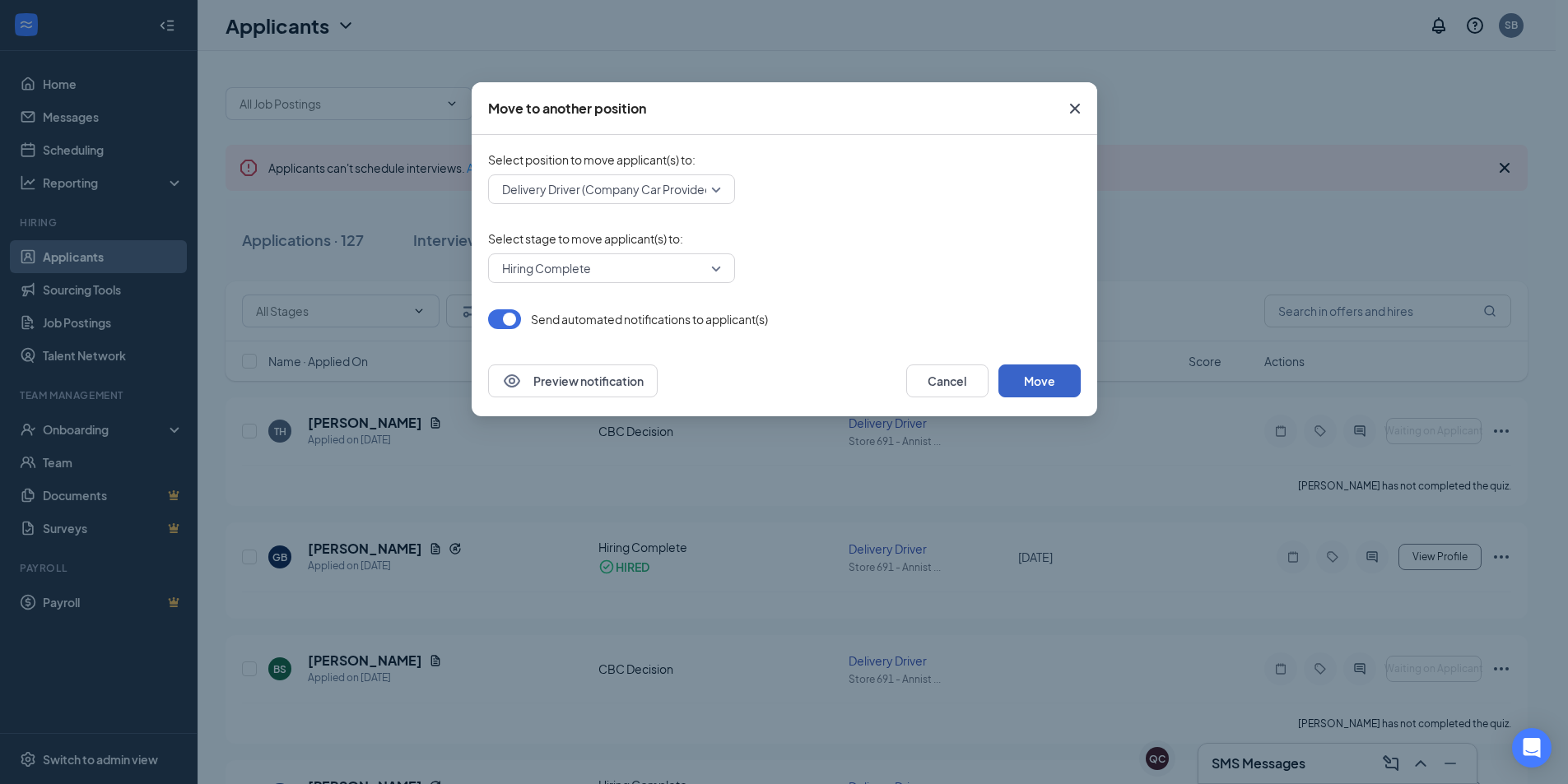
click at [1030, 375] on button "Move" at bounding box center [1039, 381] width 82 height 33
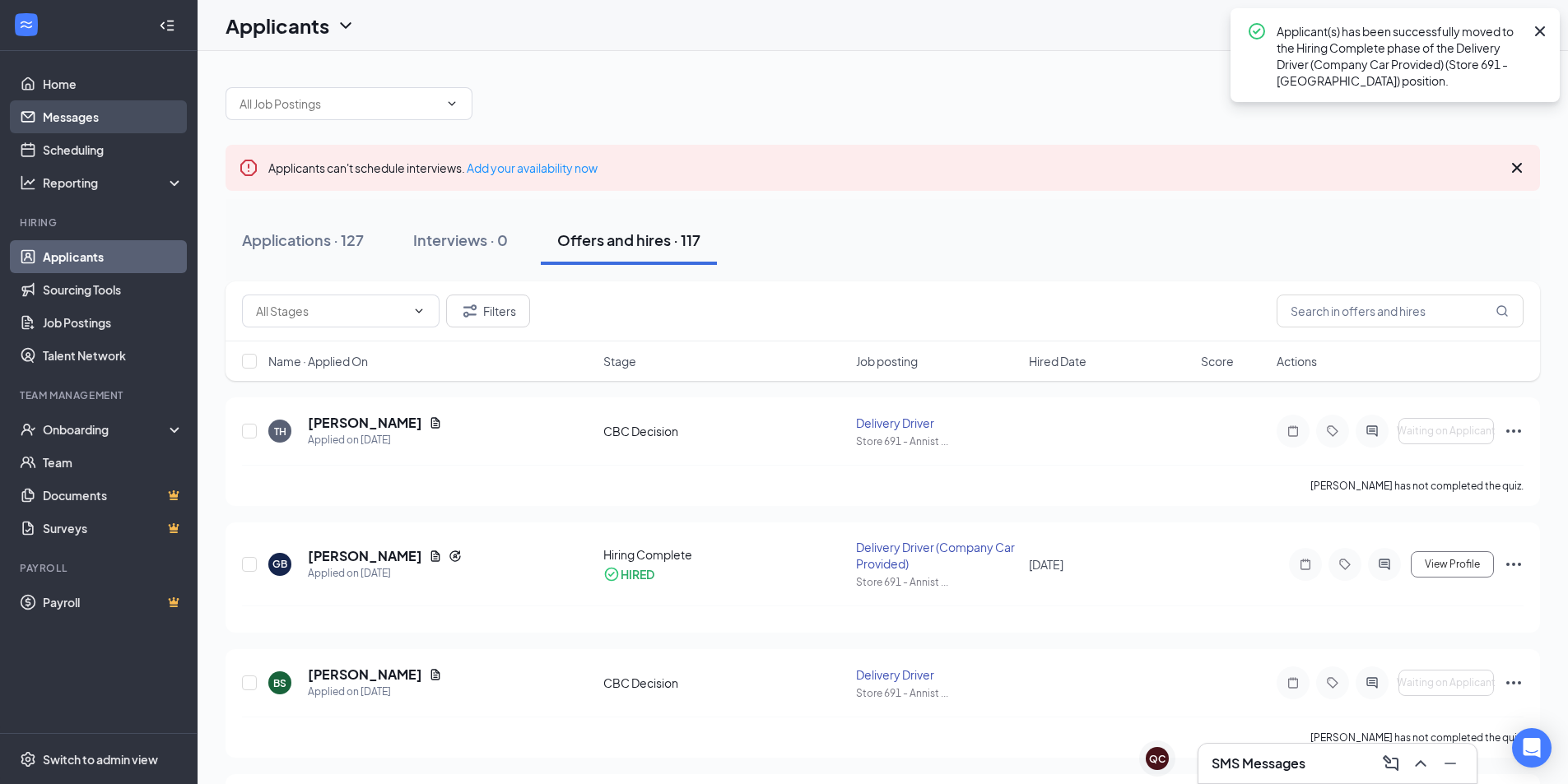
click at [80, 119] on link "Messages" at bounding box center [114, 117] width 141 height 33
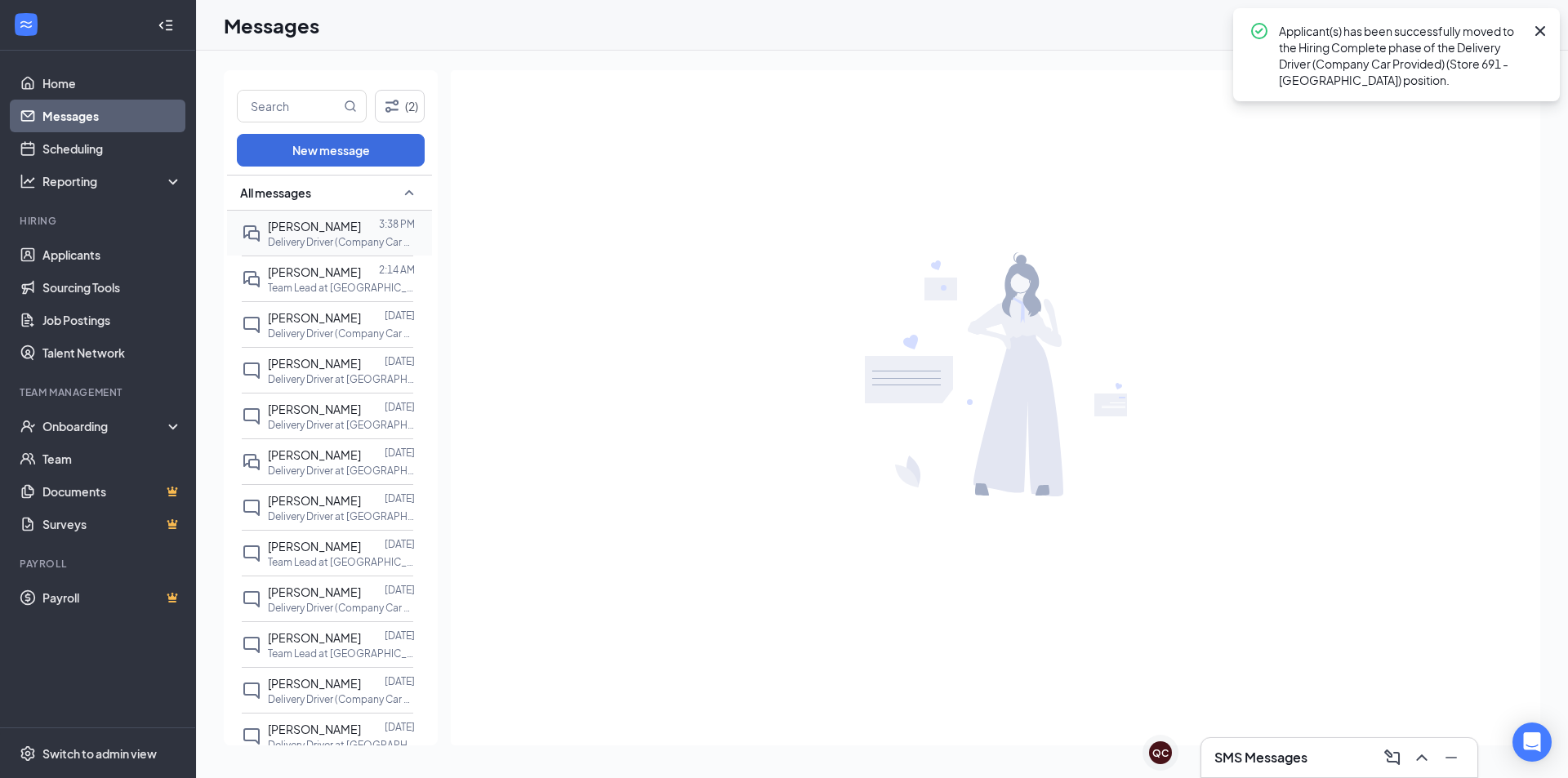
click at [322, 235] on p "Delivery Driver (Company Car Provided) at [GEOGRAPHIC_DATA]" at bounding box center [341, 242] width 147 height 14
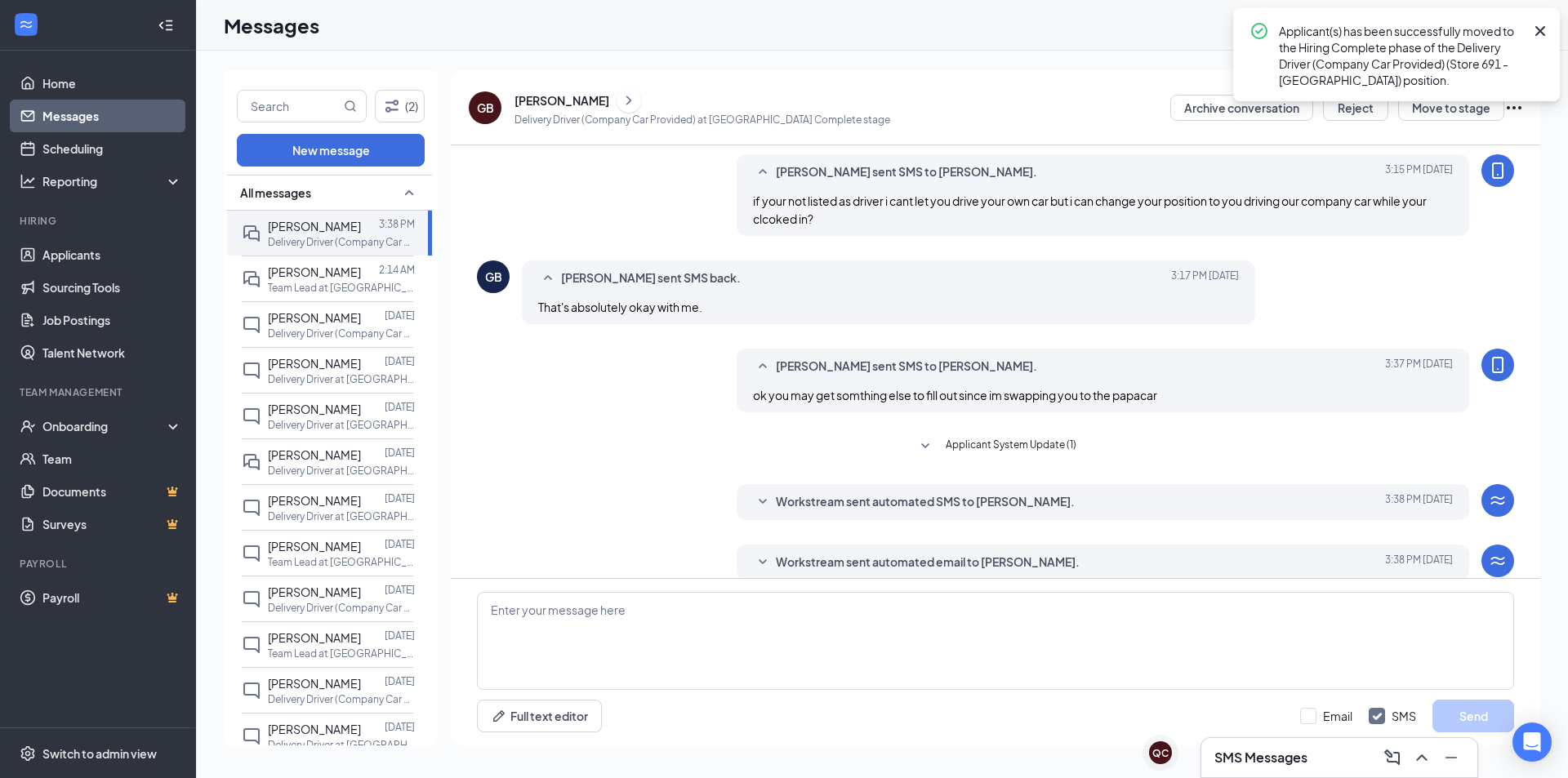
scroll to position [441, 0]
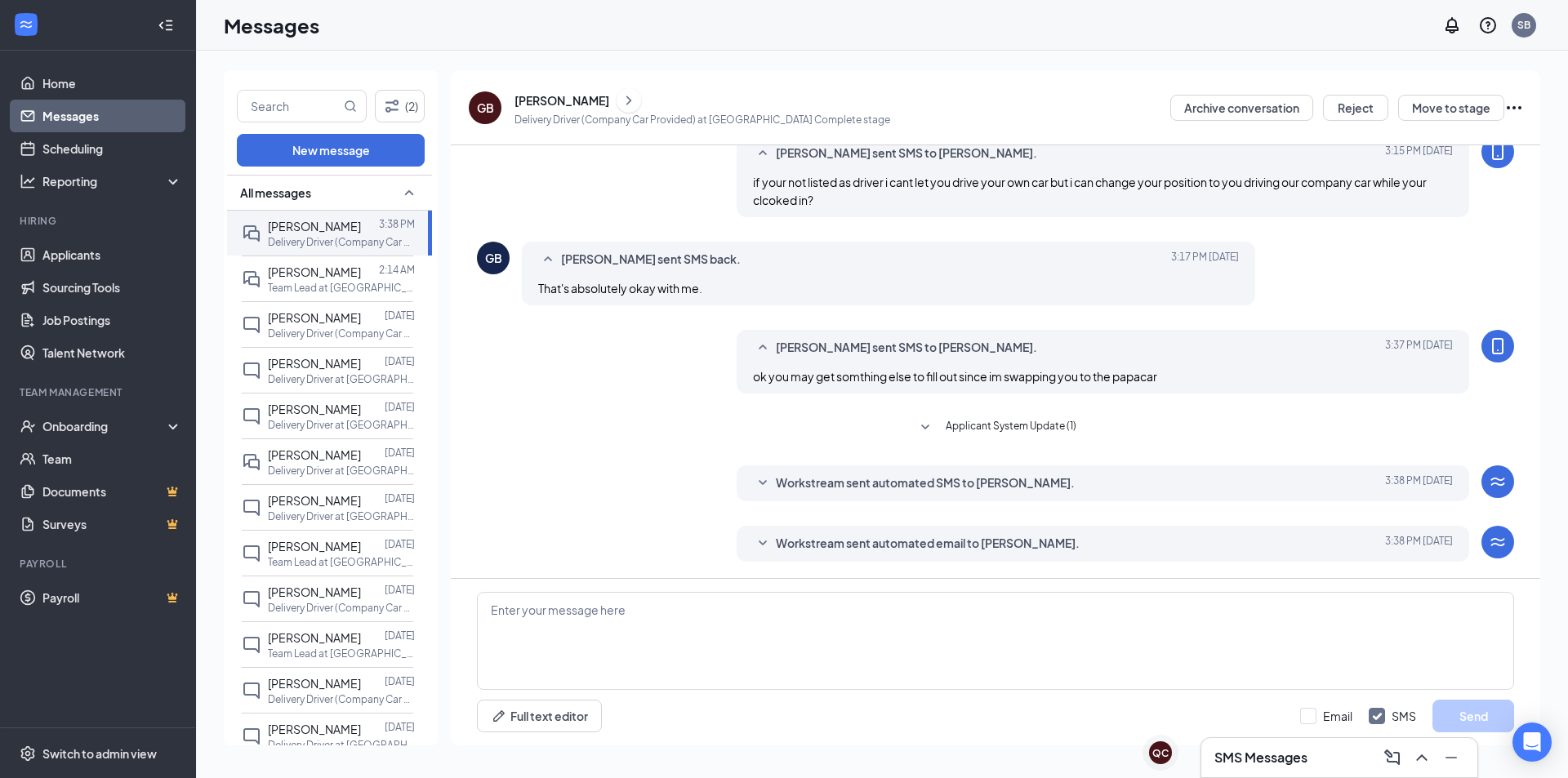
click at [1108, 488] on div "Workstream sent automated SMS to Gabriel Brunette." at bounding box center [1077, 483] width 604 height 19
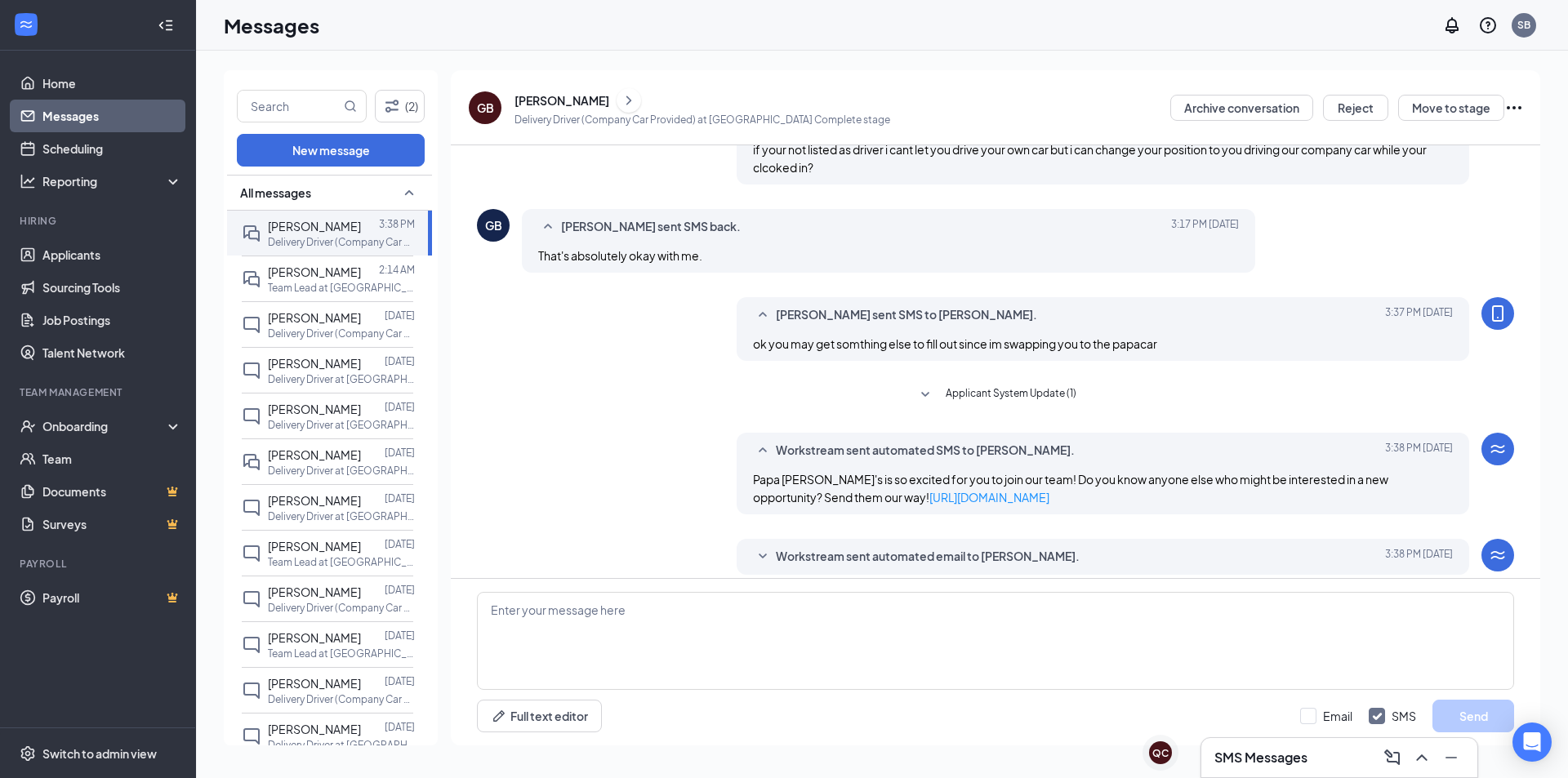
scroll to position [486, 0]
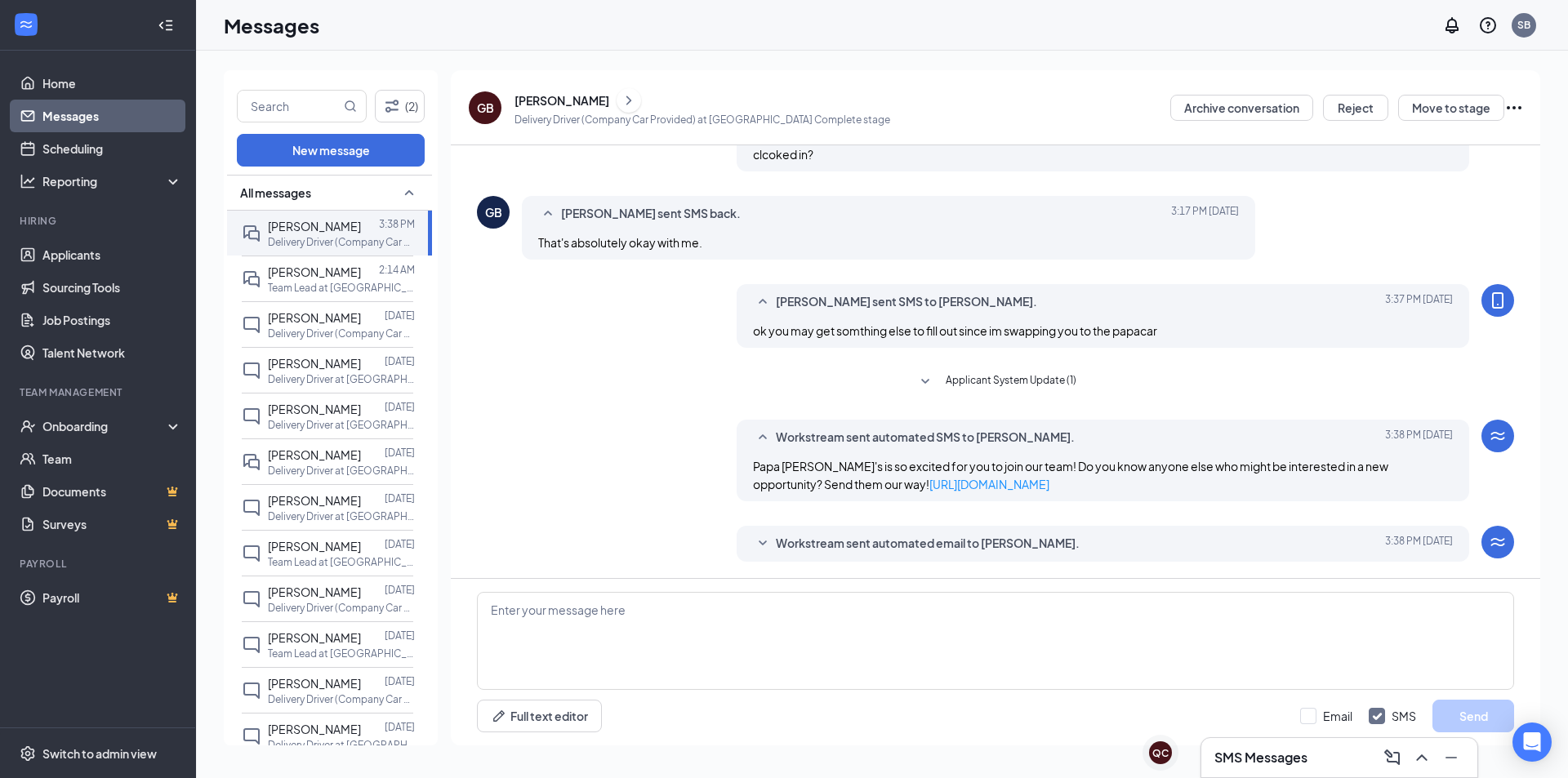
click at [913, 547] on span "Workstream sent automated email to Gabriel Brunette." at bounding box center [928, 544] width 304 height 19
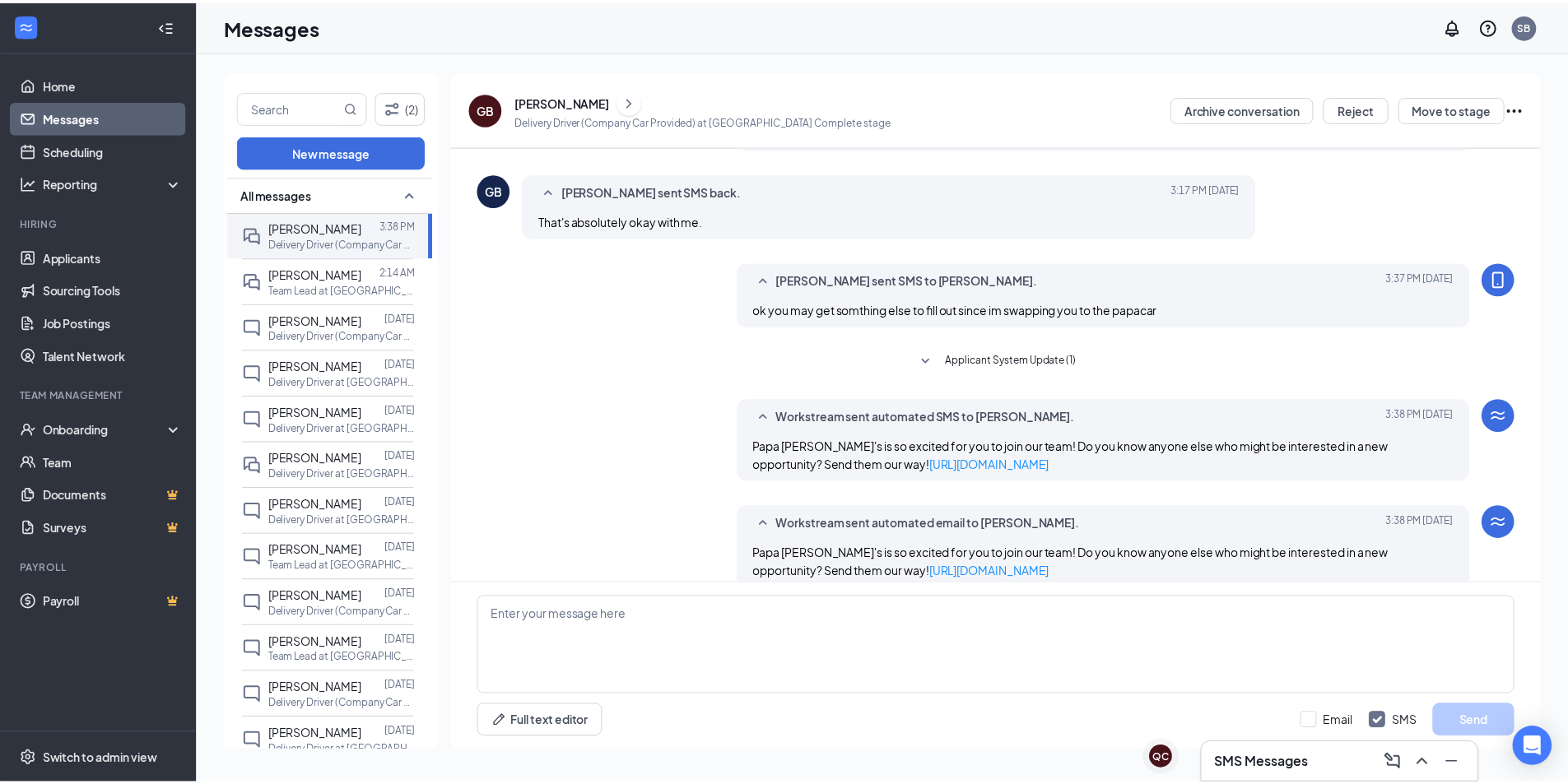
scroll to position [537, 0]
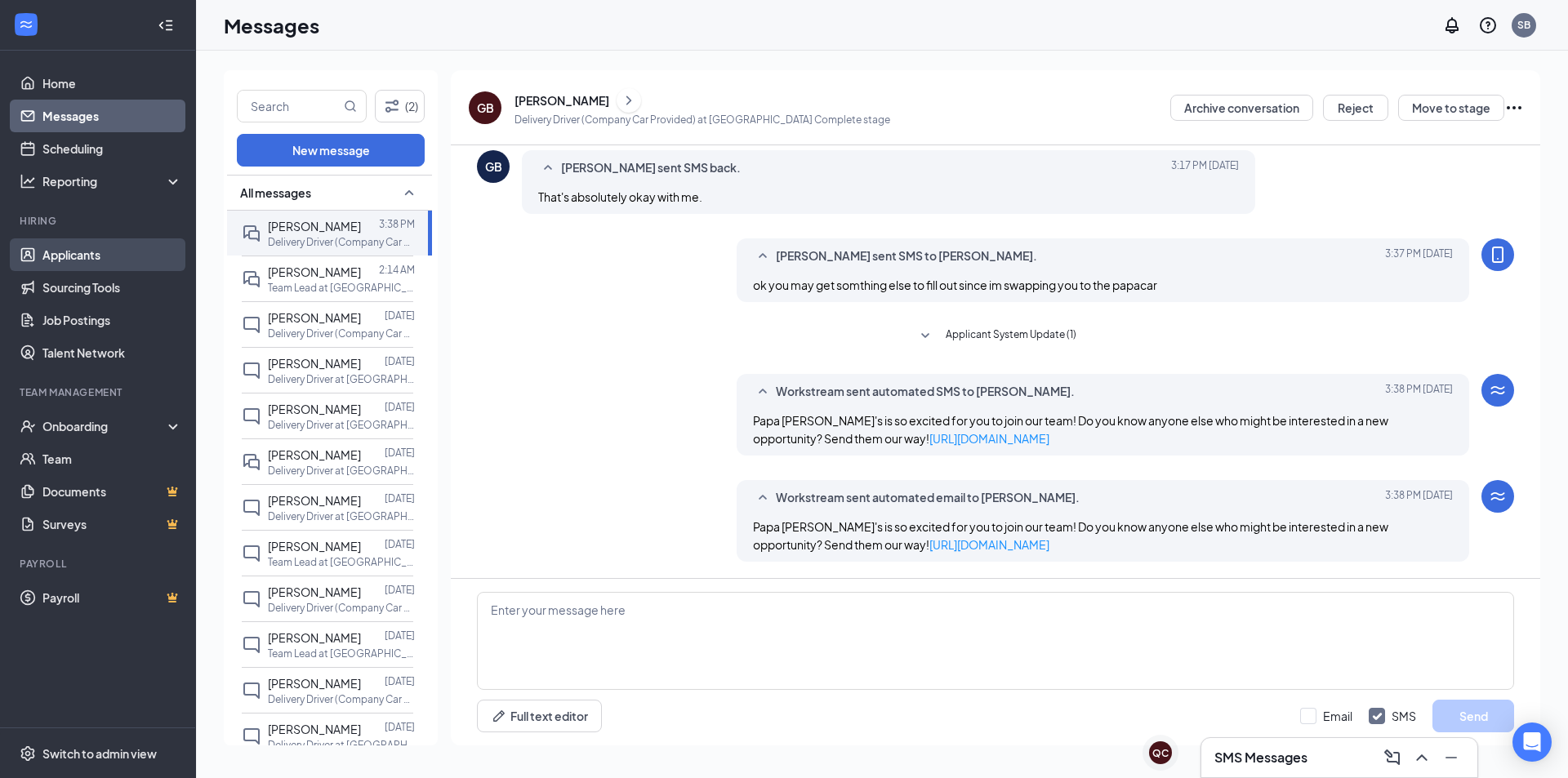
click at [63, 250] on link "Applicants" at bounding box center [113, 255] width 139 height 33
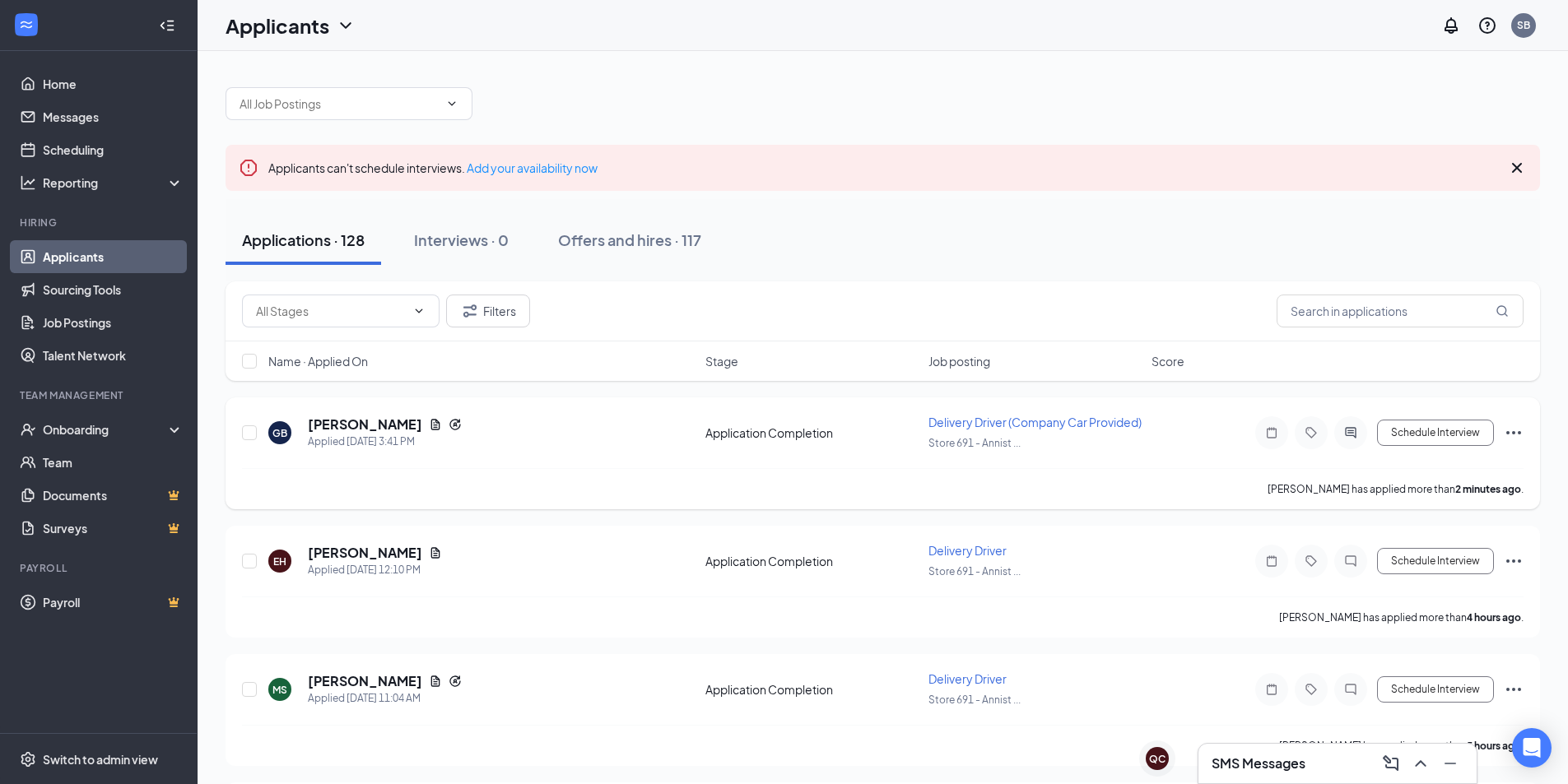
click at [1520, 439] on icon "Ellipses" at bounding box center [1514, 433] width 19 height 19
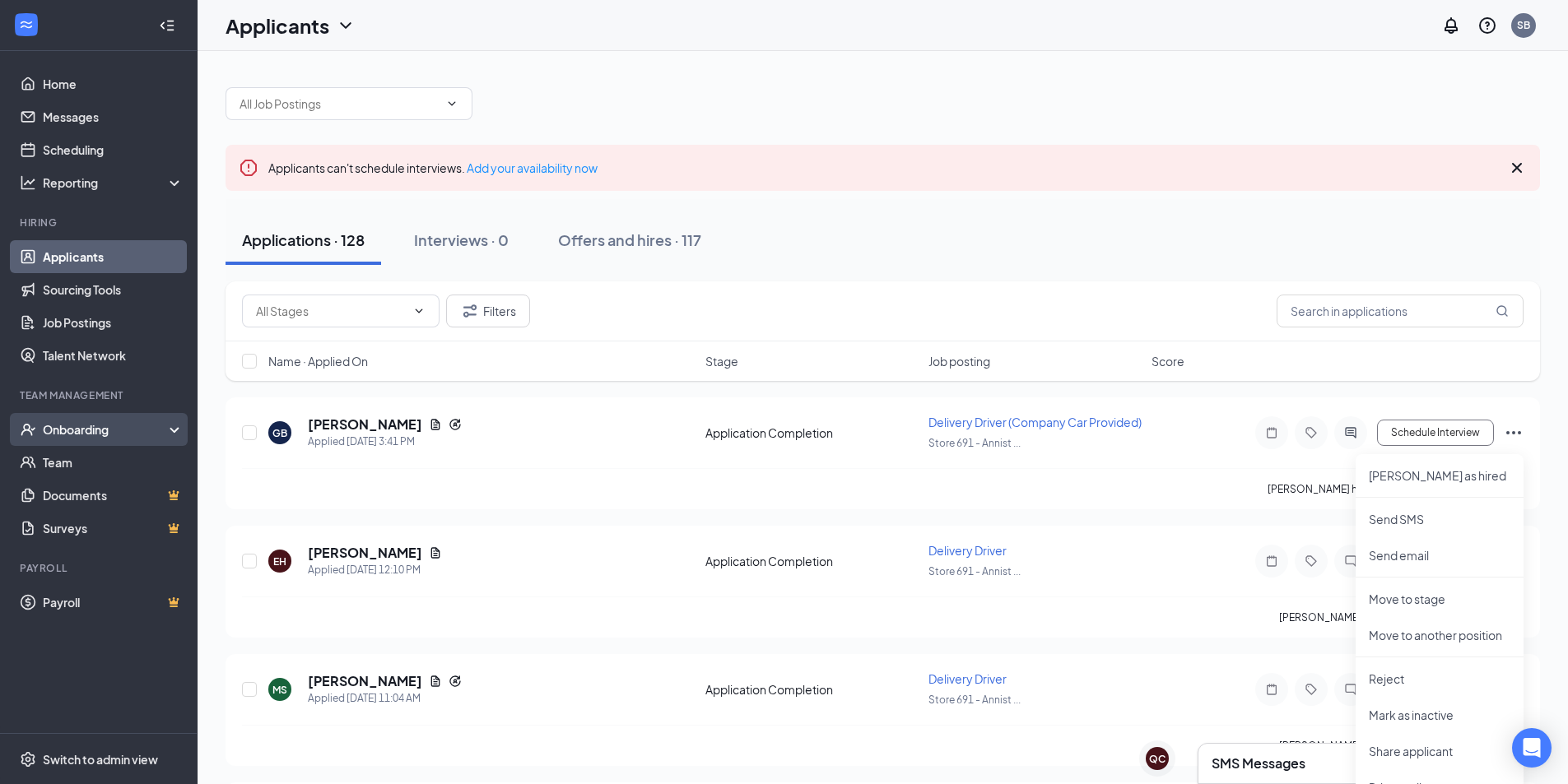
click at [100, 420] on div "Onboarding" at bounding box center [98, 429] width 197 height 33
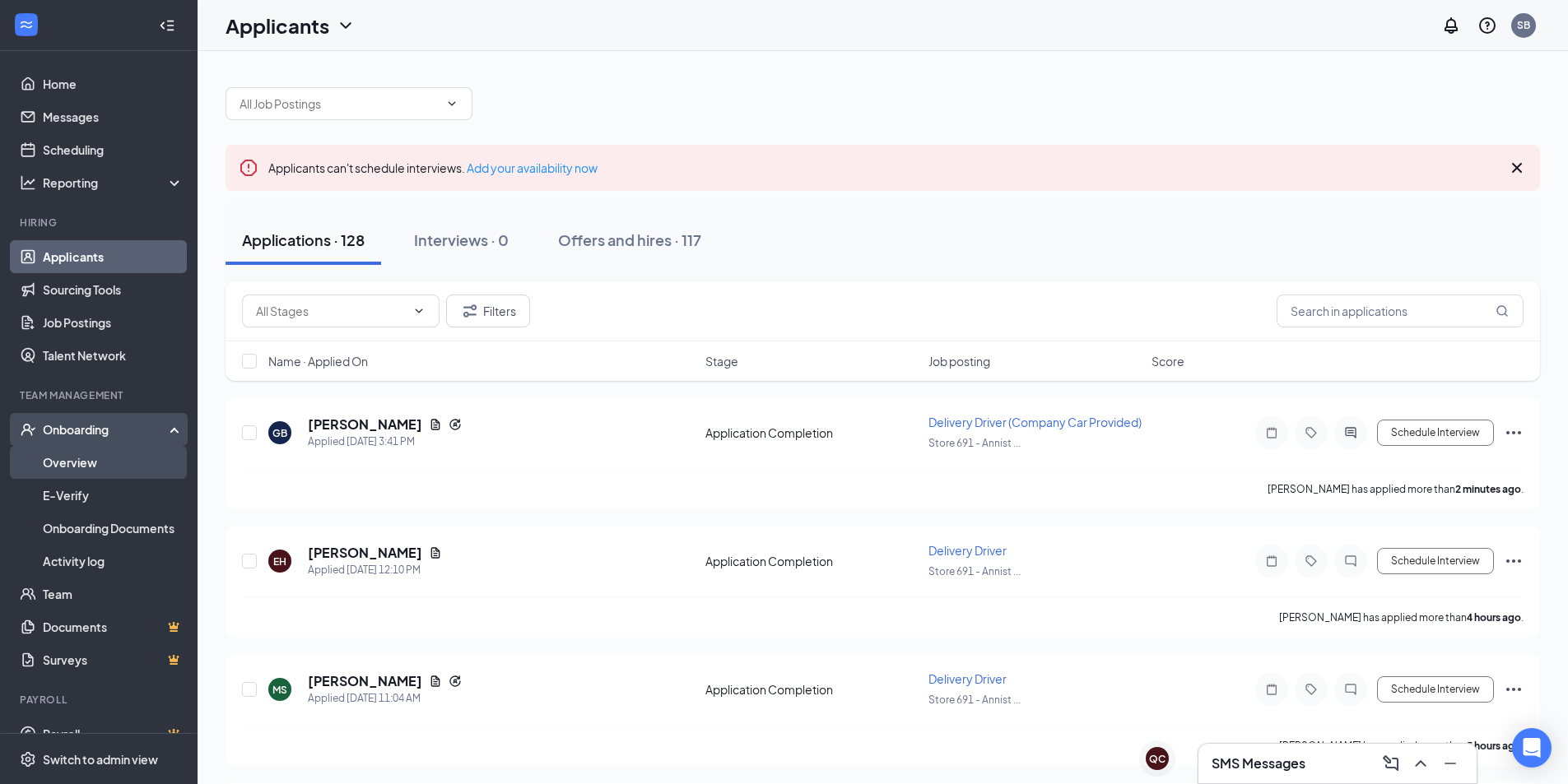
click at [66, 457] on link "Overview" at bounding box center [114, 462] width 141 height 33
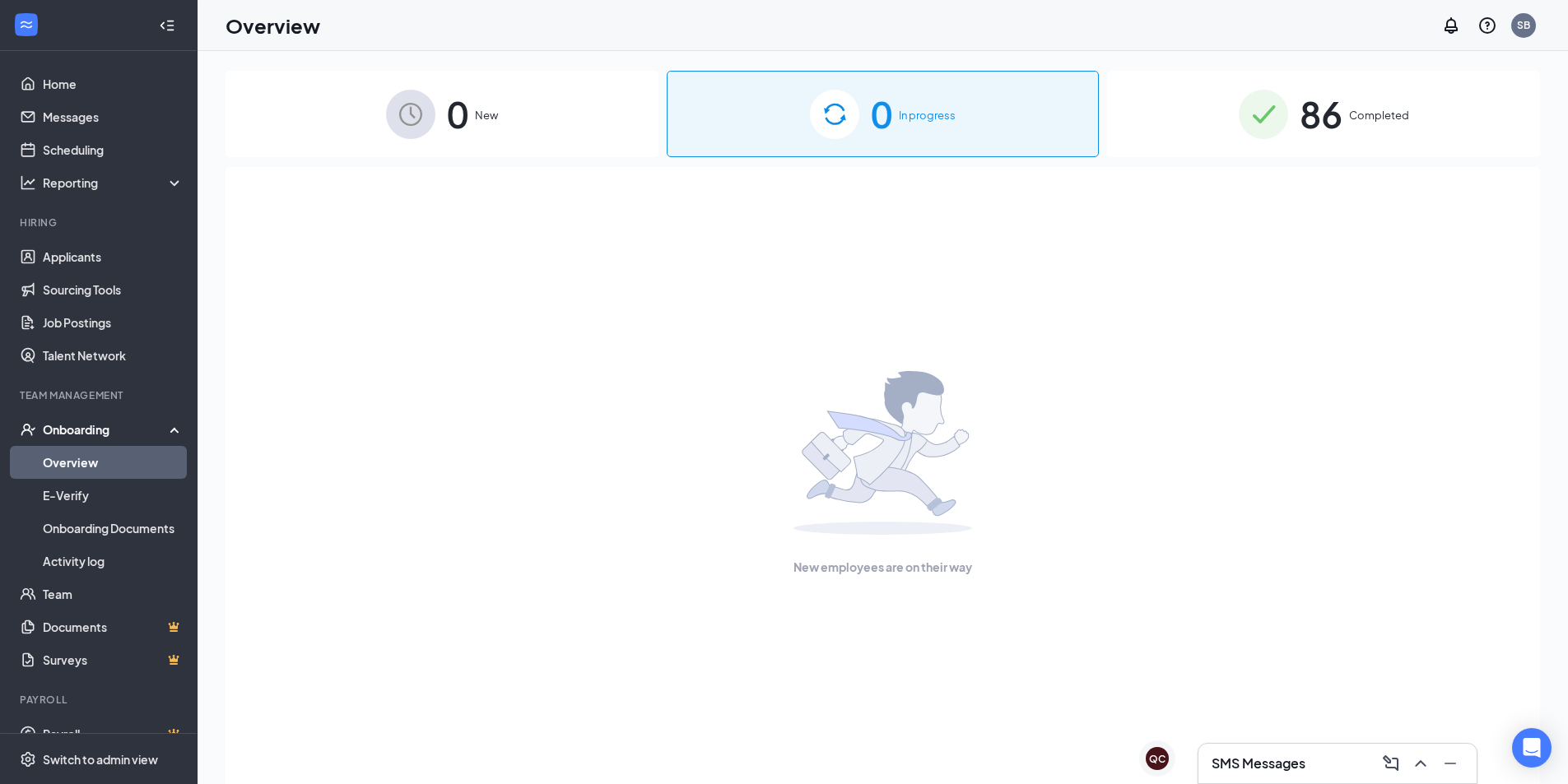
click at [1155, 92] on div "86 Completed" at bounding box center [1323, 114] width 433 height 86
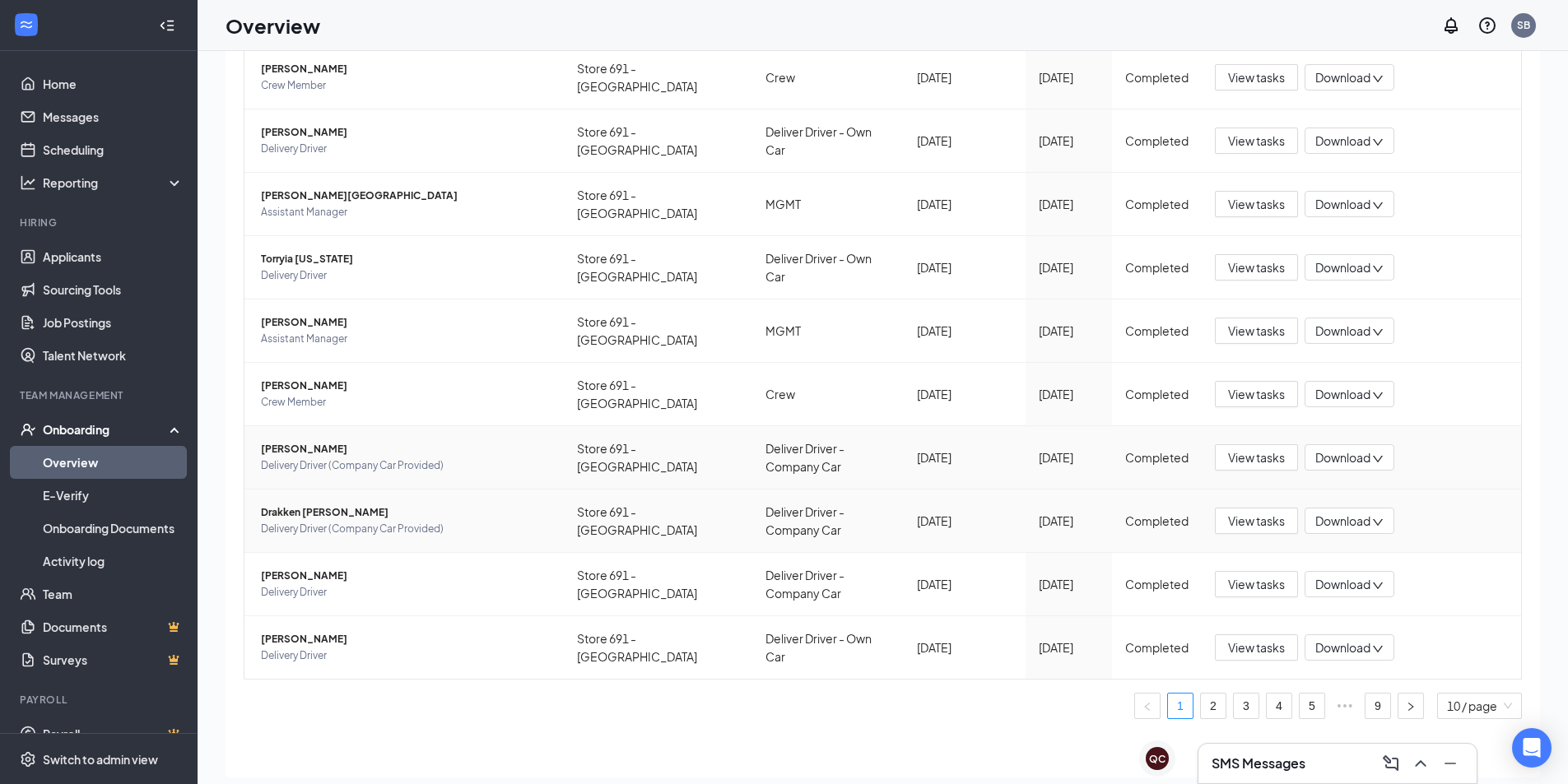
scroll to position [74, 0]
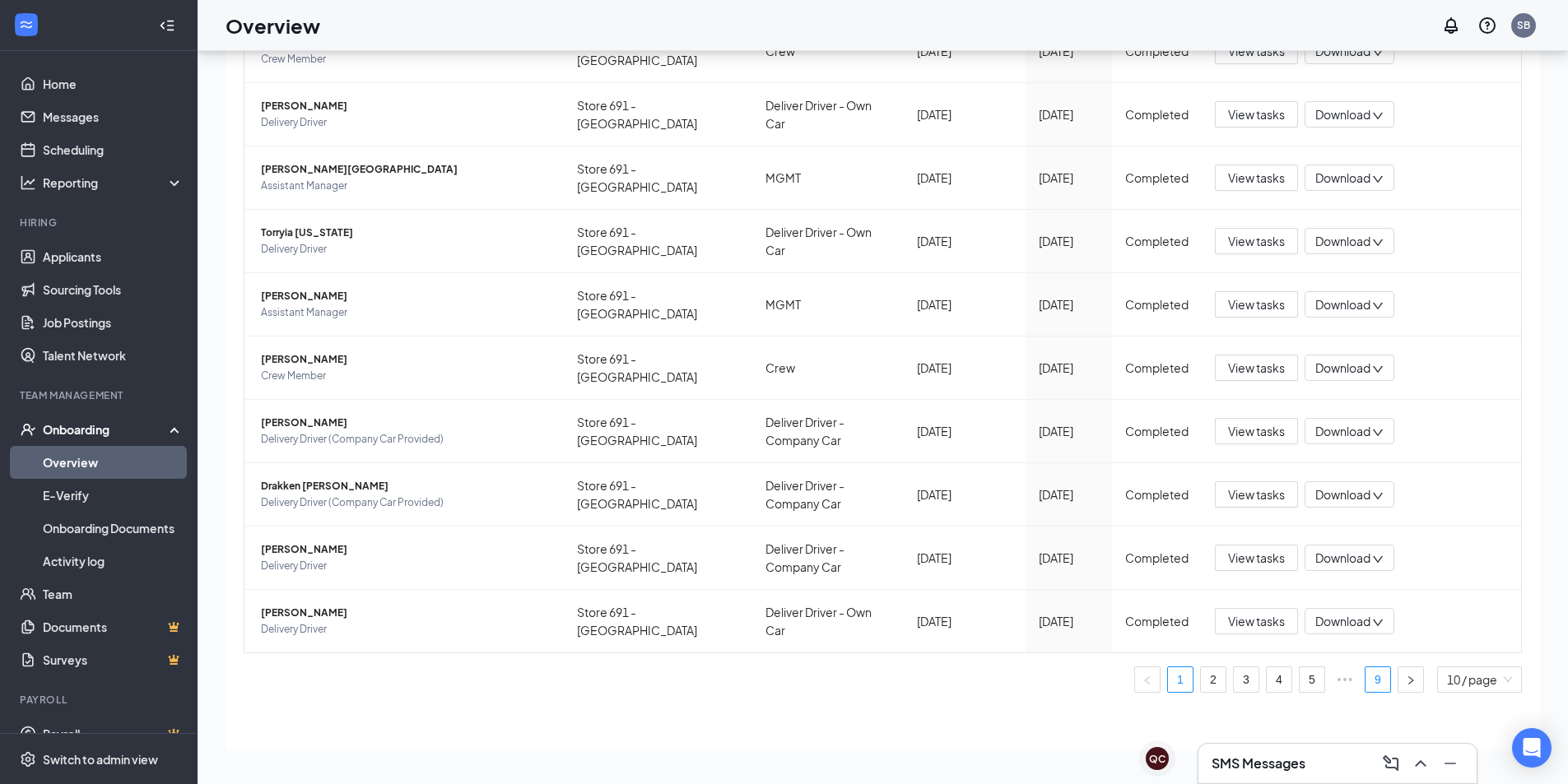
click at [1366, 684] on link "9" at bounding box center [1377, 679] width 25 height 25
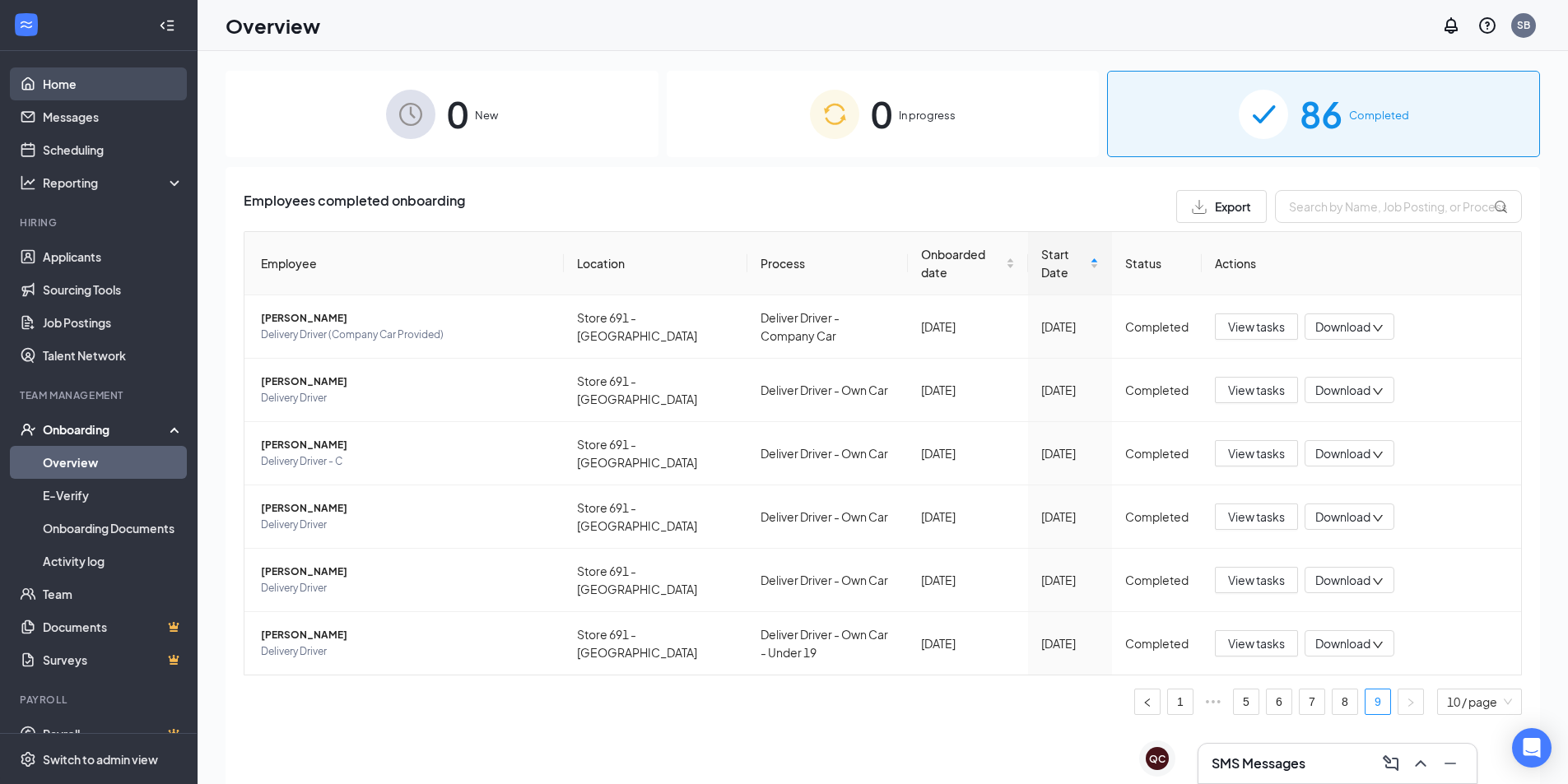
click at [71, 91] on link "Home" at bounding box center [114, 84] width 141 height 33
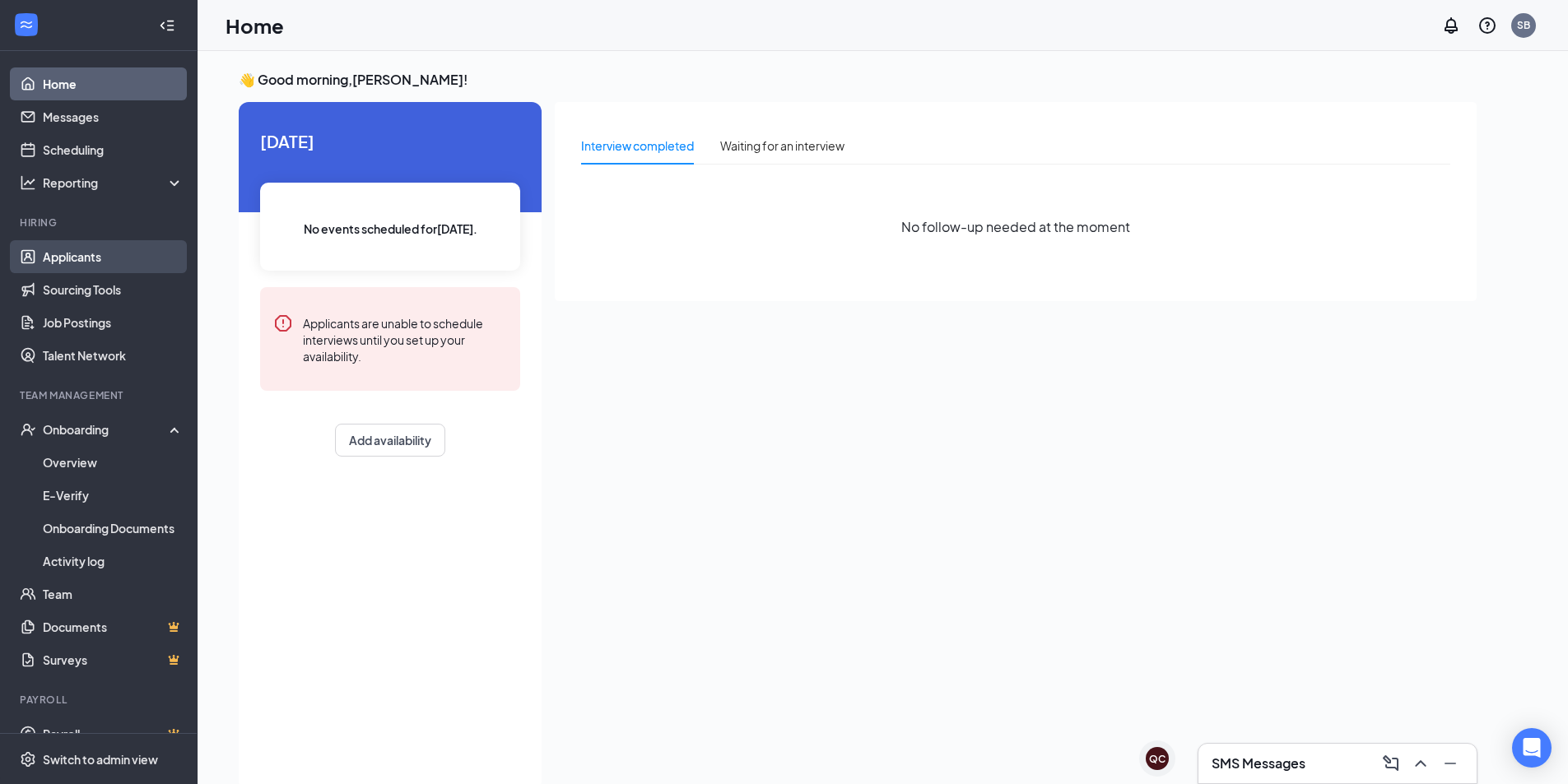
click at [109, 255] on link "Applicants" at bounding box center [114, 257] width 141 height 33
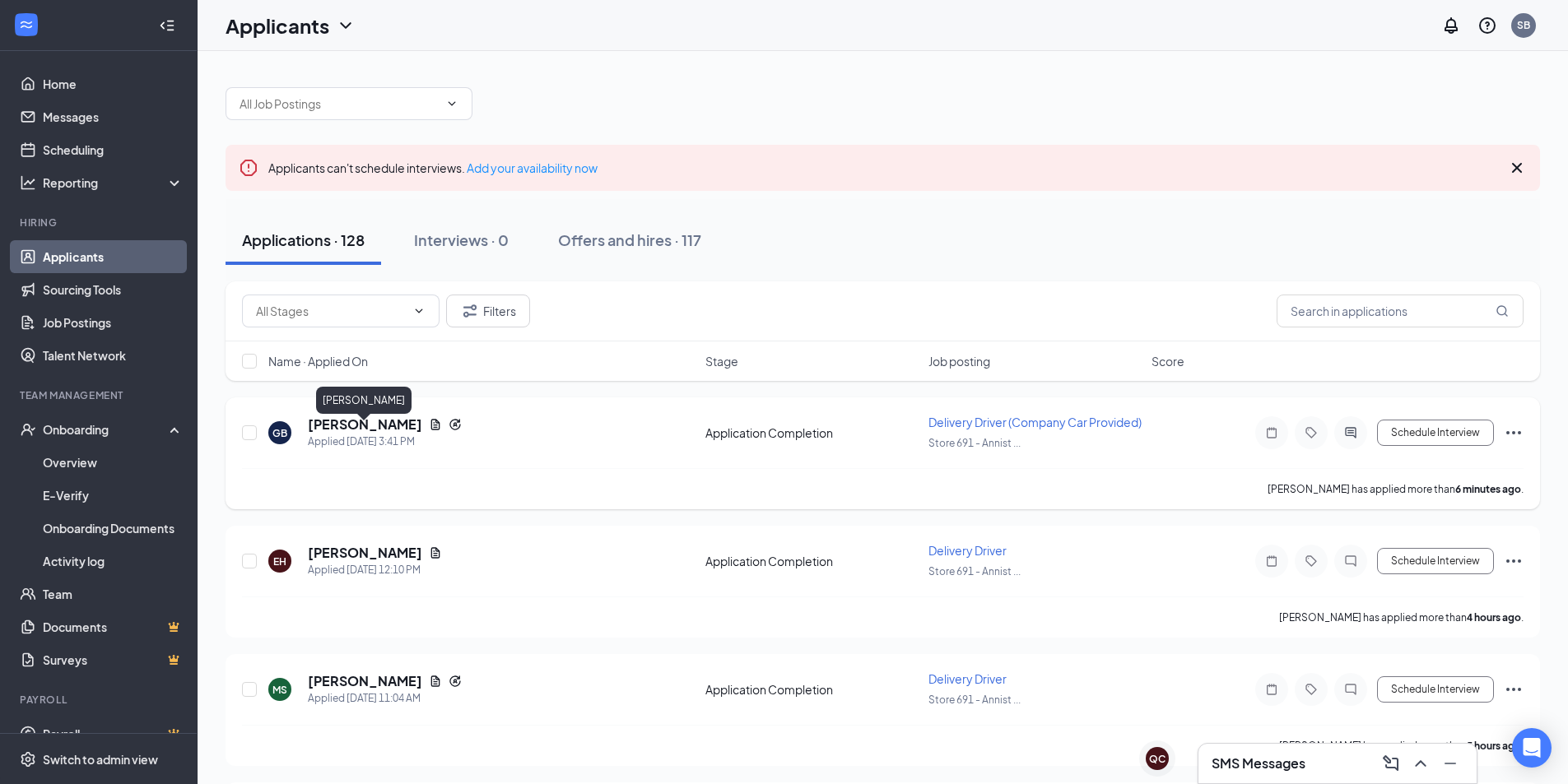
click at [347, 433] on h5 "[PERSON_NAME]" at bounding box center [364, 424] width 114 height 18
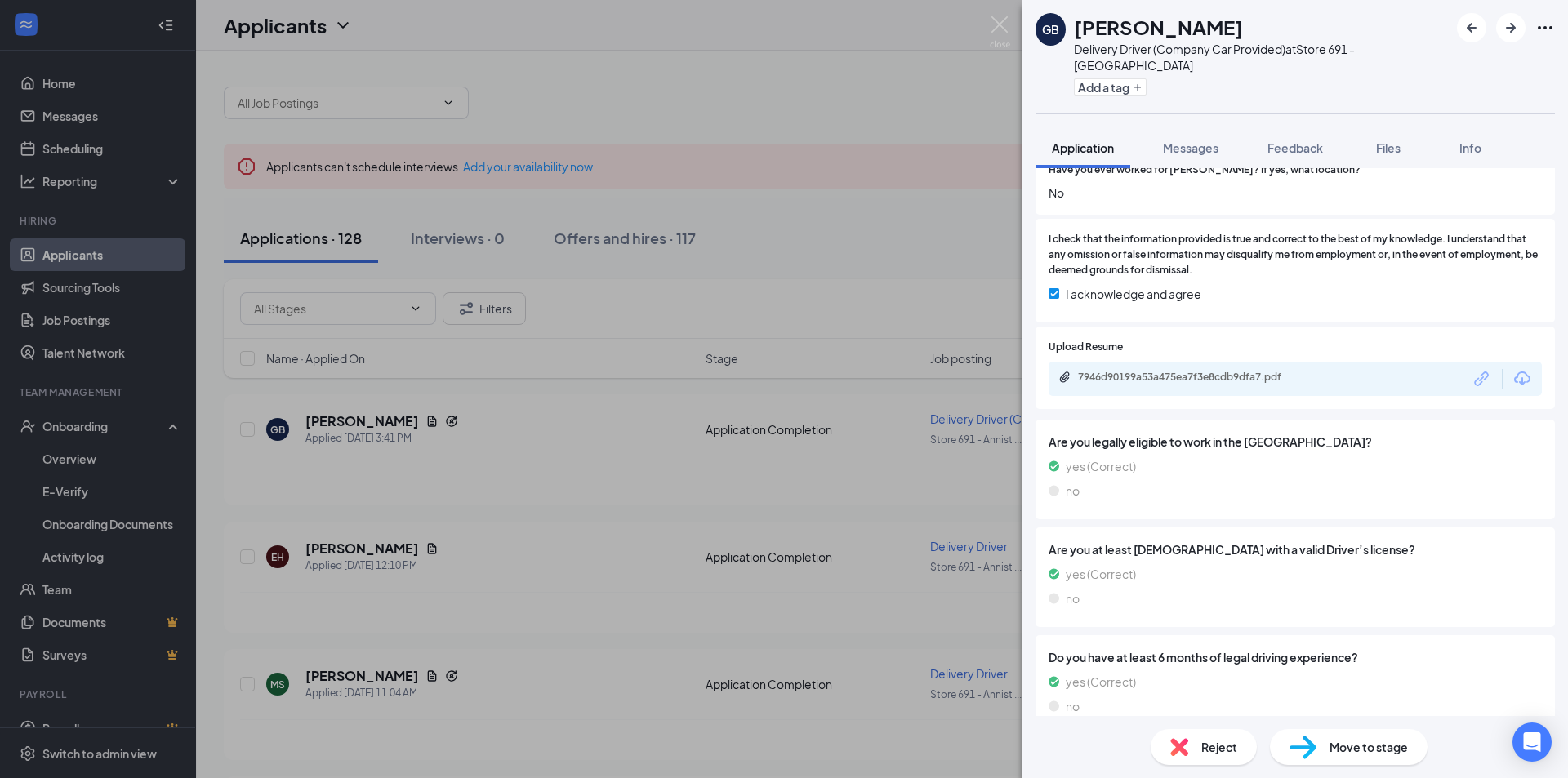
scroll to position [993, 0]
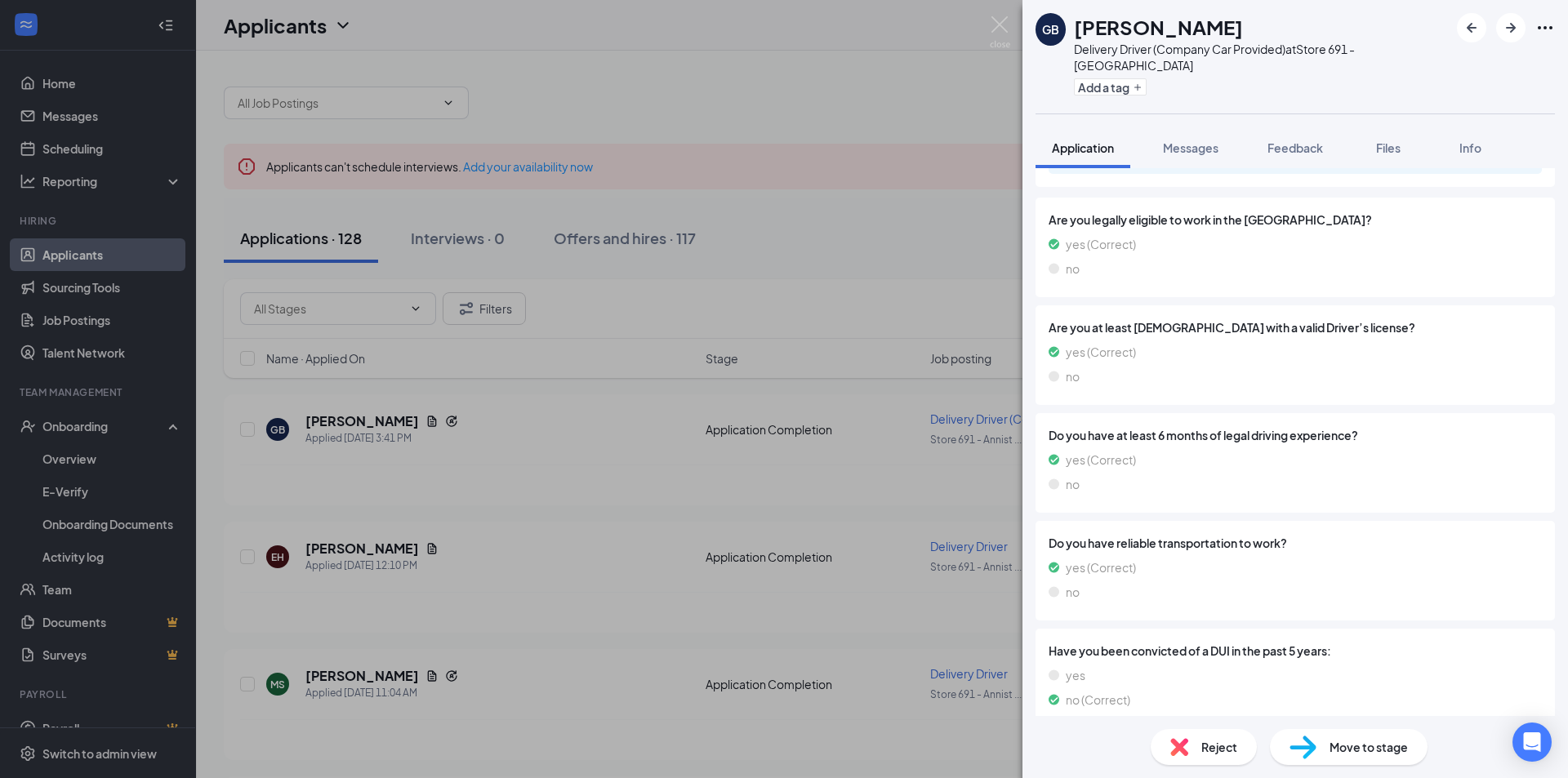
click at [1369, 749] on span "Move to stage" at bounding box center [1368, 747] width 78 height 18
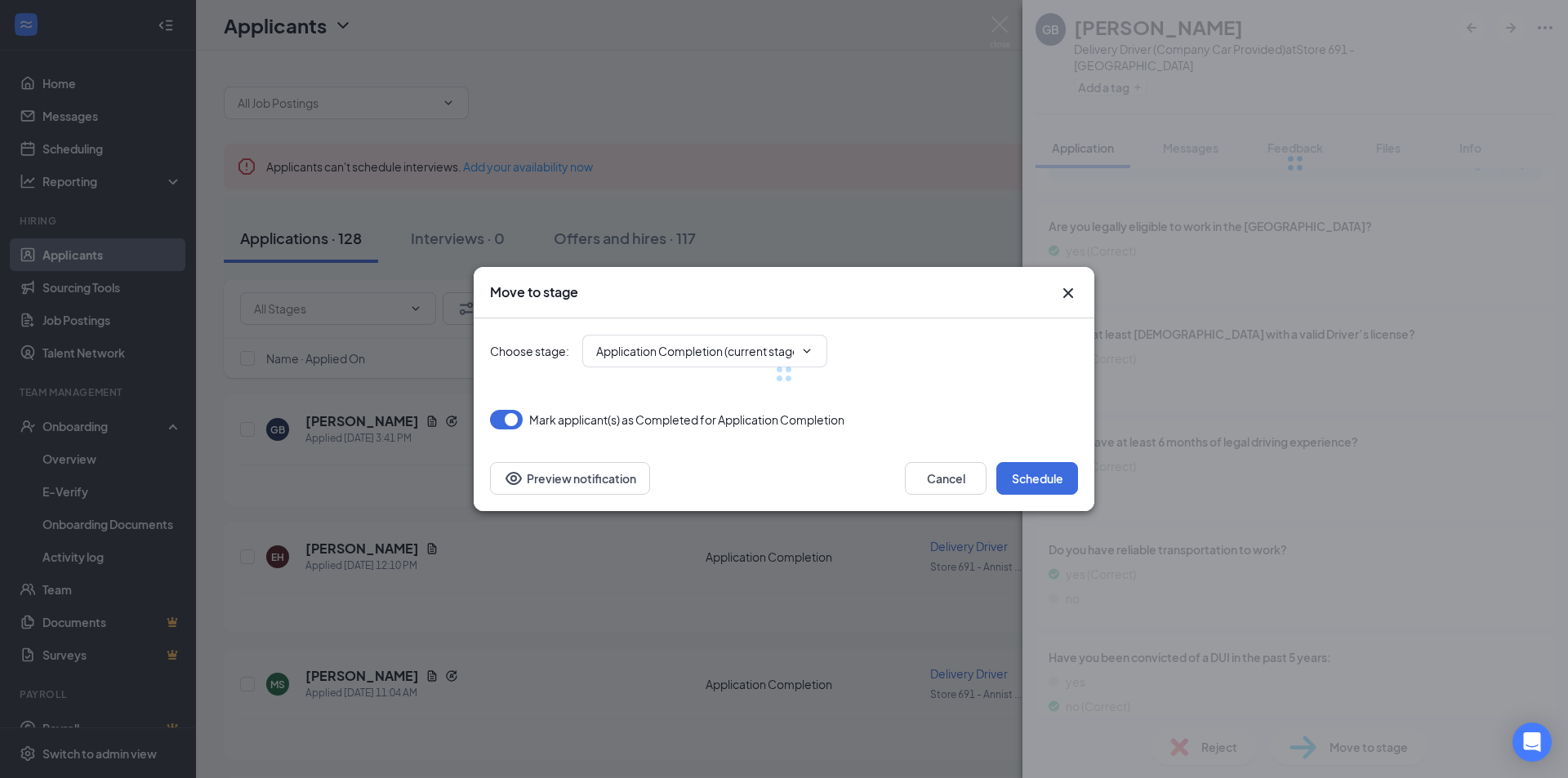
type input "Onsite Interview (next stage)"
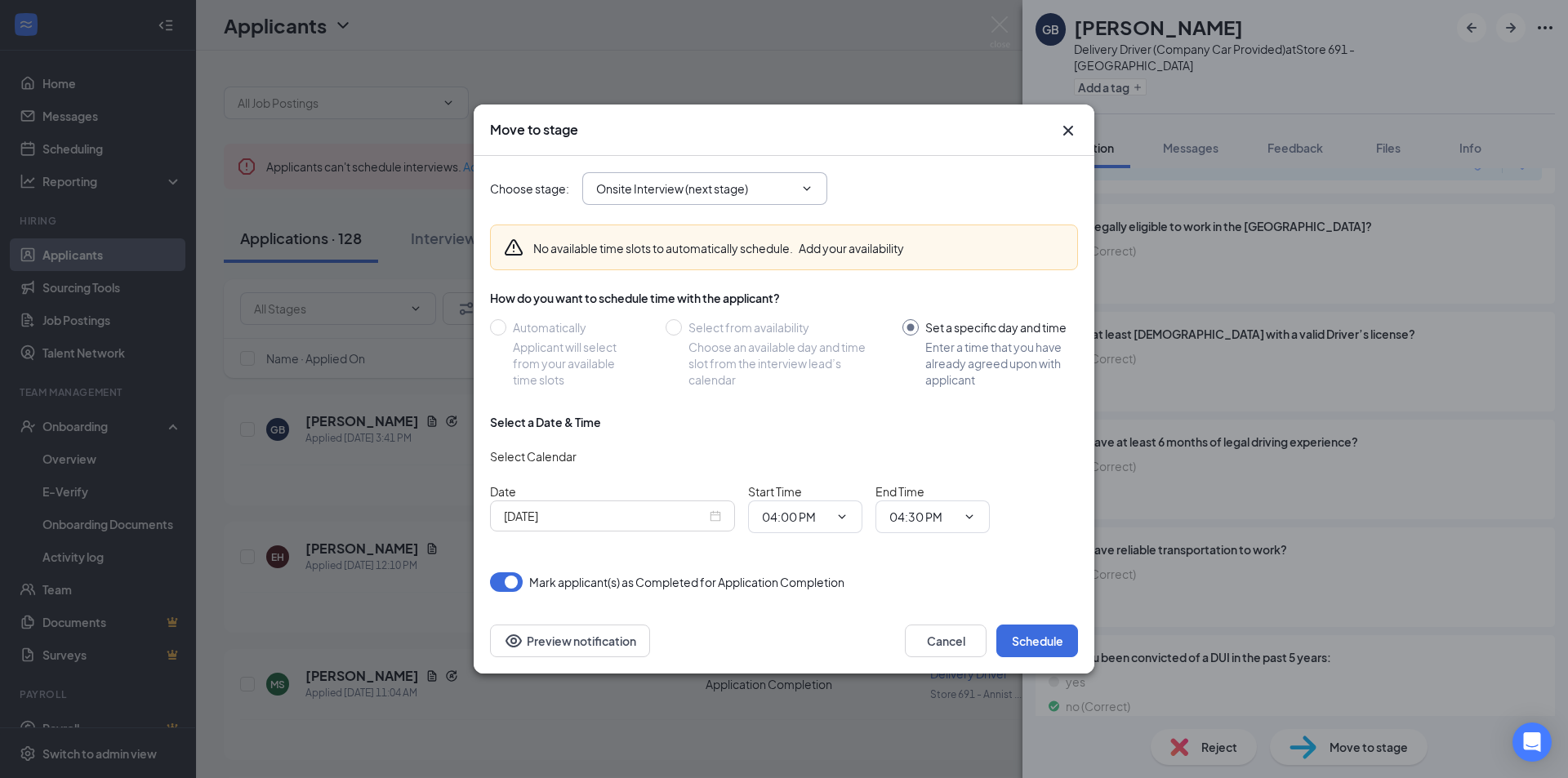
click at [697, 182] on input "Onsite Interview (next stage)" at bounding box center [694, 188] width 197 height 18
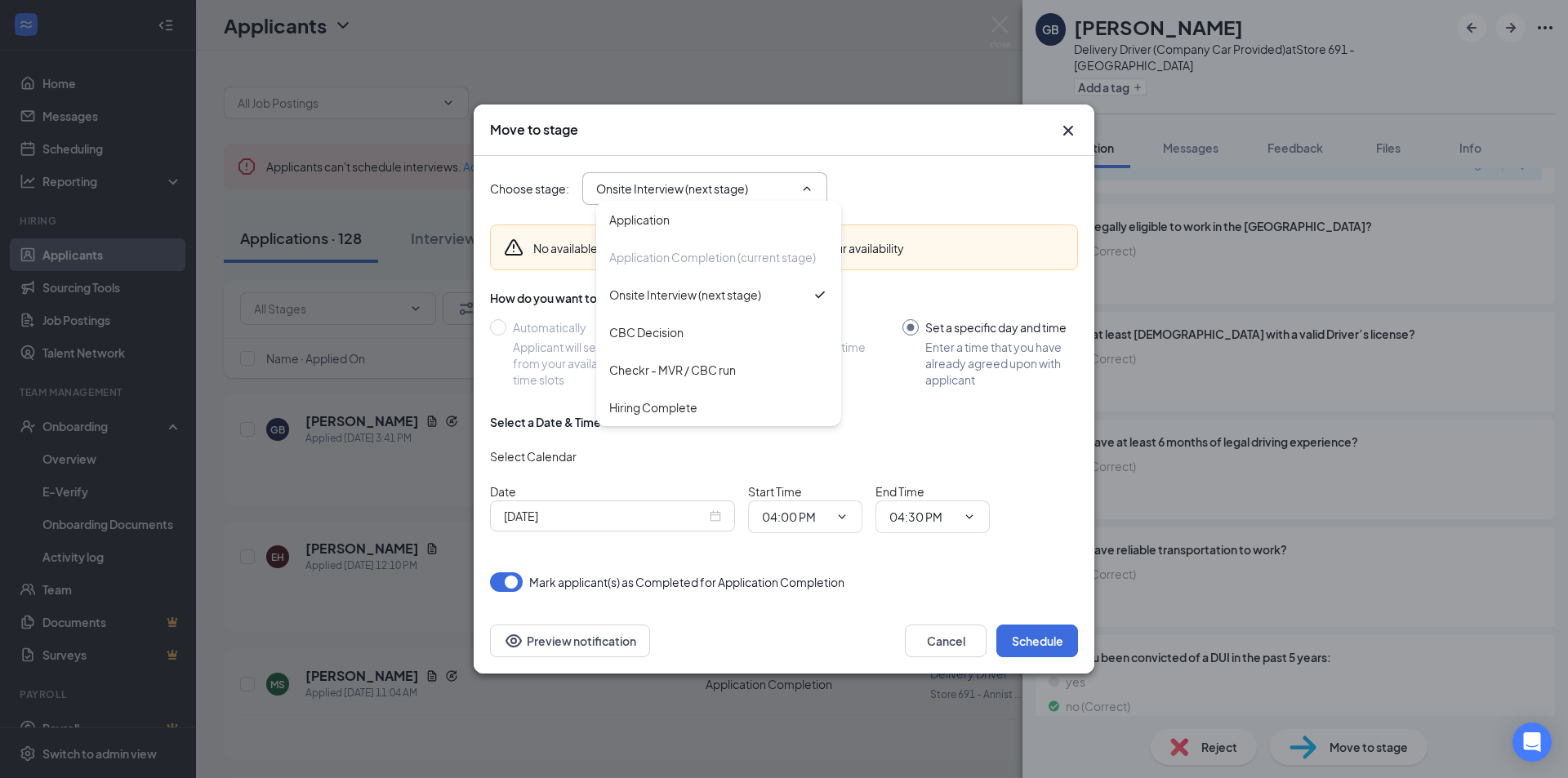
click at [459, 61] on div "Move to stage Choose stage : Onsite Interview (next stage) Application Applicat…" at bounding box center [784, 389] width 1568 height 778
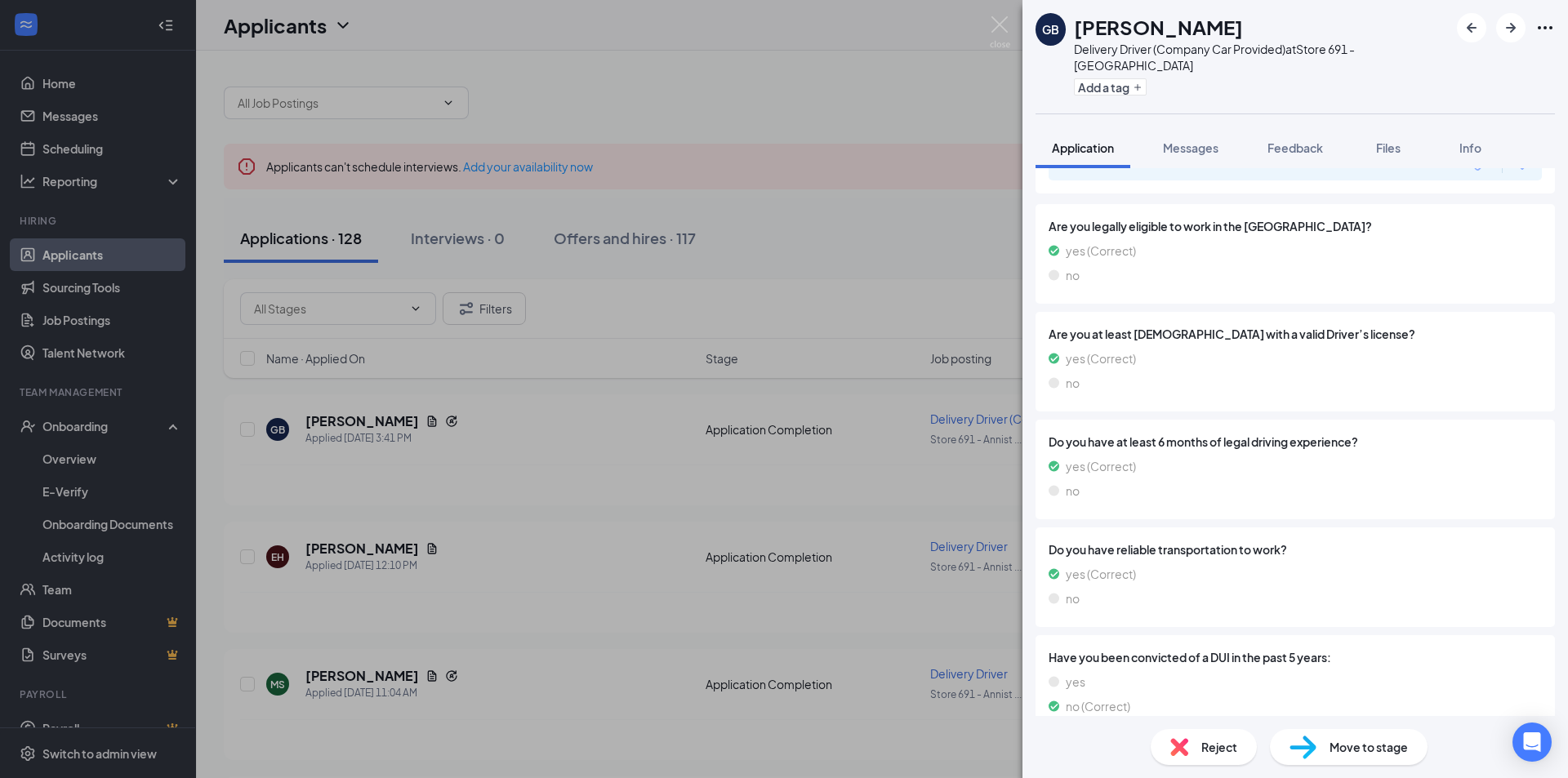
click at [720, 96] on div "GB Gabriel Brunette Delivery Driver (Company Car Provided) at Store 691 - Annis…" at bounding box center [784, 389] width 1568 height 778
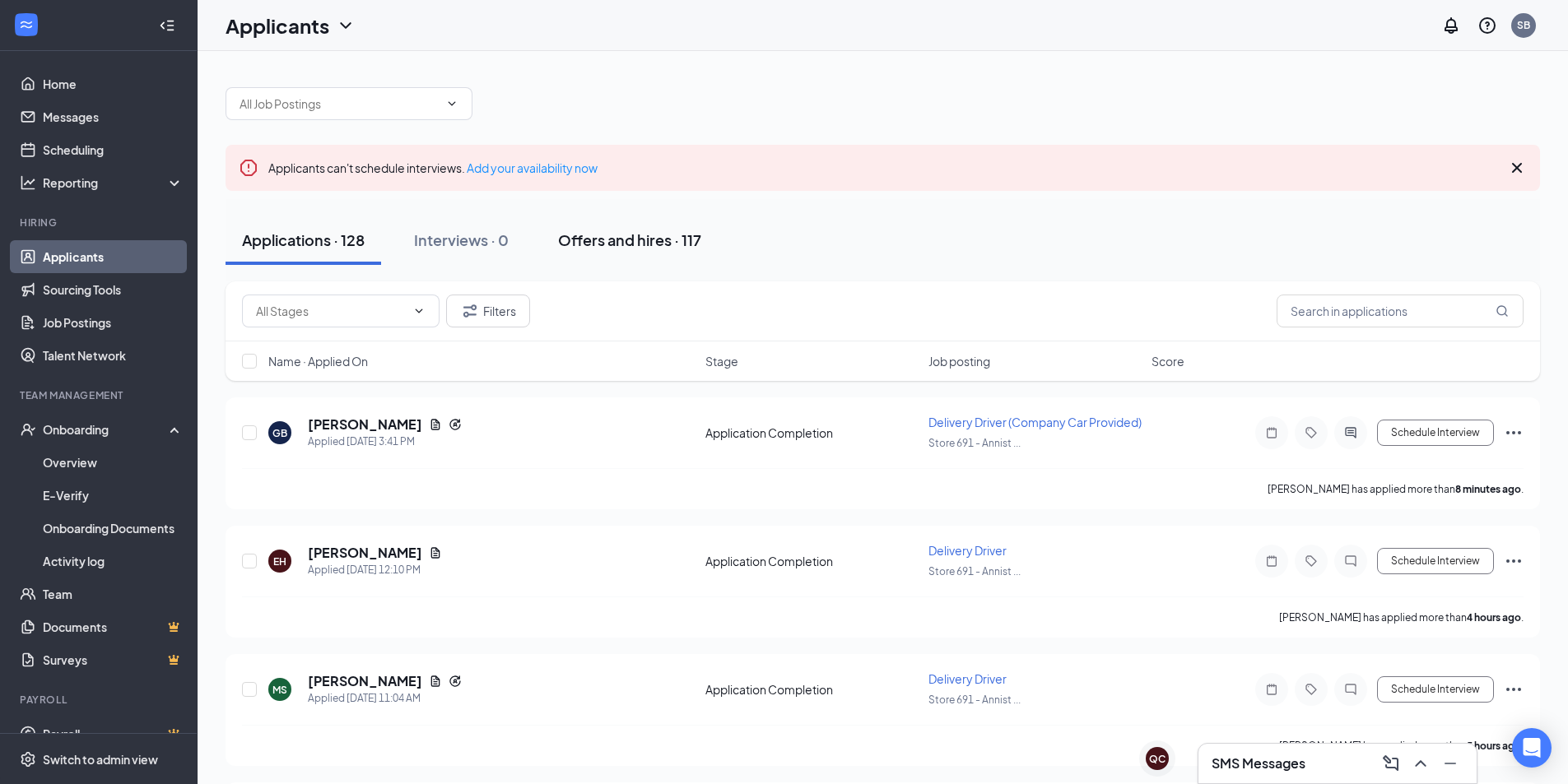
click at [578, 229] on button "Offers and hires · 117" at bounding box center [629, 240] width 176 height 49
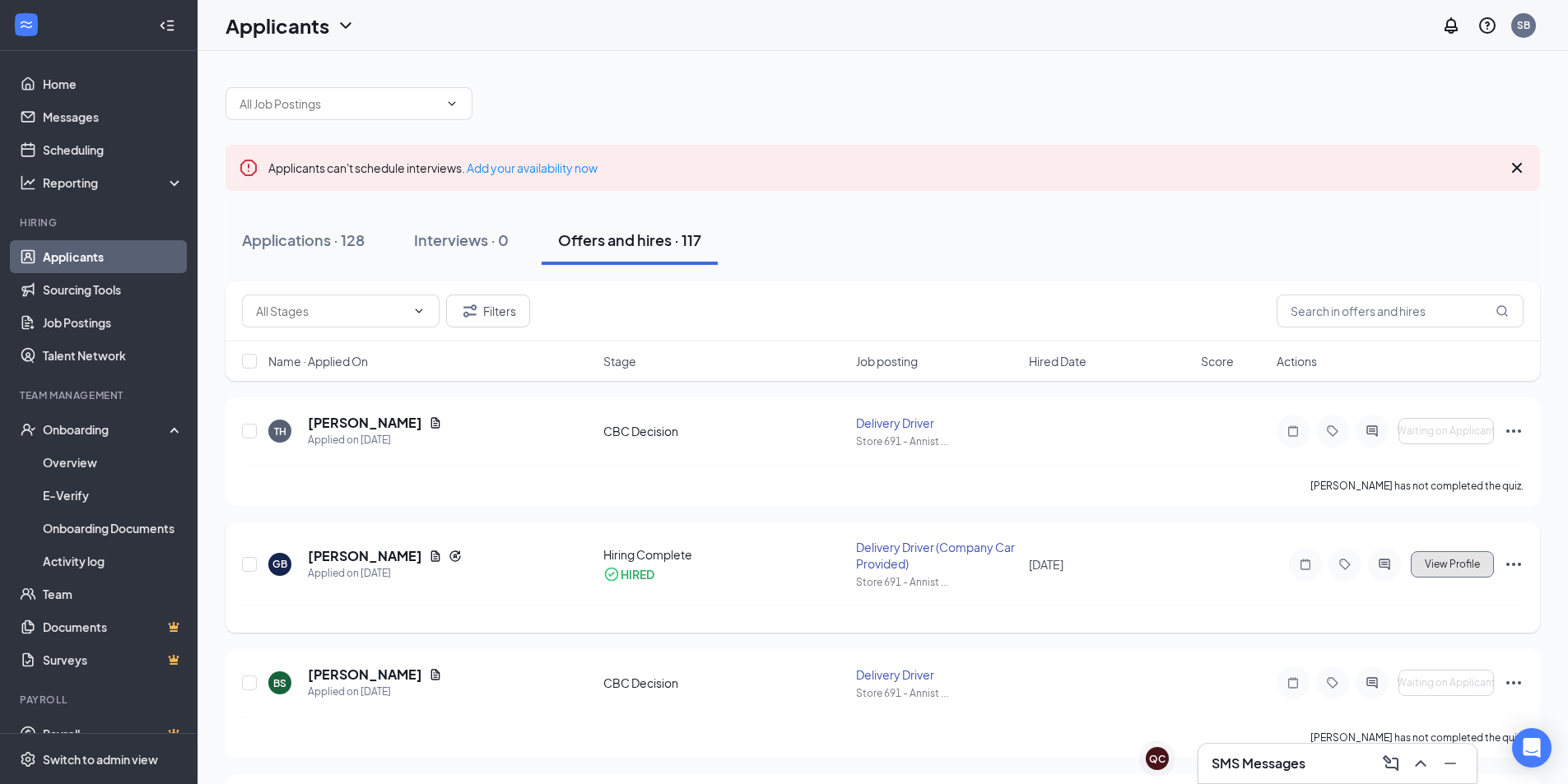
click at [1442, 566] on span "View Profile" at bounding box center [1452, 565] width 55 height 12
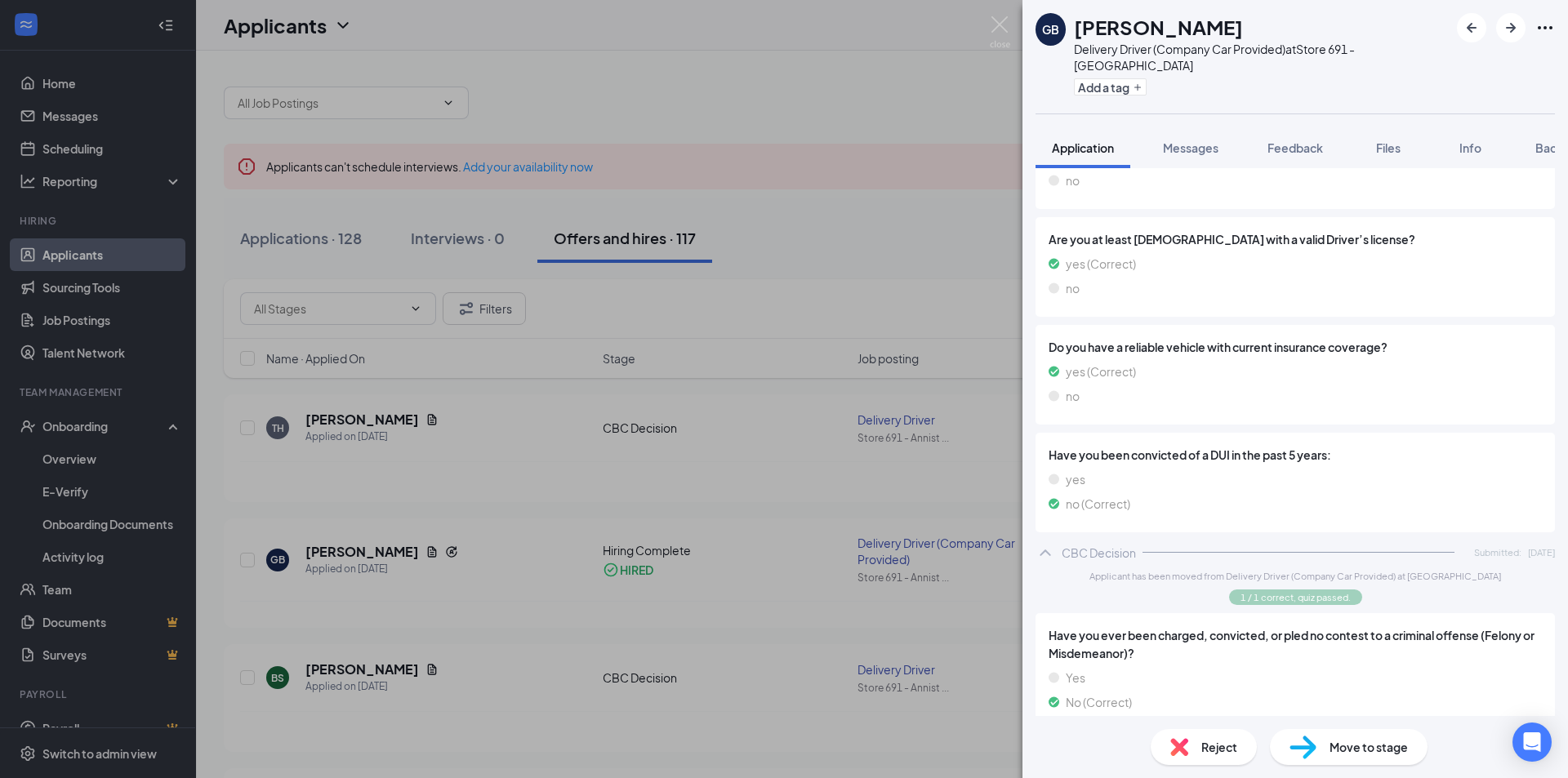
scroll to position [1086, 0]
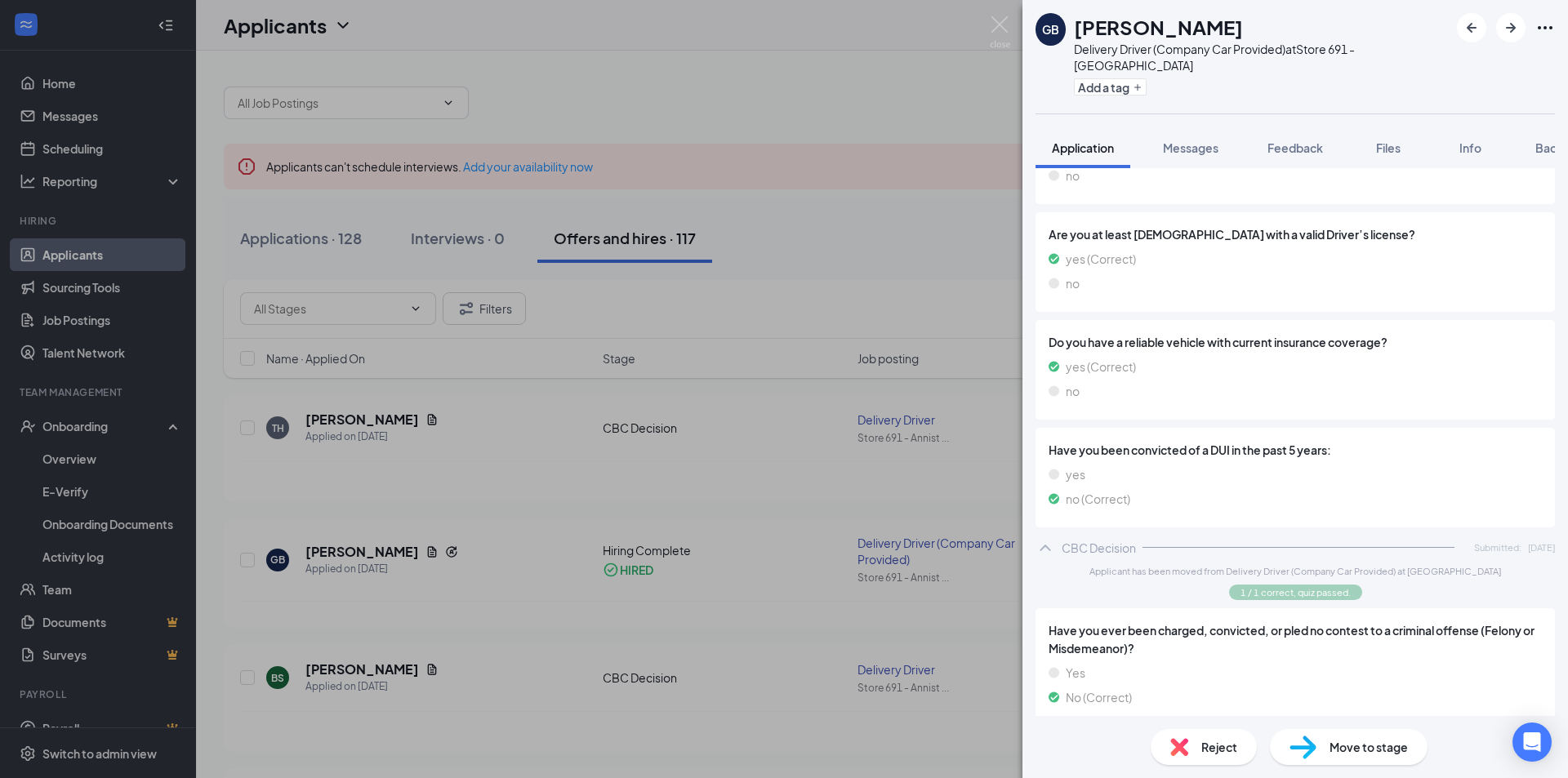
click at [697, 298] on div "GB Gabriel Brunette Delivery Driver (Company Car Provided) at Store 691 - Annis…" at bounding box center [784, 389] width 1568 height 778
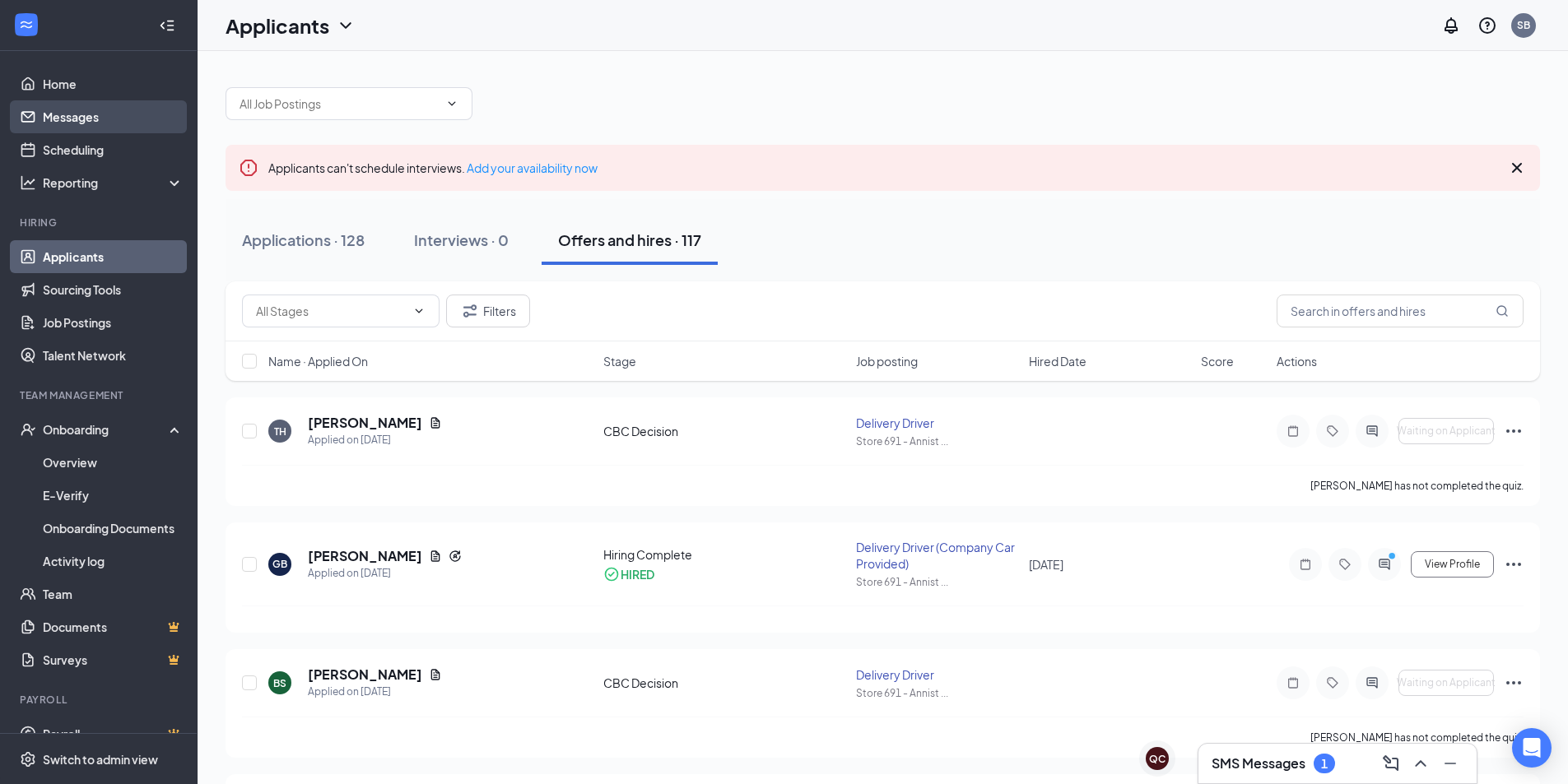
click at [86, 121] on link "Messages" at bounding box center [114, 117] width 141 height 33
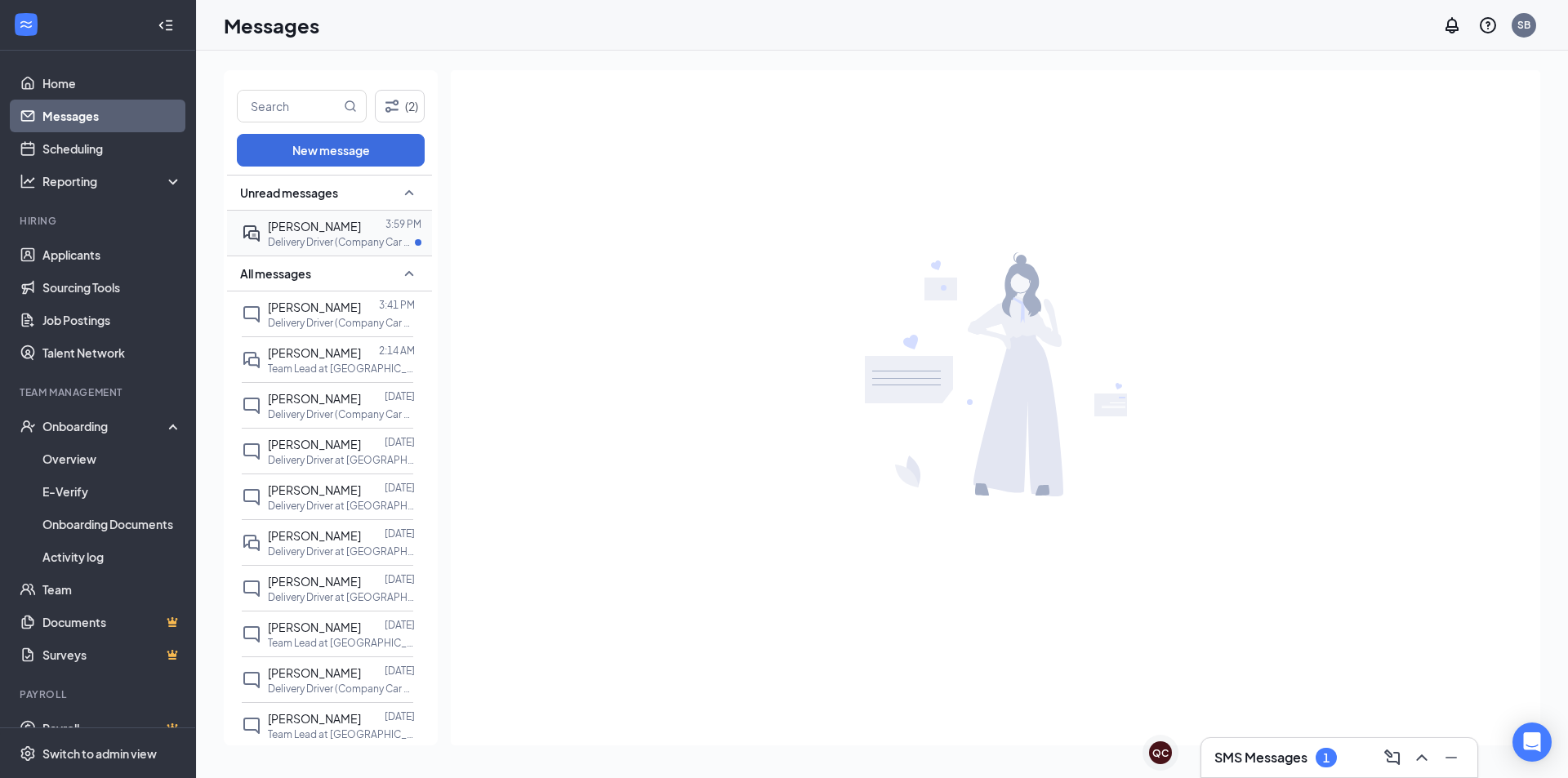
click at [329, 229] on span "[PERSON_NAME]" at bounding box center [314, 225] width 93 height 14
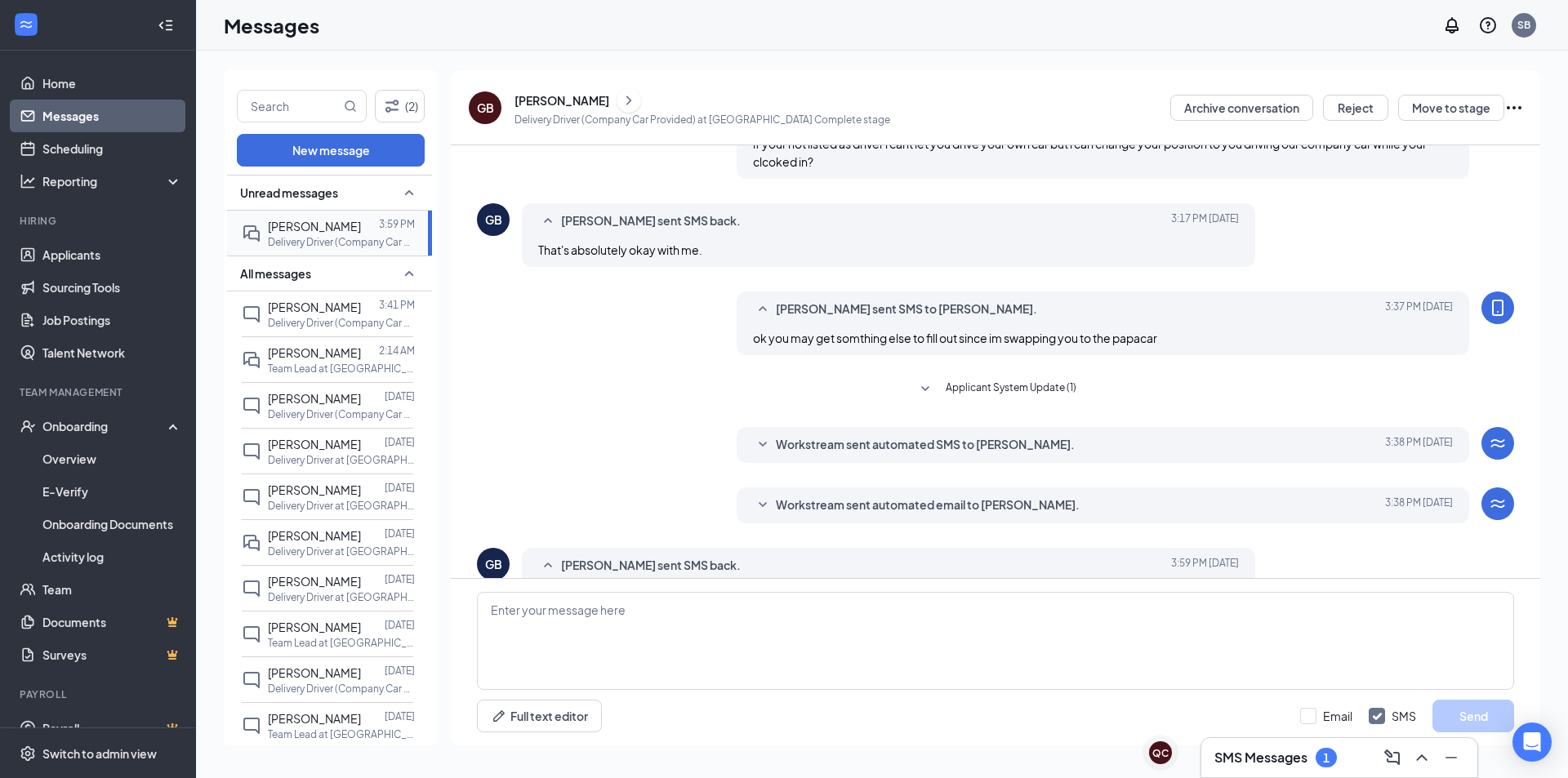
scroll to position [423, 0]
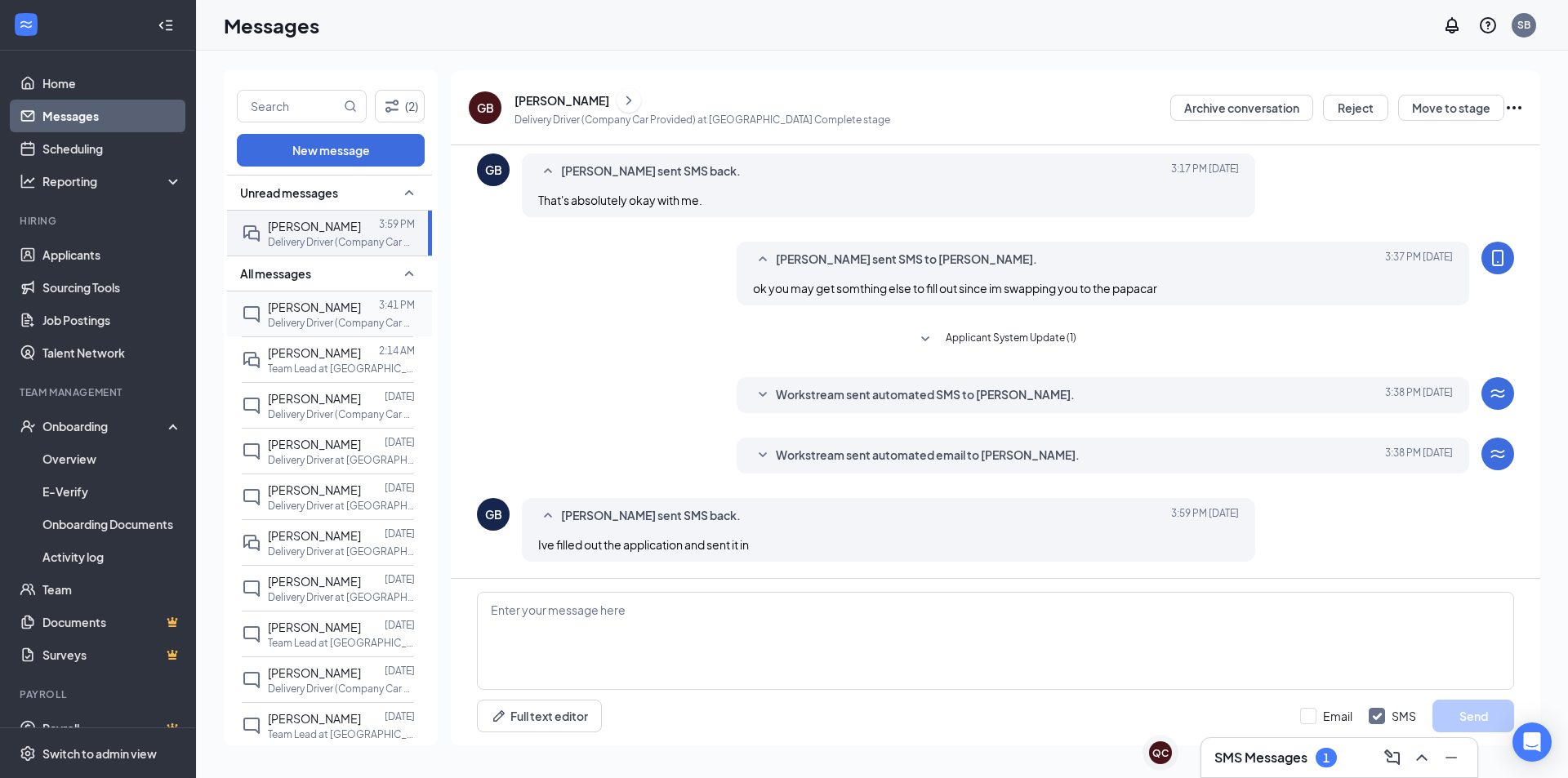
click at [316, 308] on span "[PERSON_NAME]" at bounding box center [314, 307] width 93 height 14
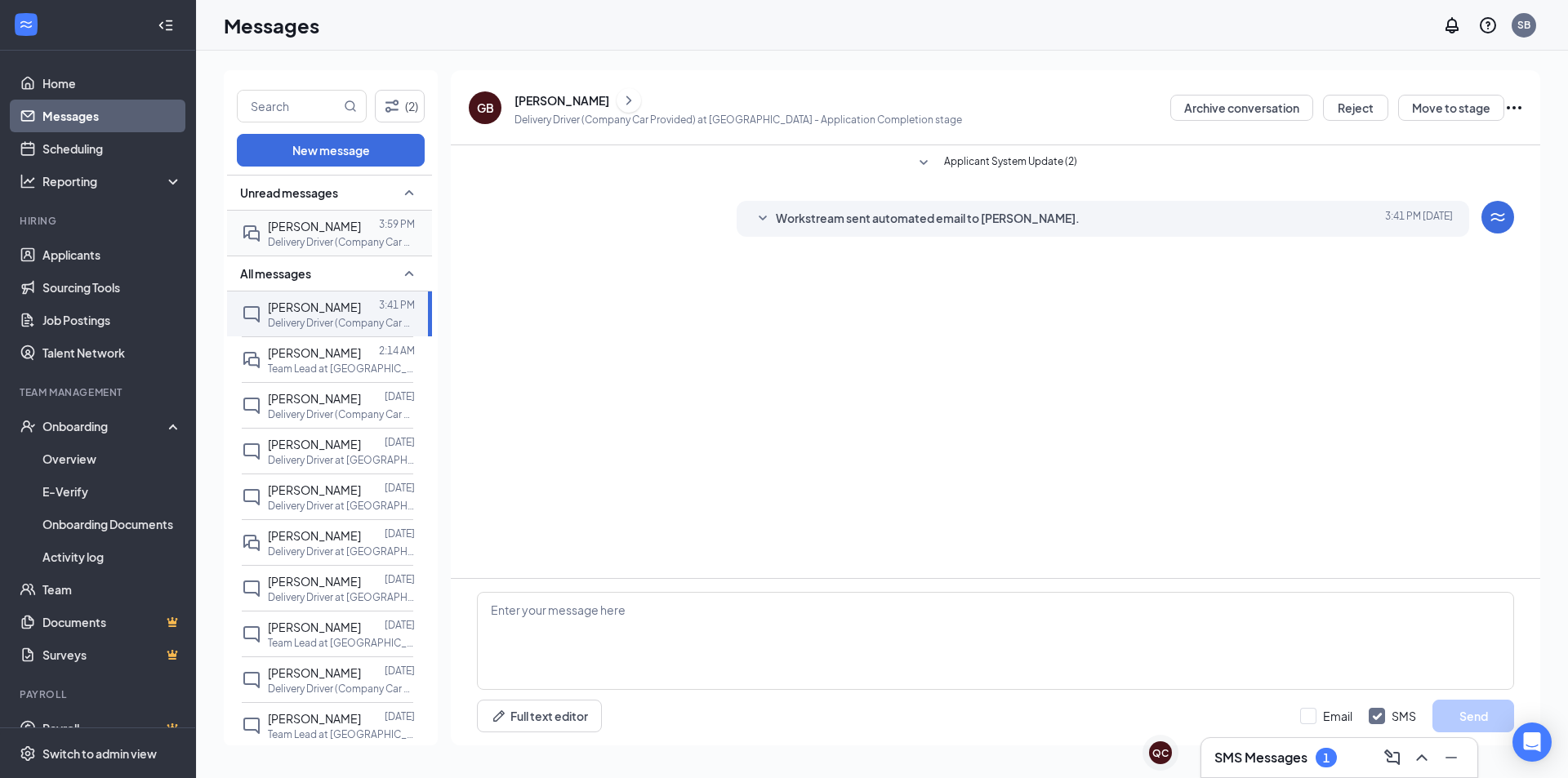
click at [341, 223] on span "[PERSON_NAME]" at bounding box center [314, 225] width 93 height 14
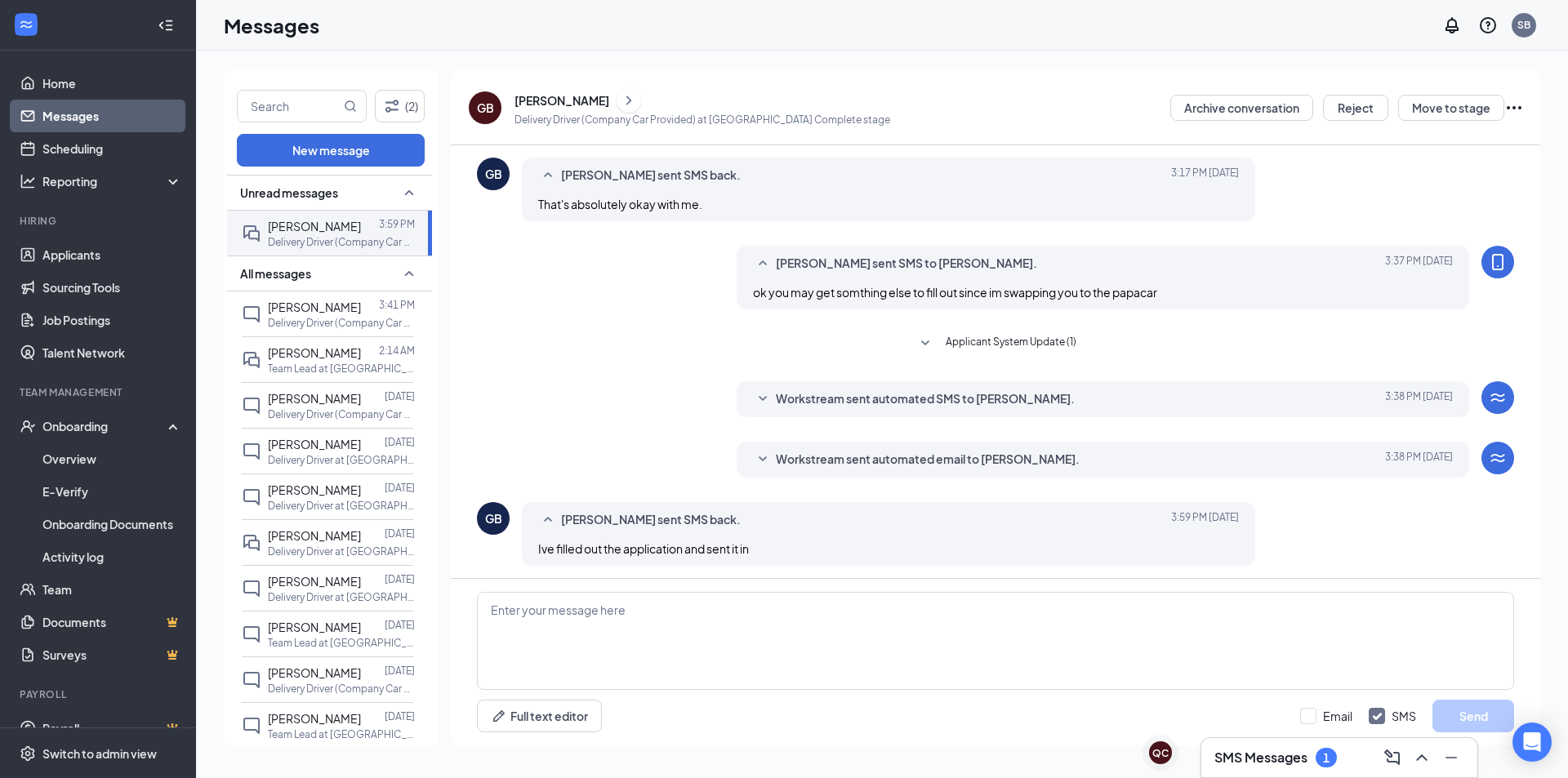
scroll to position [423, 0]
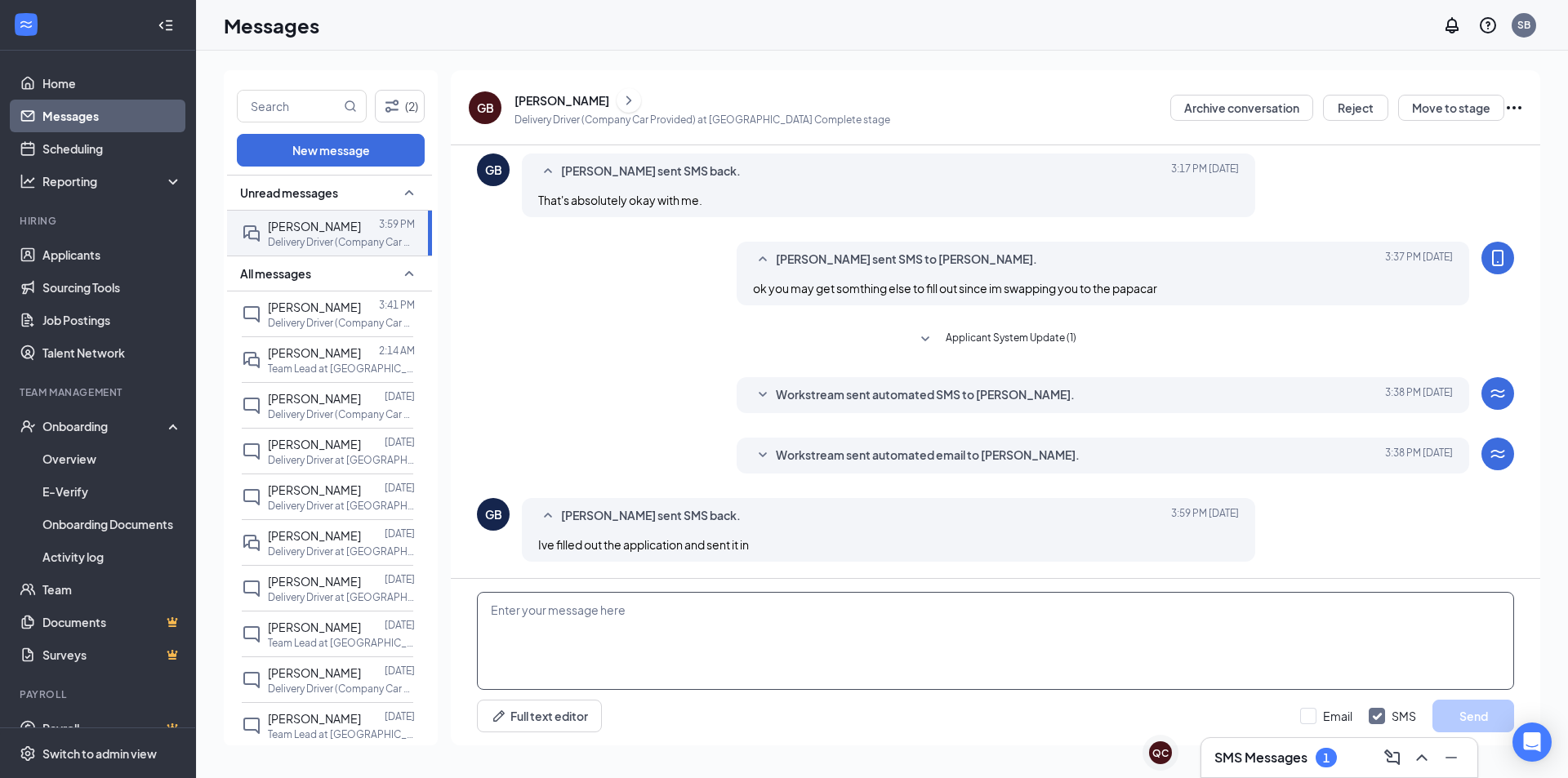
click at [652, 644] on textarea at bounding box center [996, 641] width 1037 height 98
type textarea "ty"
click at [1469, 709] on button "Send" at bounding box center [1473, 716] width 82 height 33
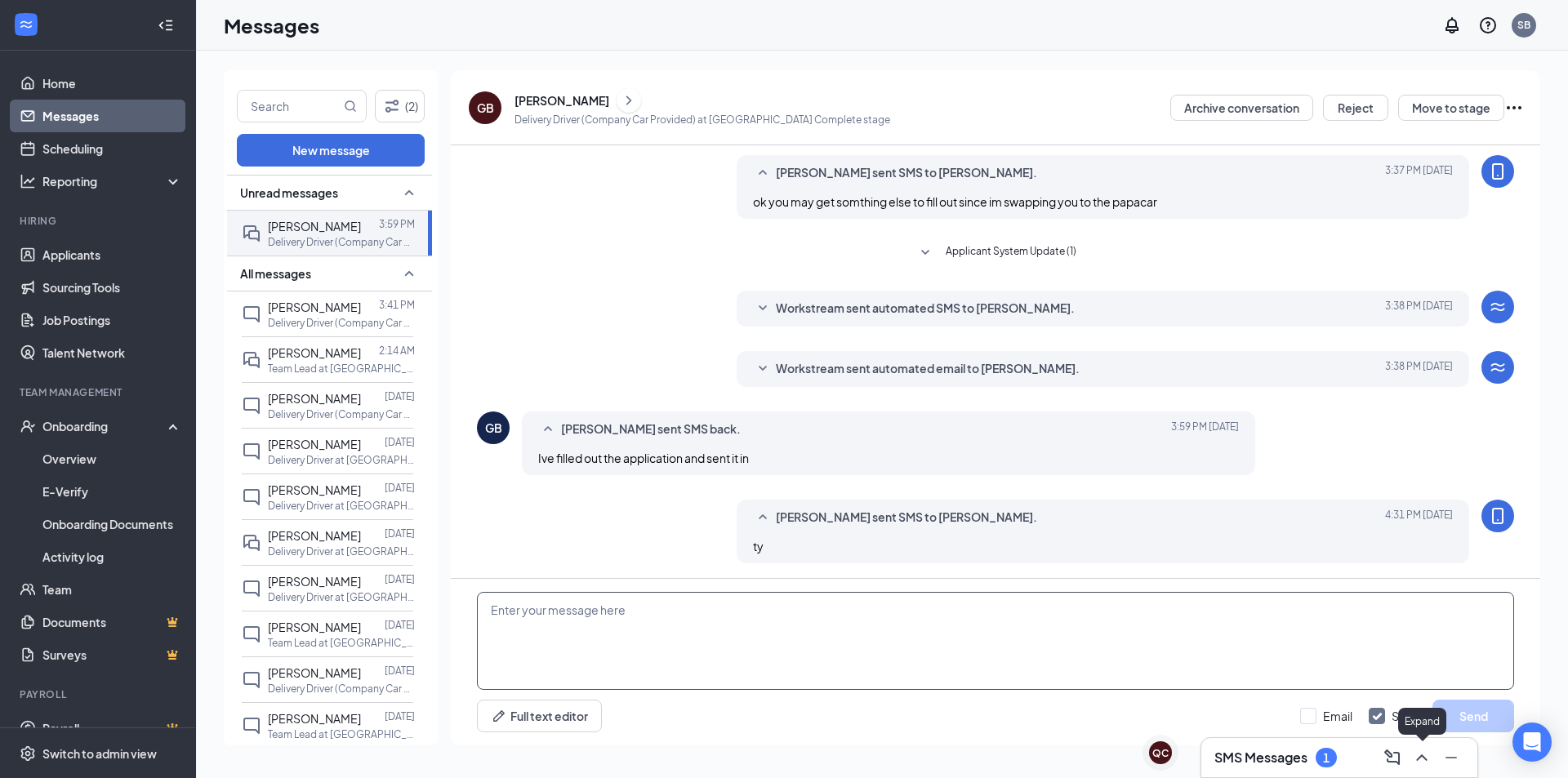
scroll to position [511, 0]
